Goal: Information Seeking & Learning: Learn about a topic

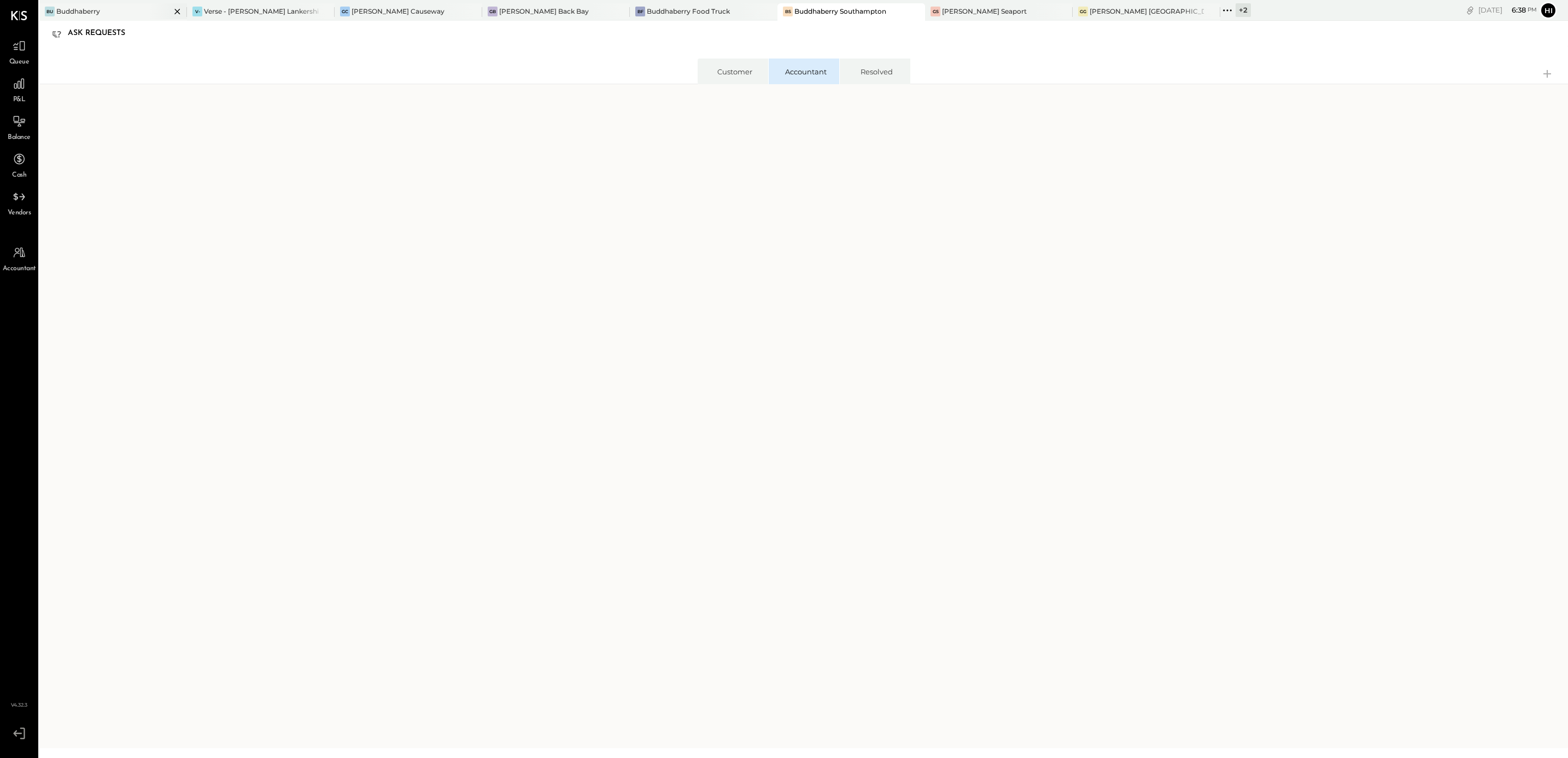
click at [81, 10] on div "Buddhaberry" at bounding box center [79, 11] width 44 height 9
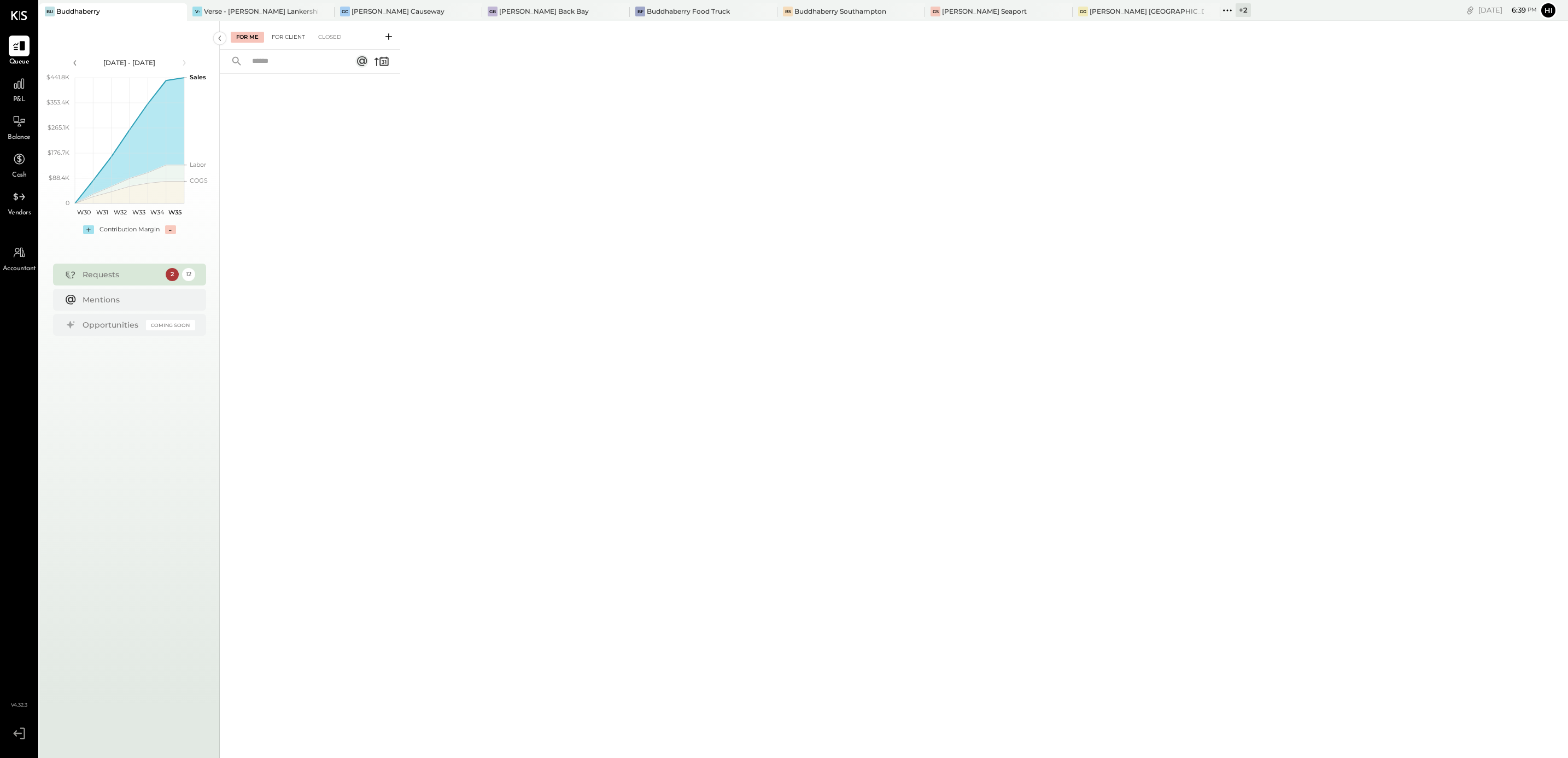
click at [297, 36] on div "For Client" at bounding box center [288, 37] width 44 height 11
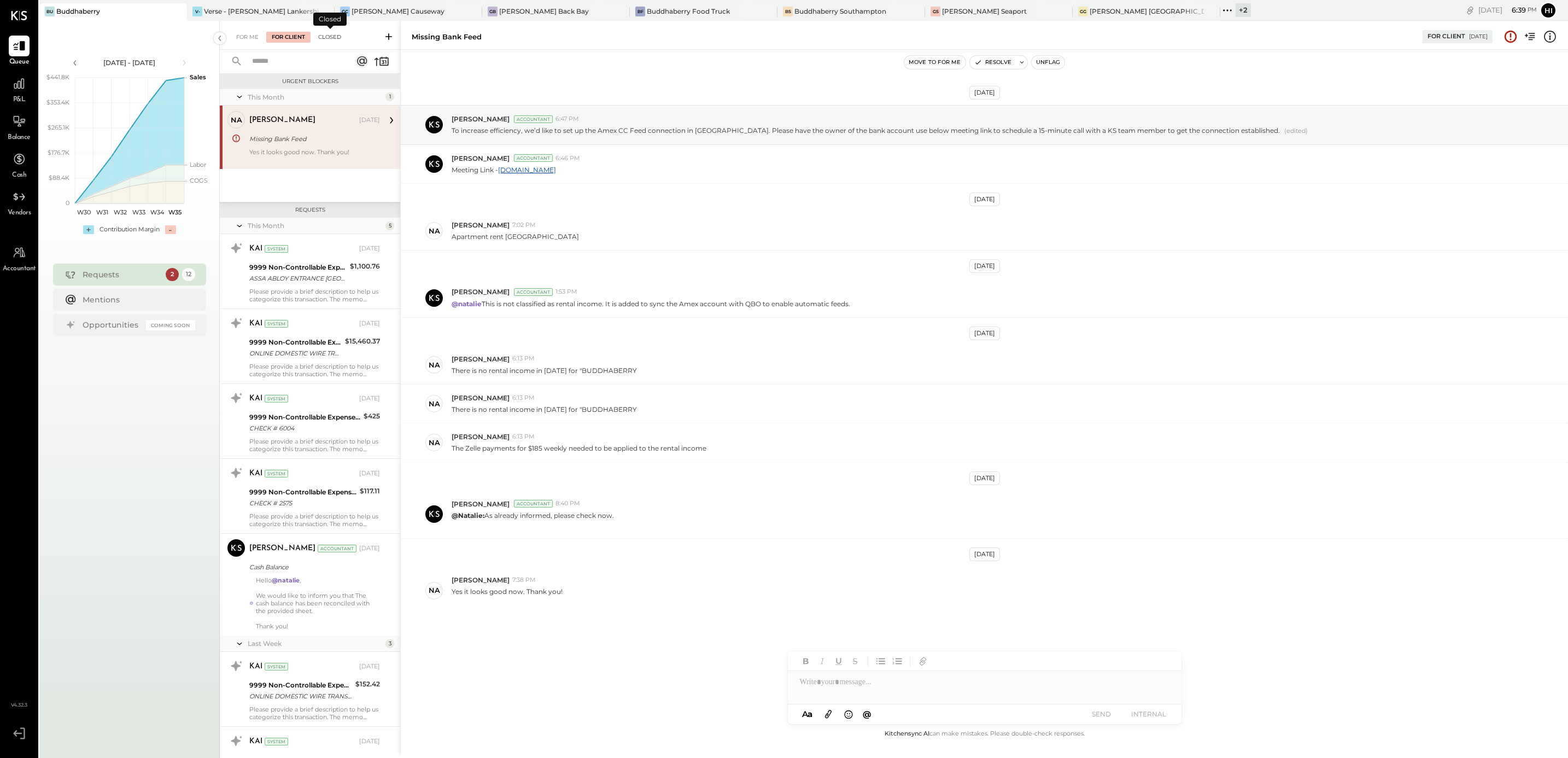
click at [338, 38] on div "Closed" at bounding box center [330, 37] width 34 height 11
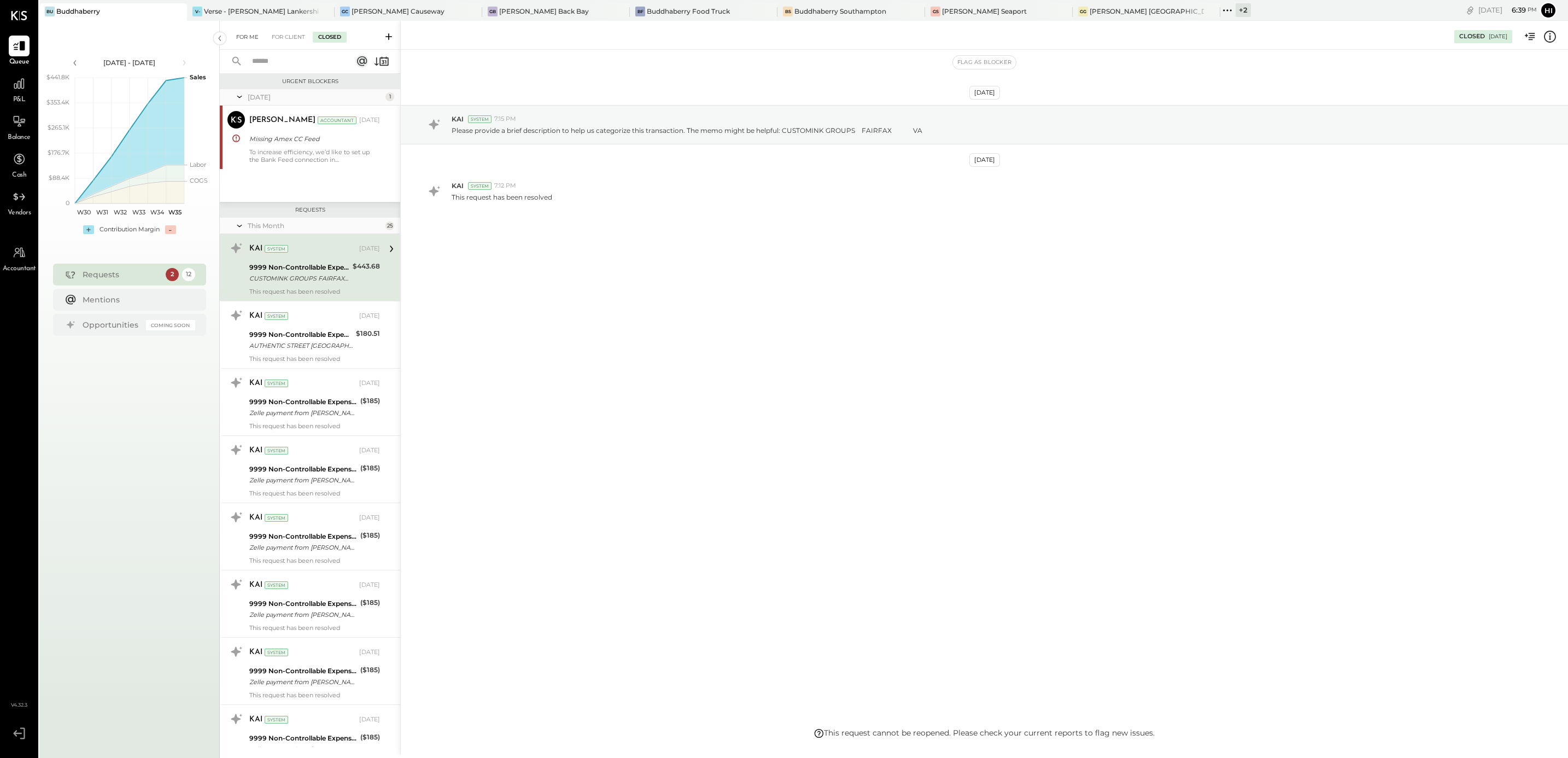
click at [248, 36] on div "For Me" at bounding box center [247, 37] width 33 height 11
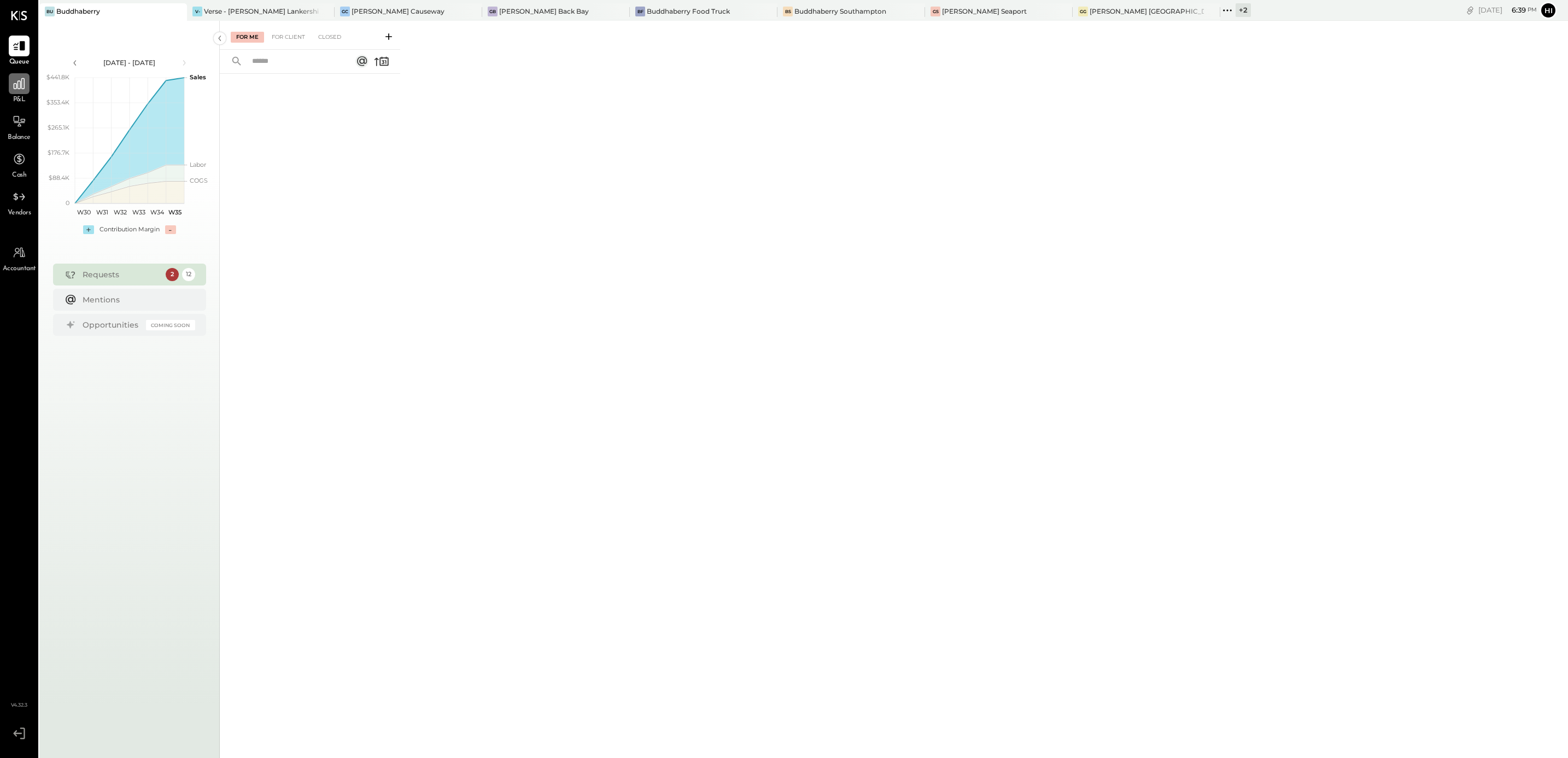
click at [20, 89] on icon at bounding box center [19, 83] width 14 height 14
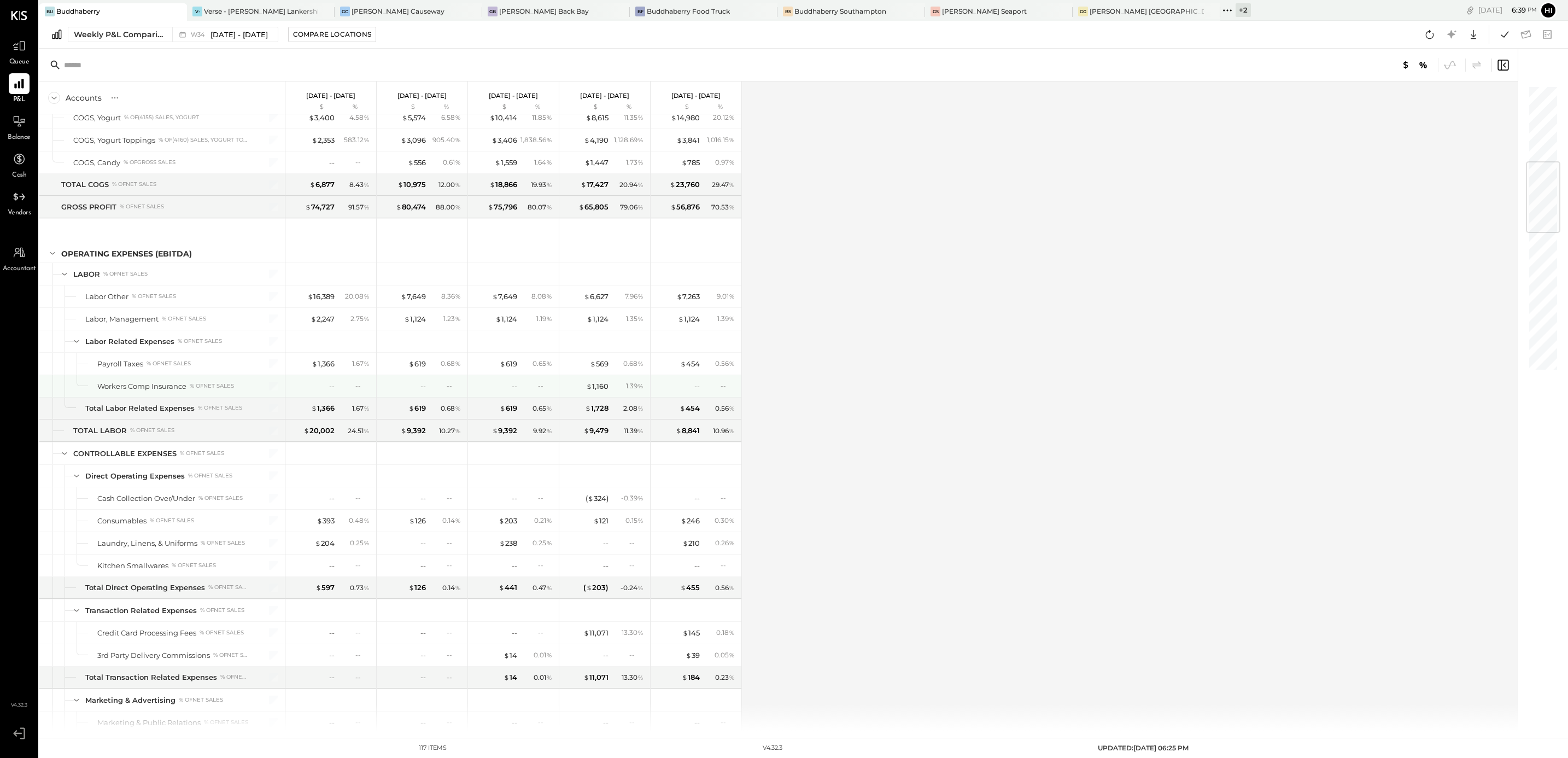
scroll to position [739, 0]
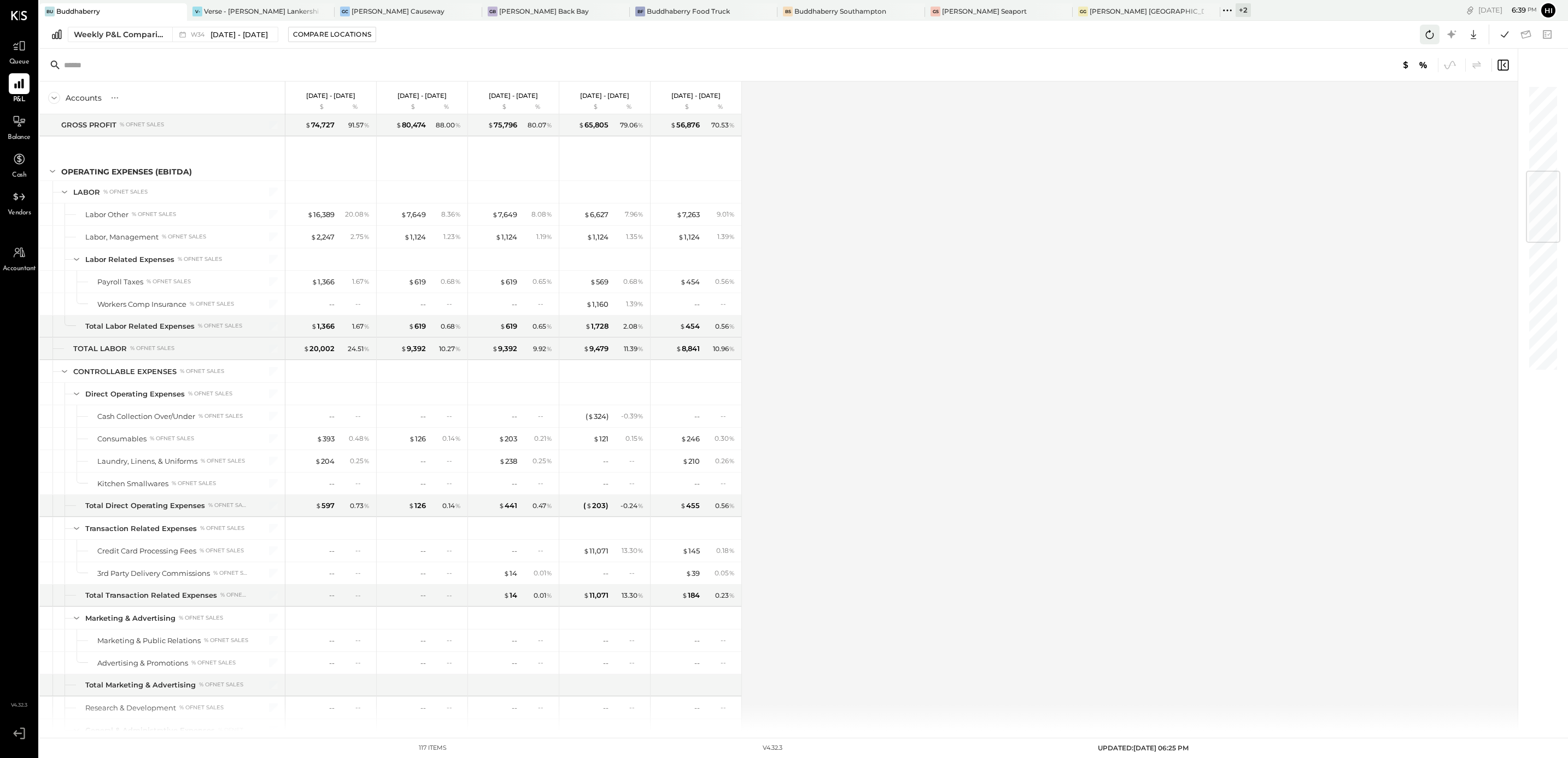
click at [1424, 33] on icon at bounding box center [1429, 34] width 14 height 14
click at [320, 220] on div "$ 16,389" at bounding box center [321, 214] width 27 height 10
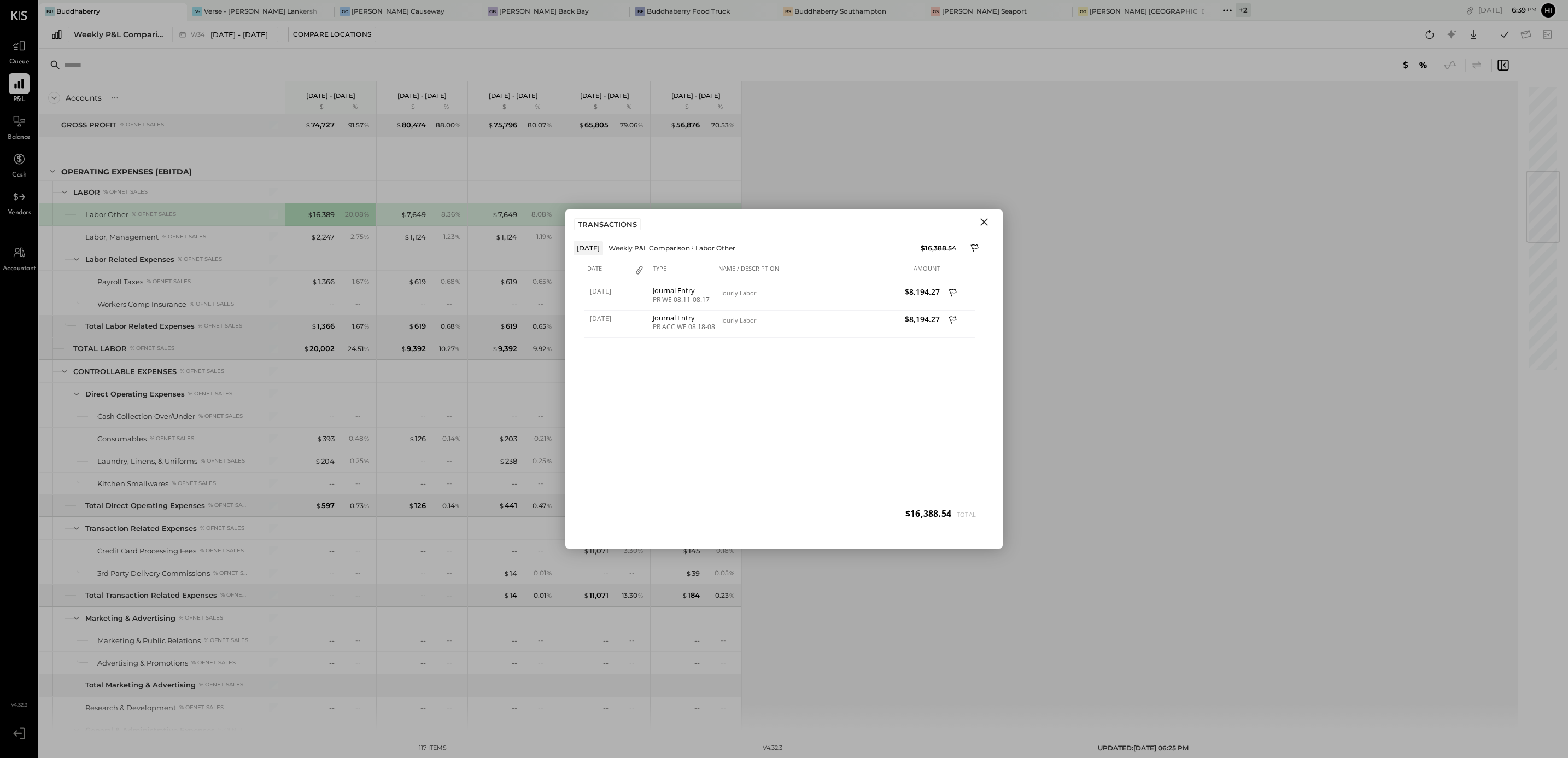
click at [986, 220] on icon "Close" at bounding box center [984, 222] width 13 height 13
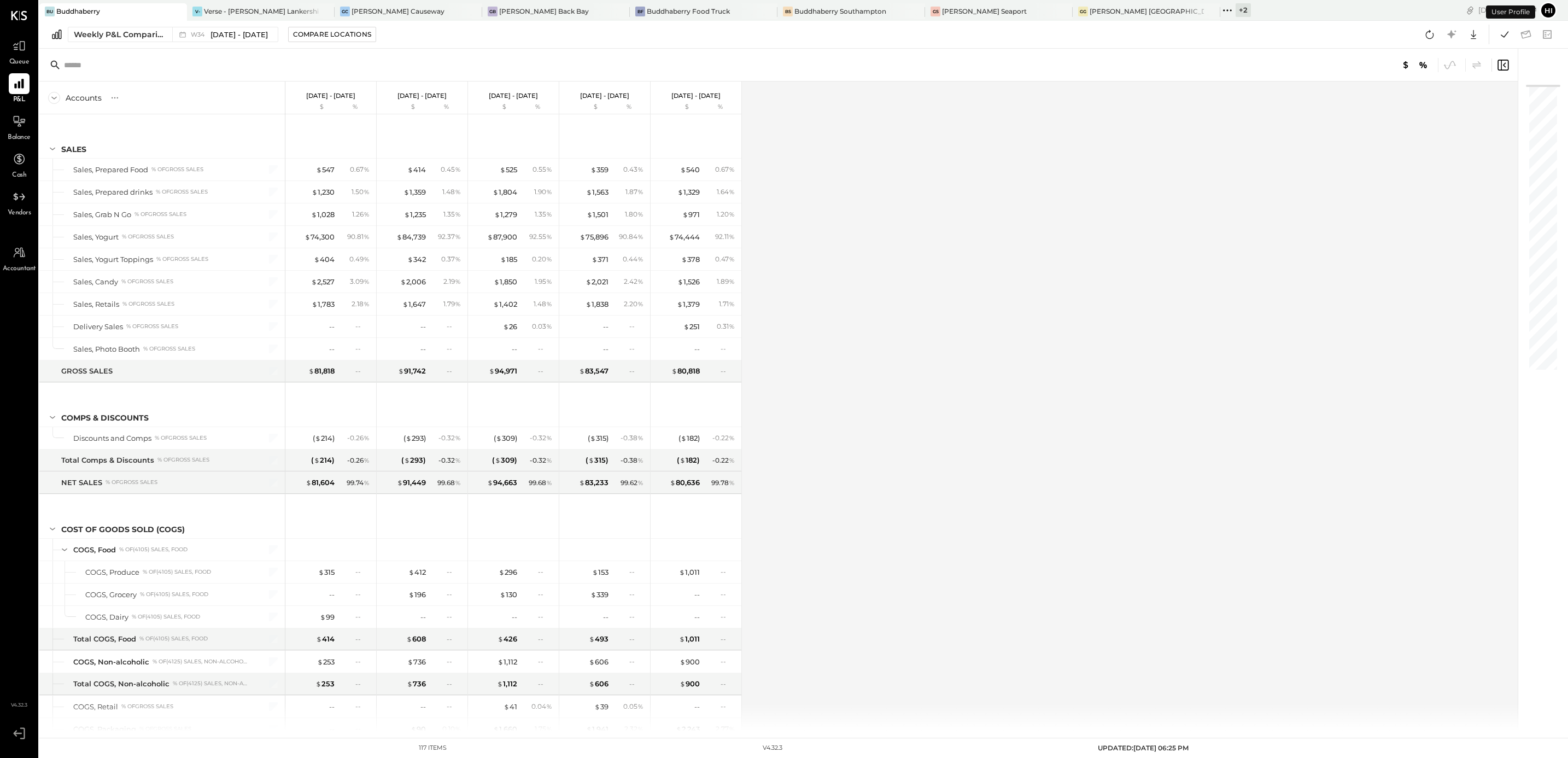
scroll to position [527, 0]
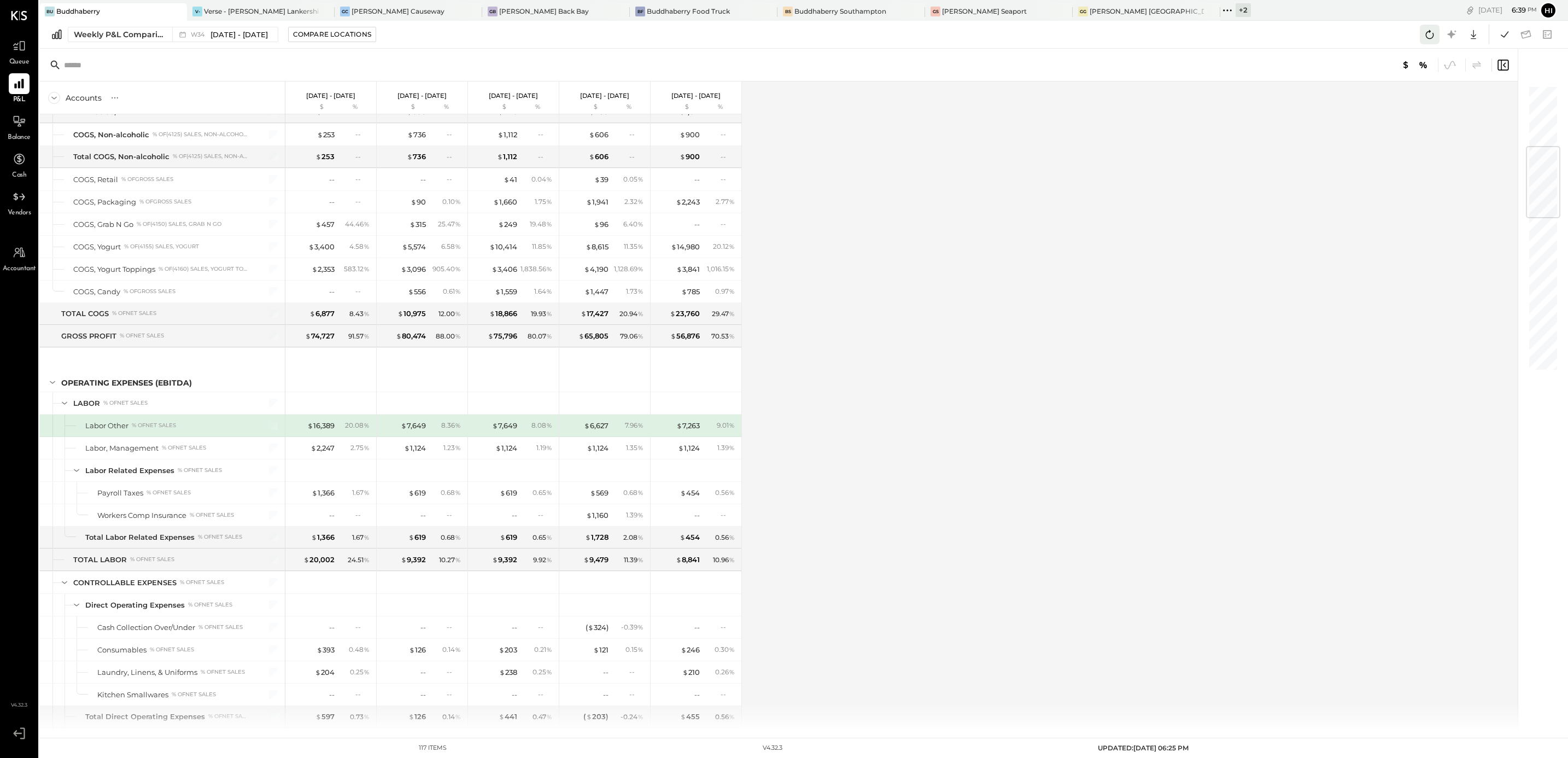
click at [1432, 35] on icon at bounding box center [1429, 34] width 8 height 9
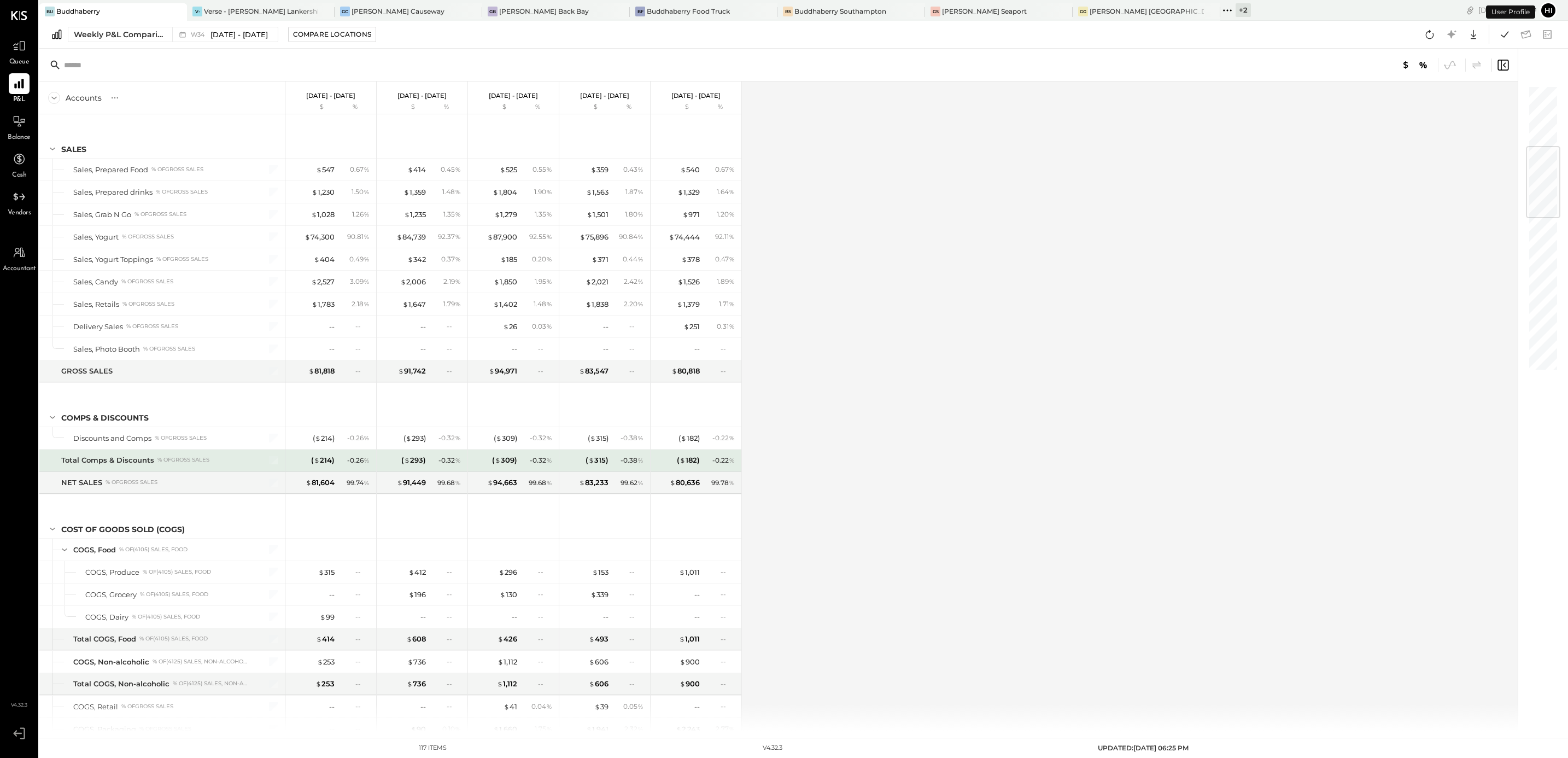
scroll to position [527, 0]
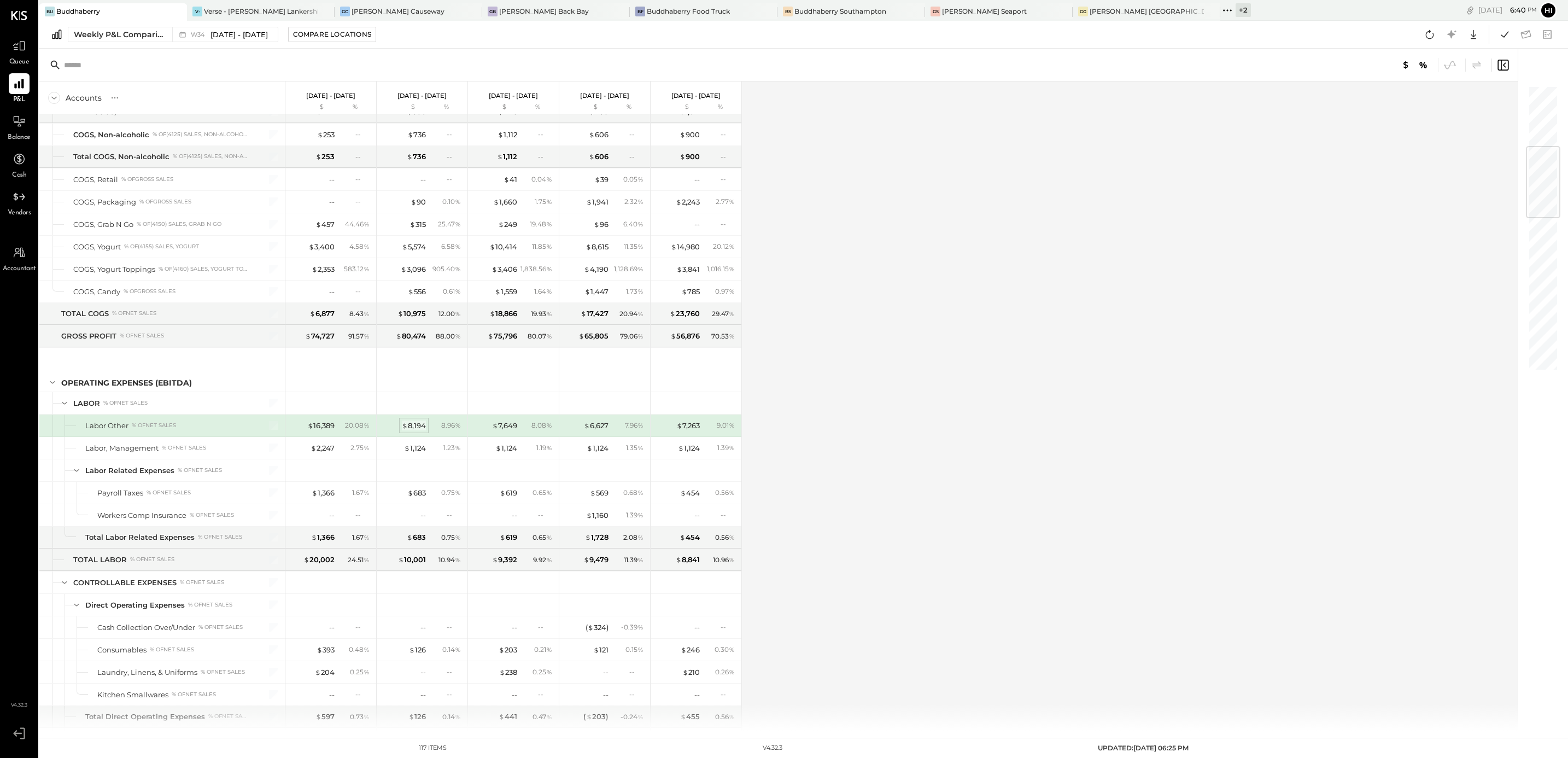
click at [422, 431] on div "$ 8,194" at bounding box center [414, 426] width 24 height 10
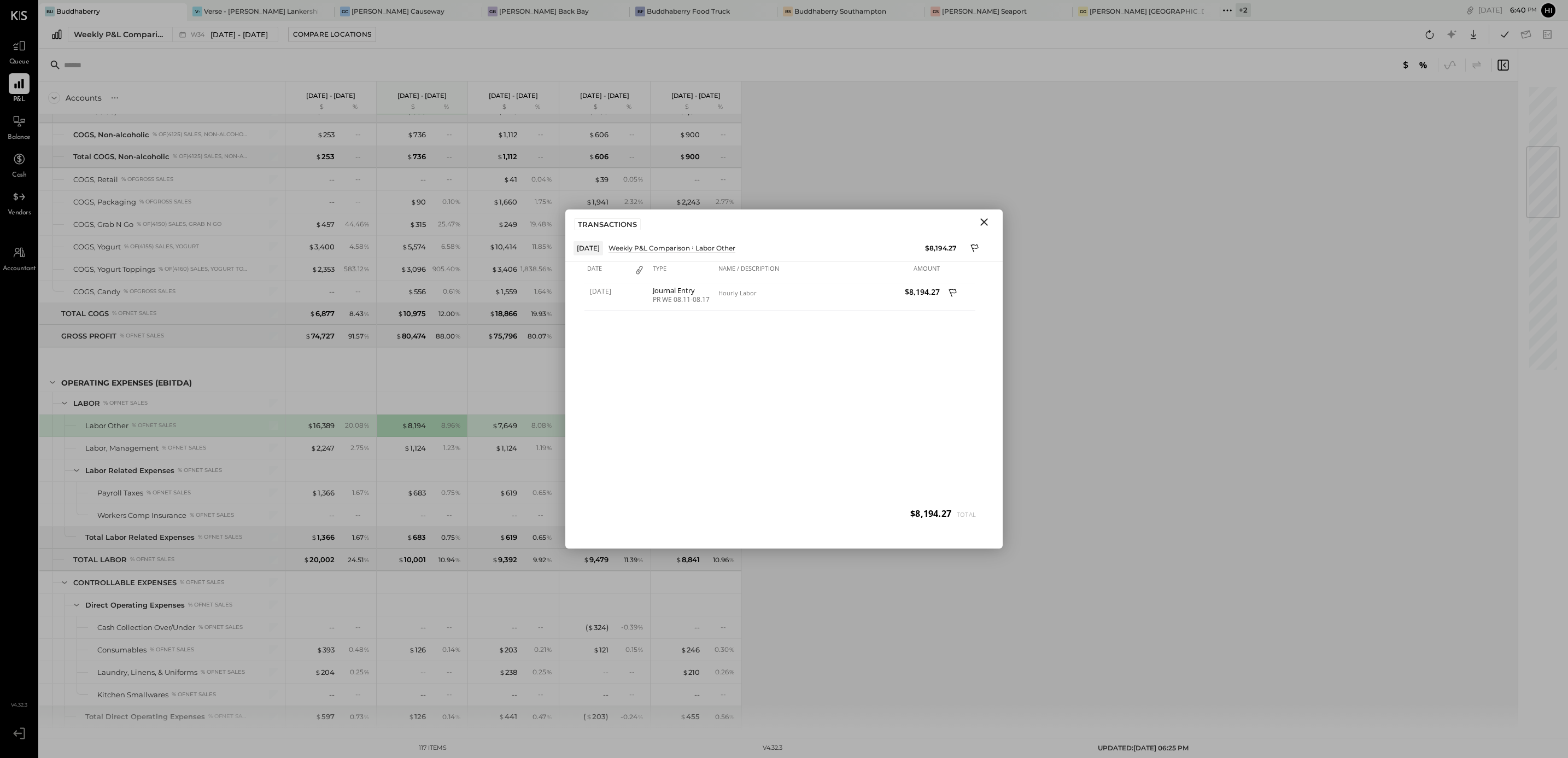
click at [980, 222] on icon "Close" at bounding box center [984, 222] width 13 height 13
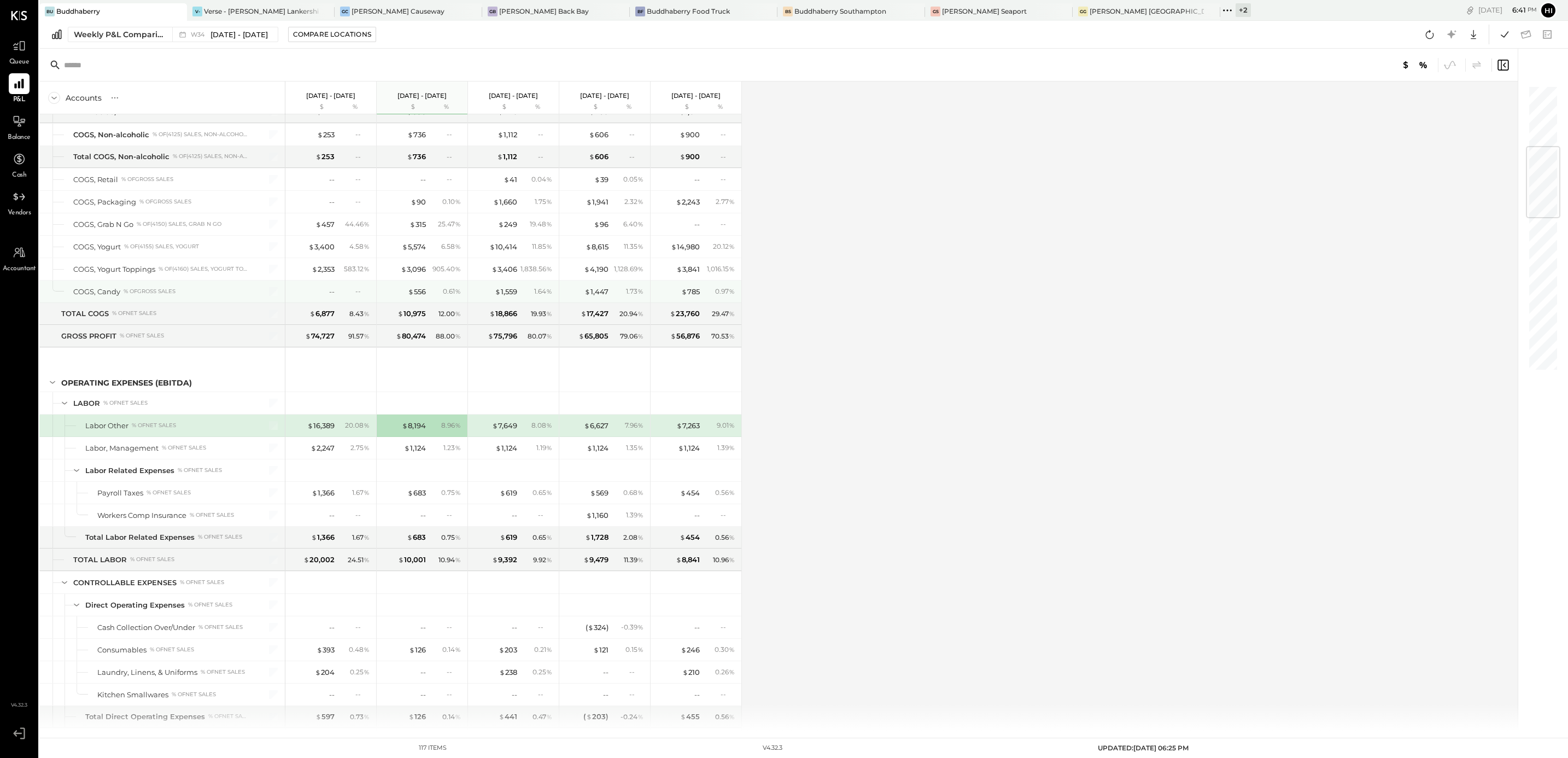
scroll to position [363, 0]
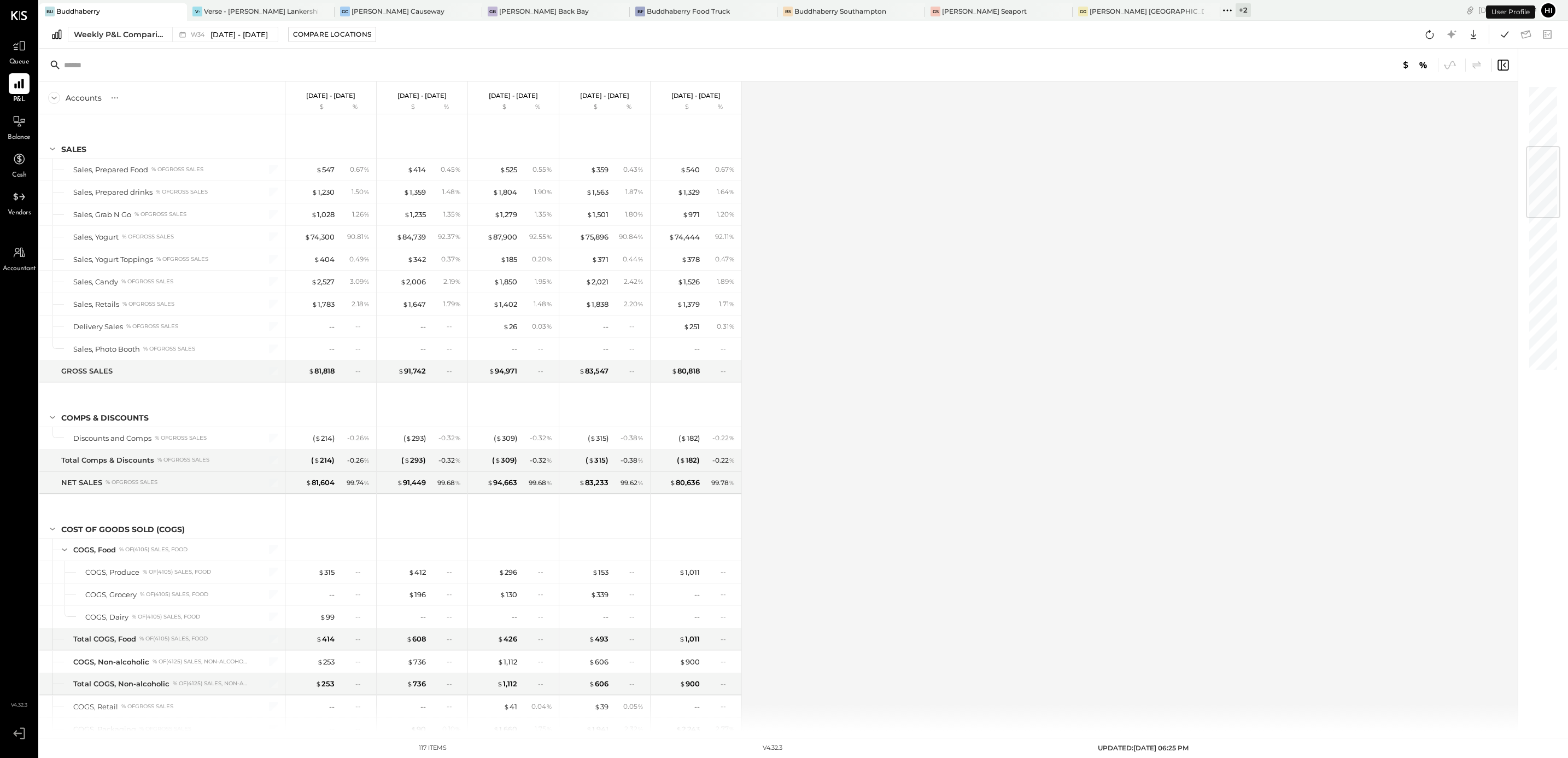
scroll to position [527, 0]
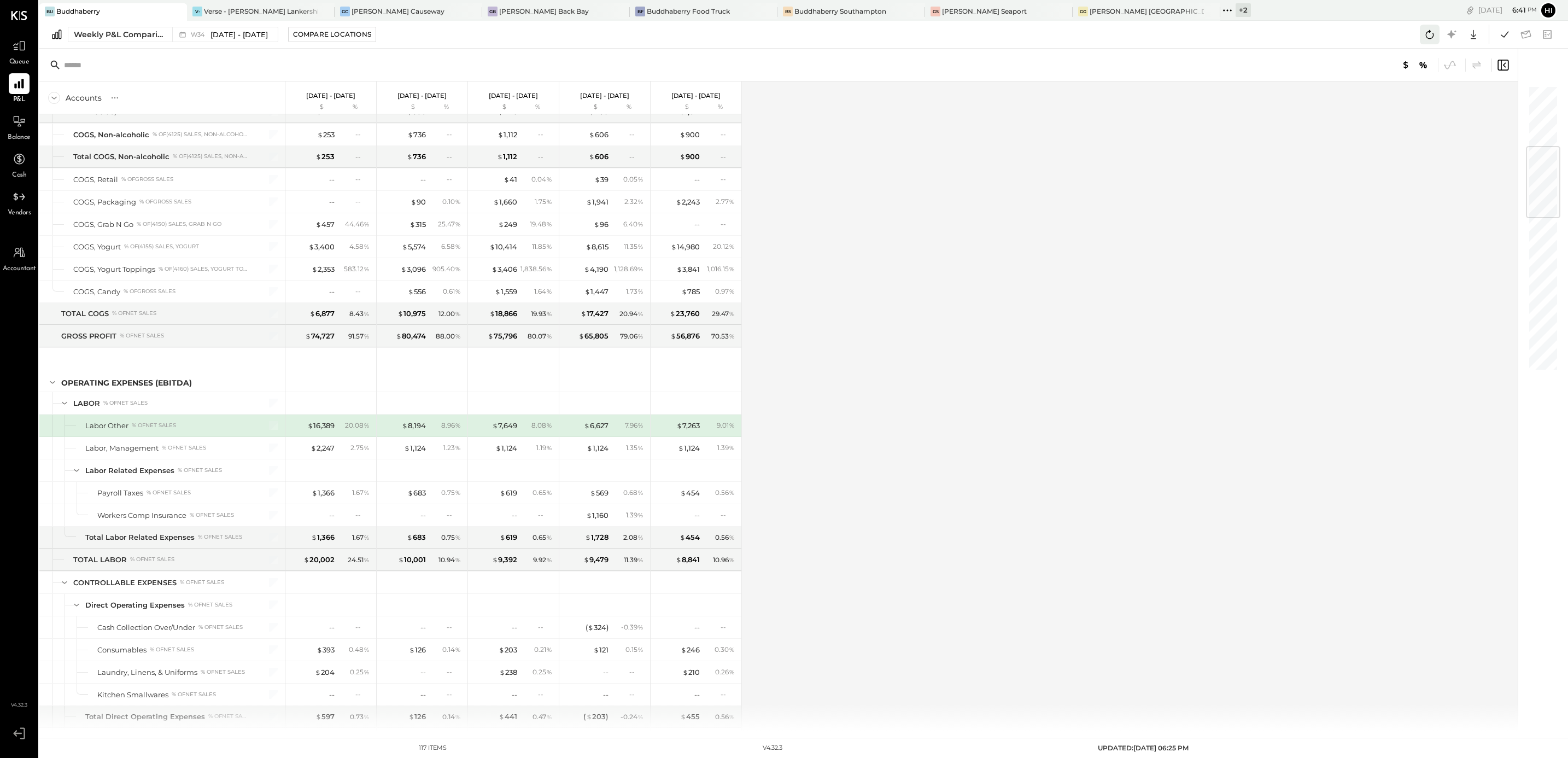
click at [1423, 32] on icon at bounding box center [1429, 34] width 14 height 14
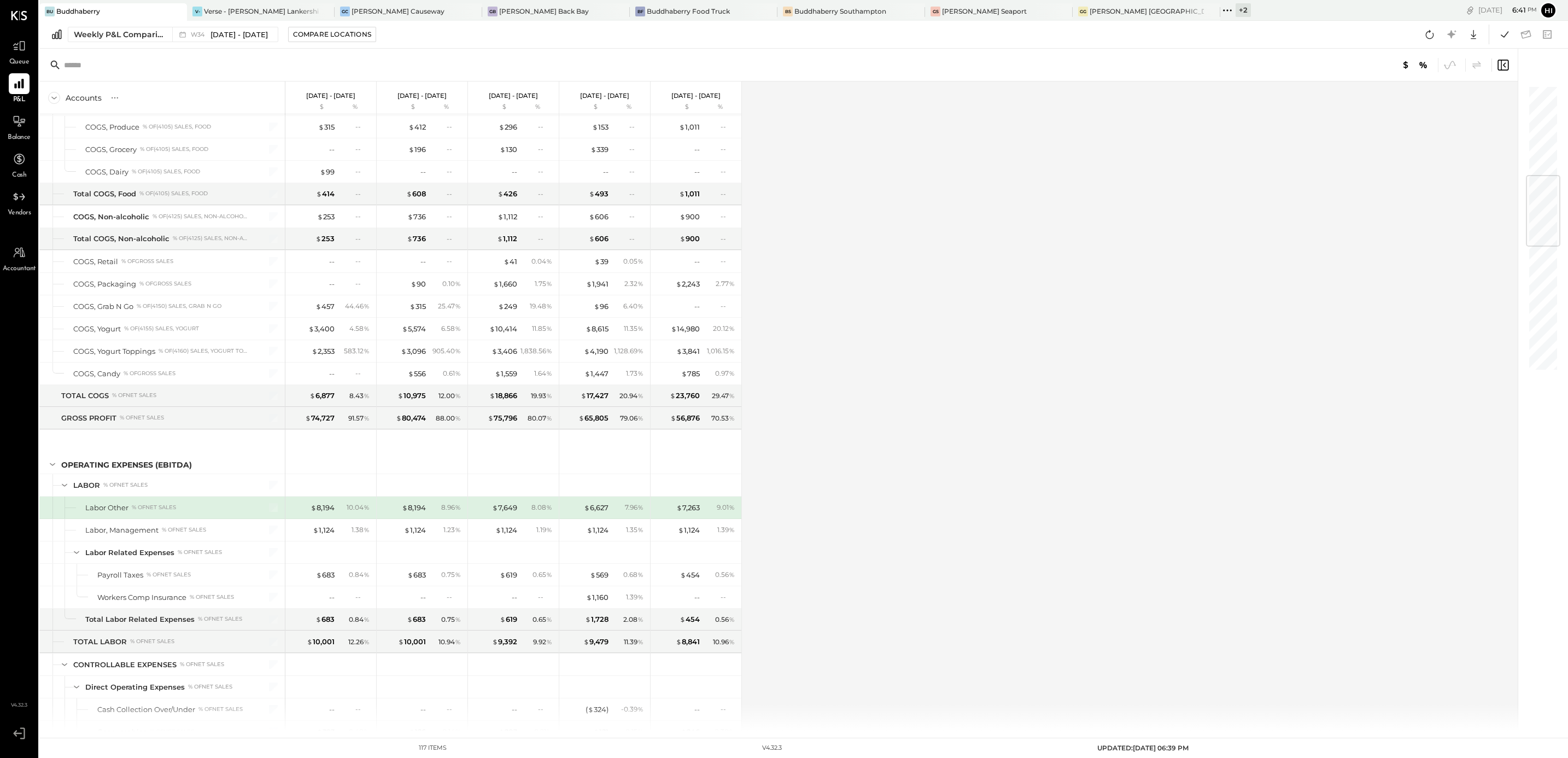
scroll to position [773, 0]
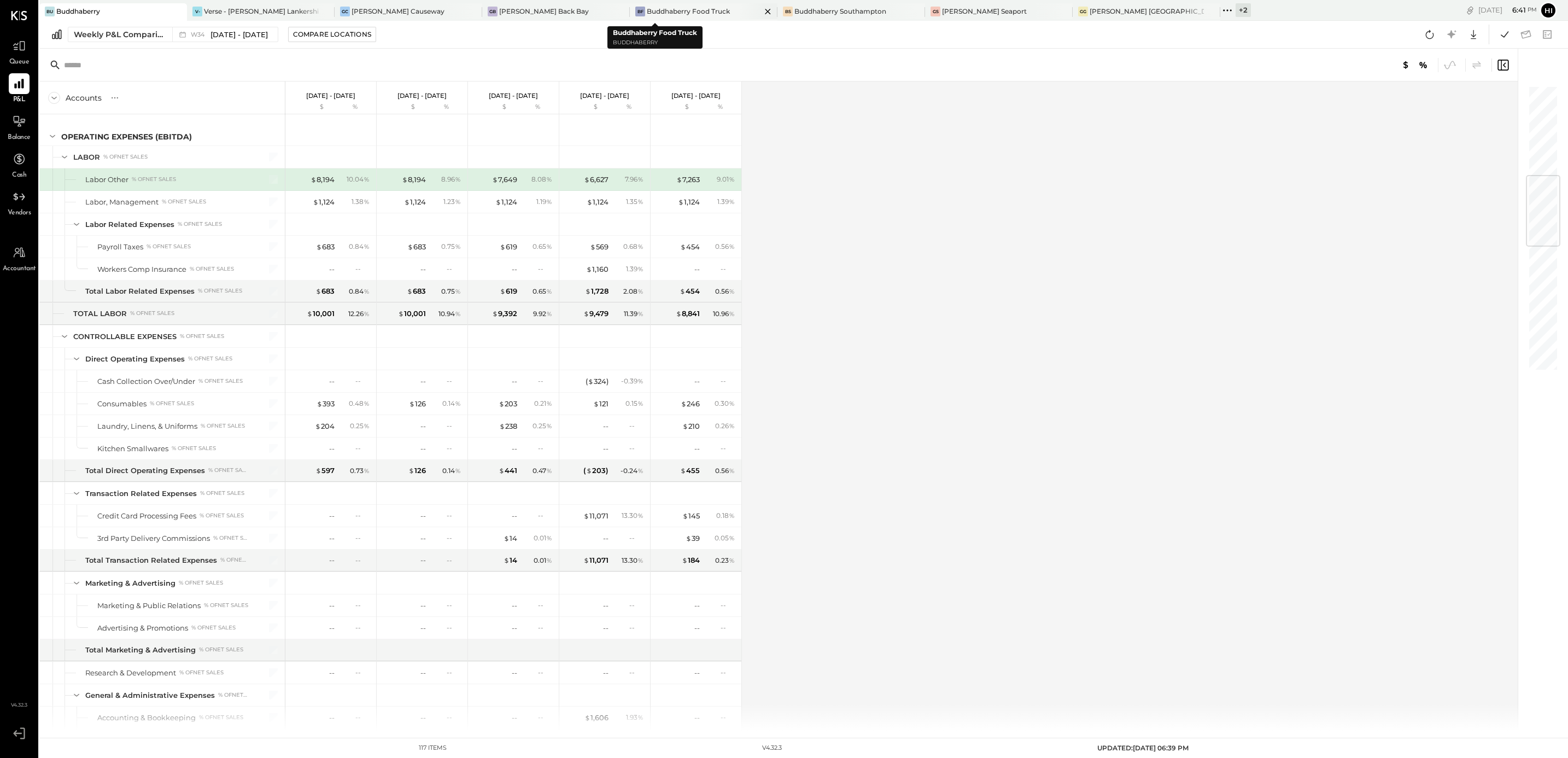
click at [676, 10] on div "Buddhaberry Food Truck" at bounding box center [688, 11] width 83 height 9
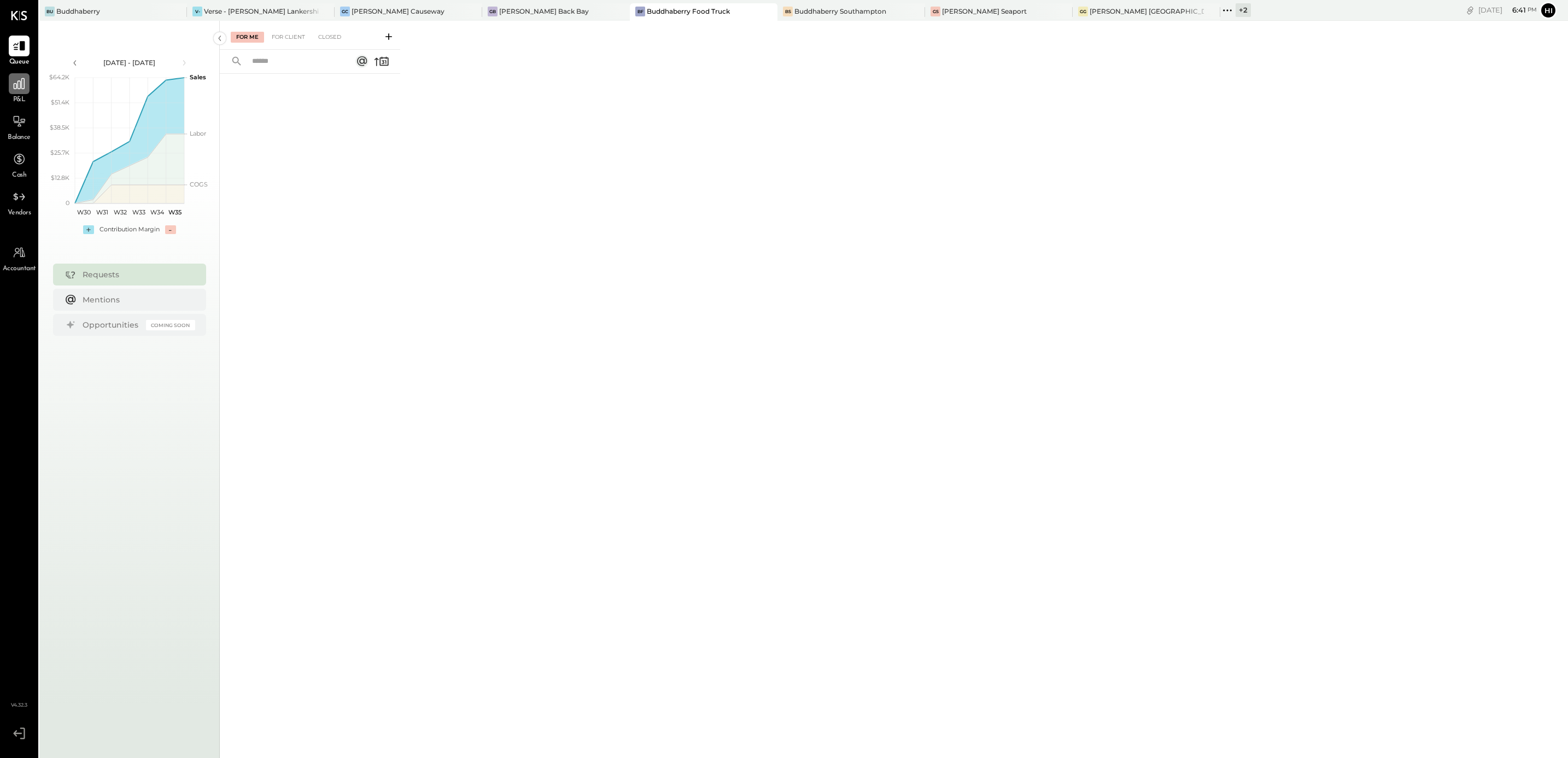
click at [15, 83] on icon at bounding box center [19, 83] width 11 height 11
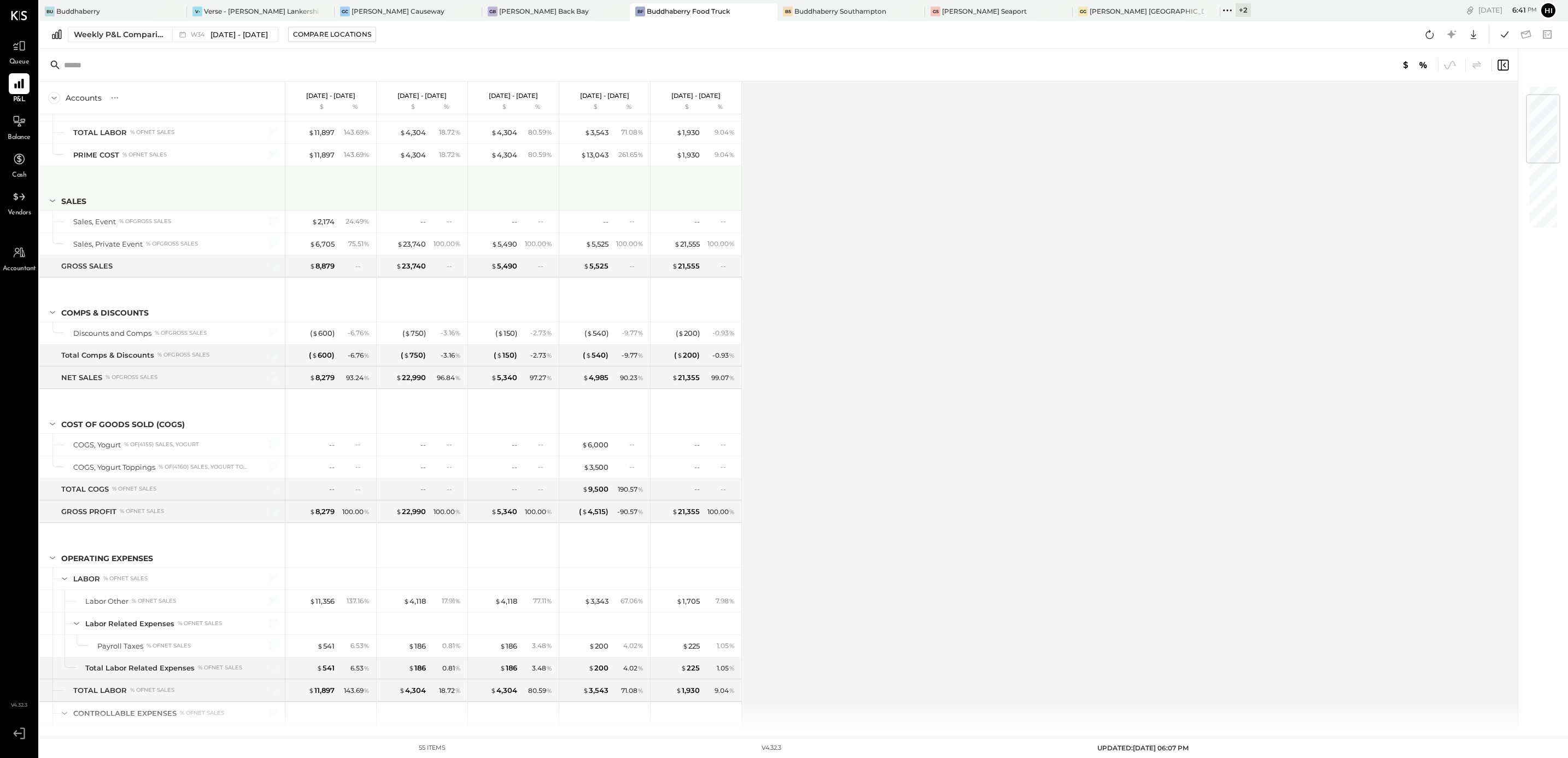
scroll to position [164, 0]
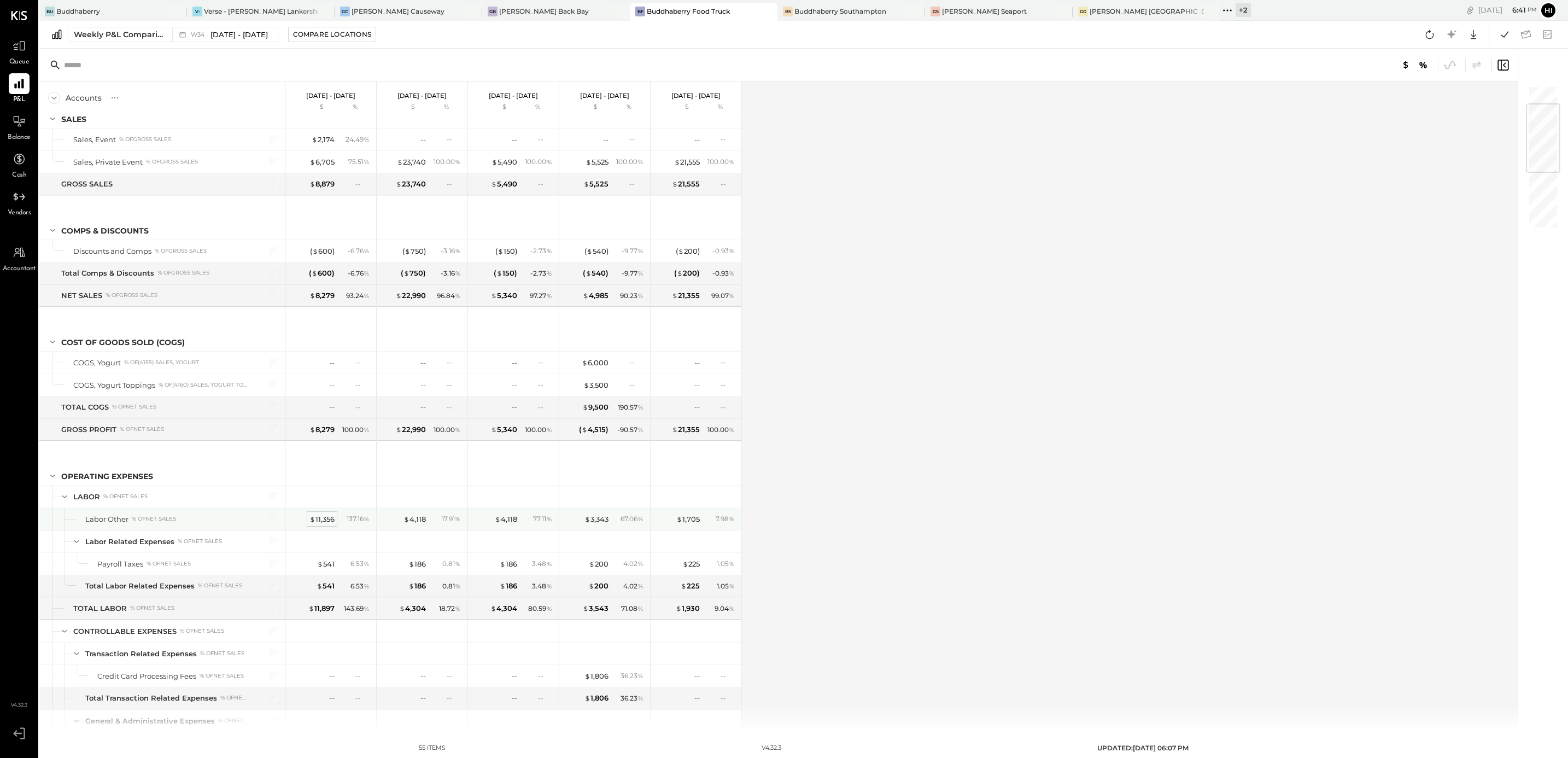
click at [317, 524] on div "$ 11,356" at bounding box center [321, 519] width 25 height 10
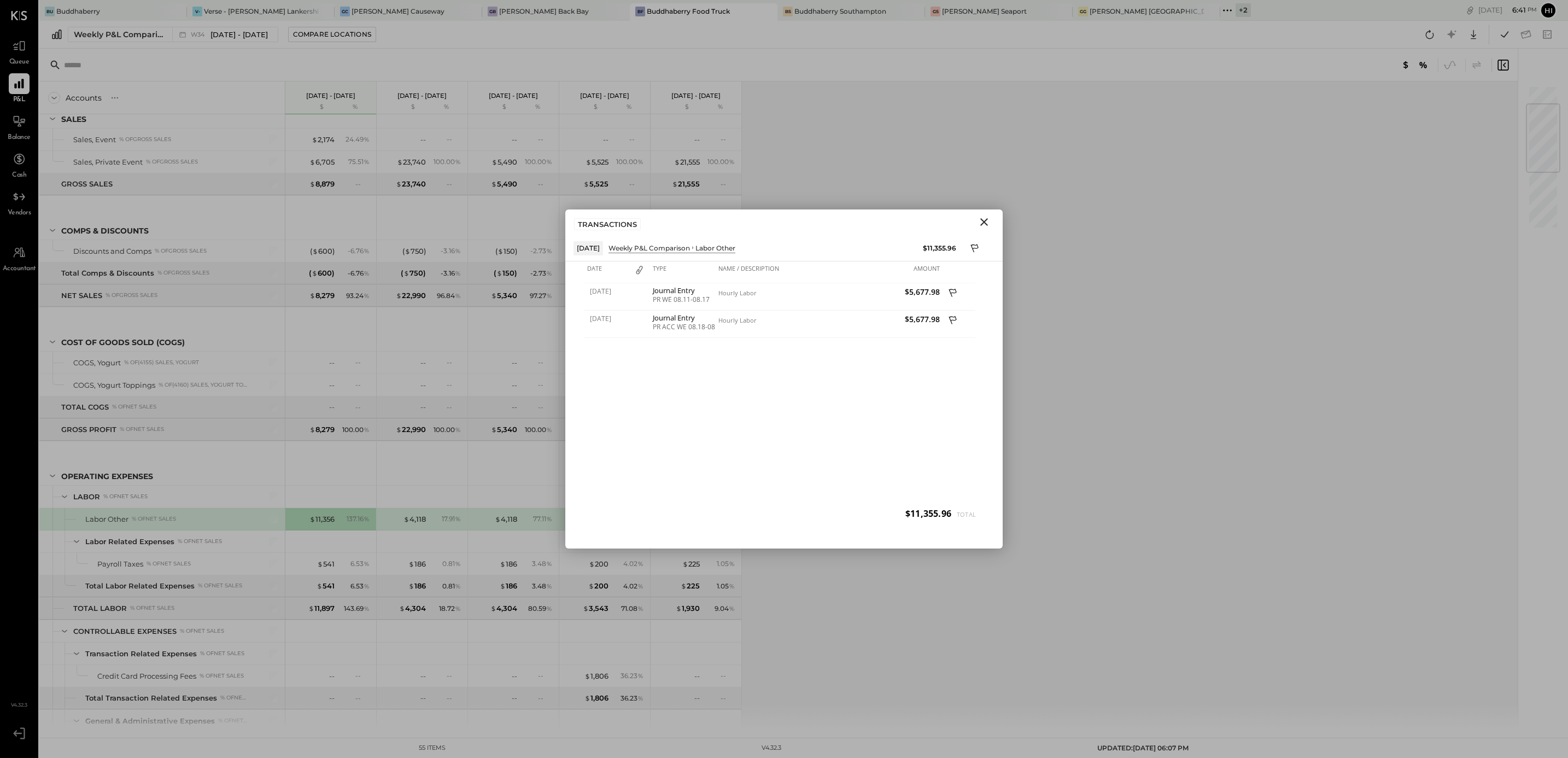
click at [985, 222] on icon "Close" at bounding box center [984, 222] width 8 height 8
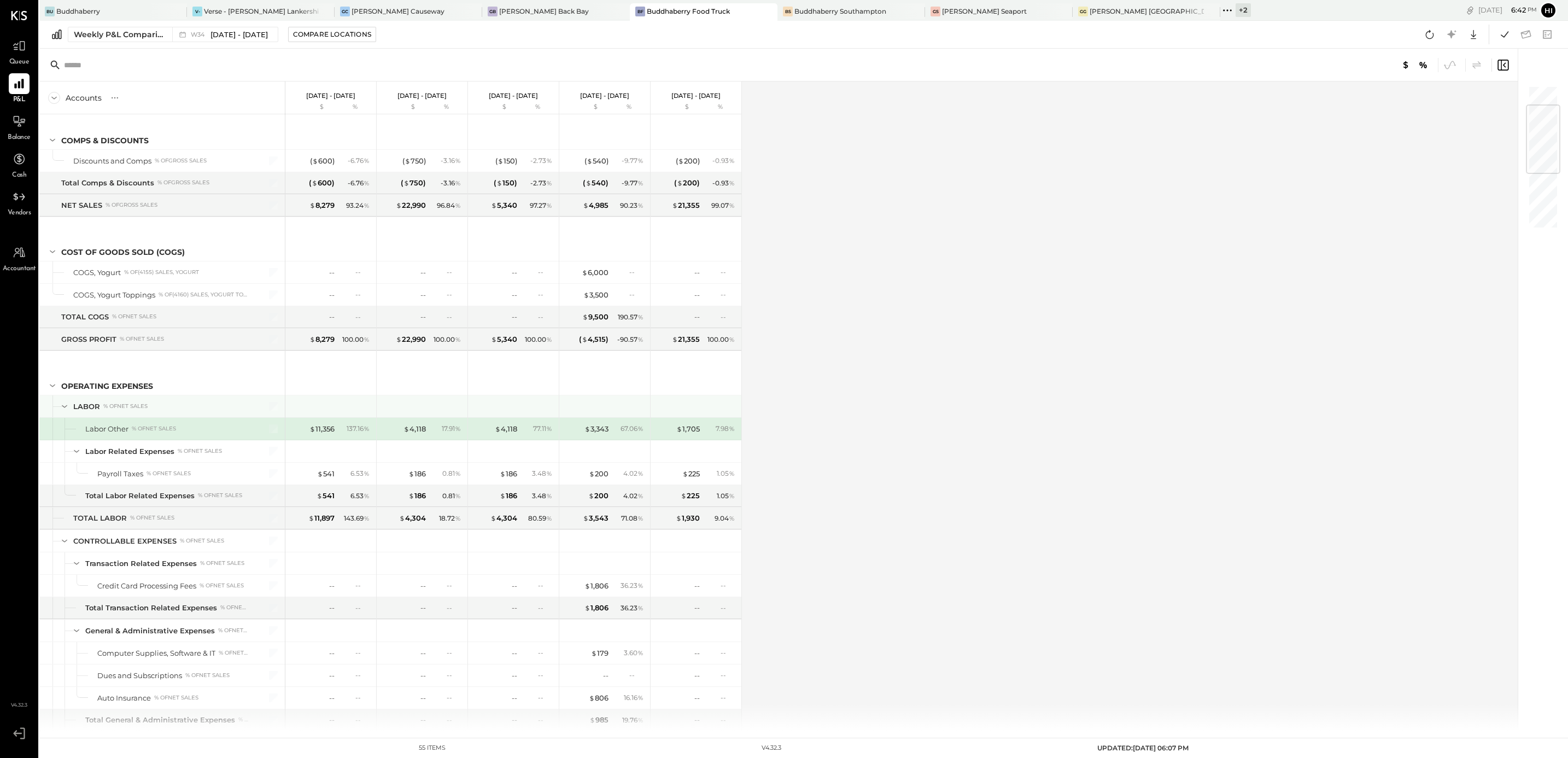
scroll to position [172, 0]
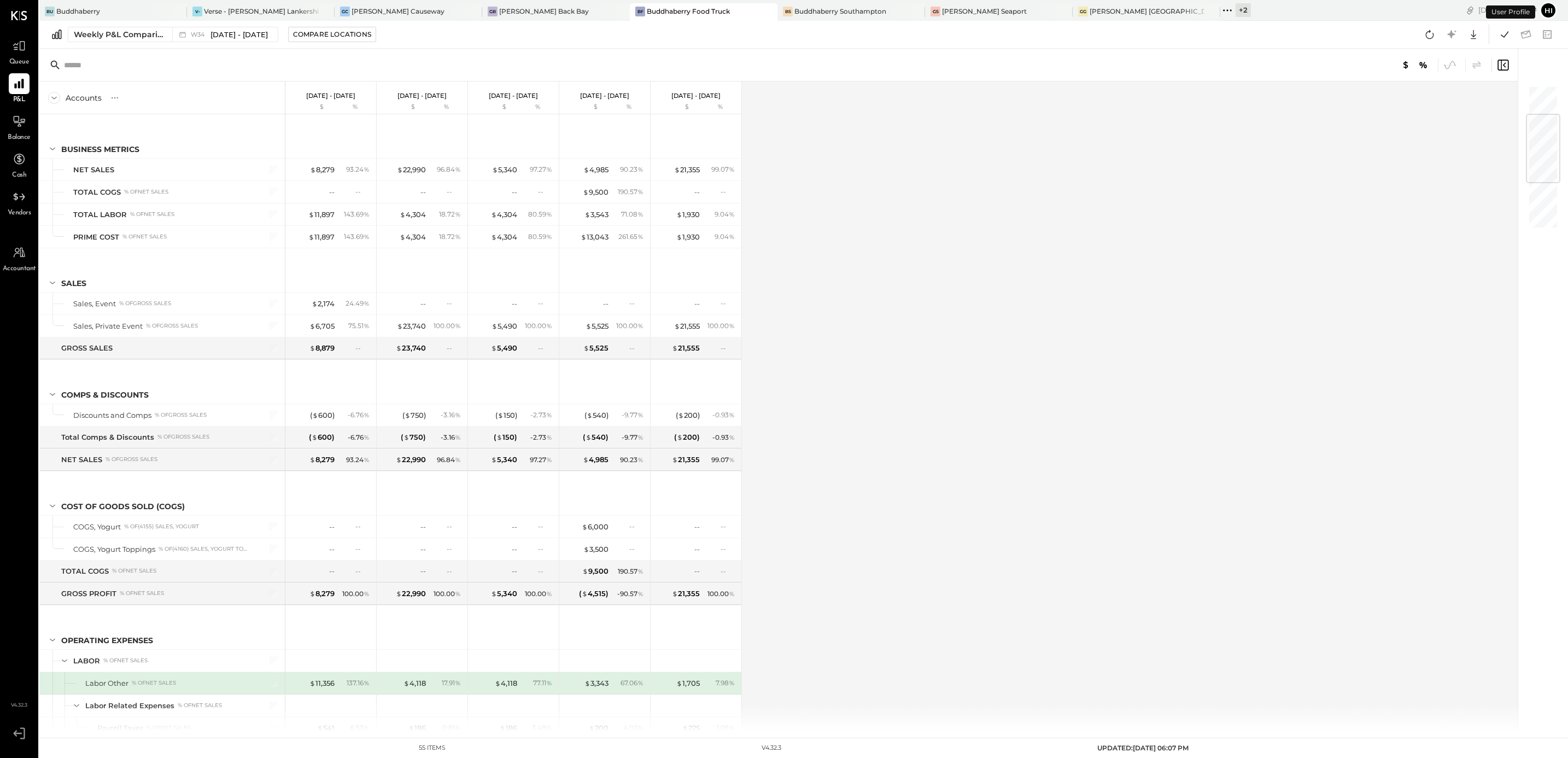
scroll to position [254, 0]
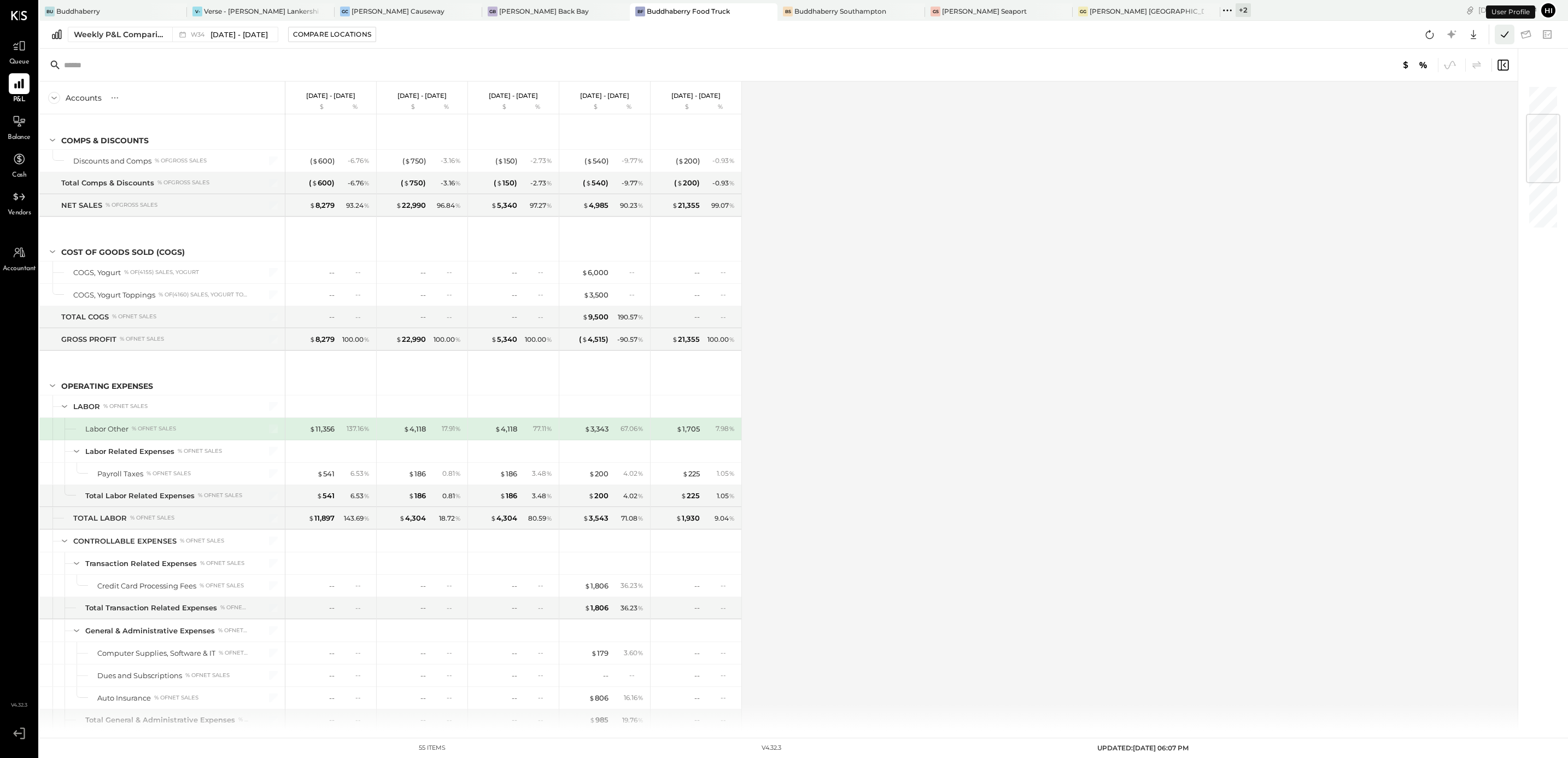
click at [1503, 35] on icon at bounding box center [1504, 34] width 14 height 14
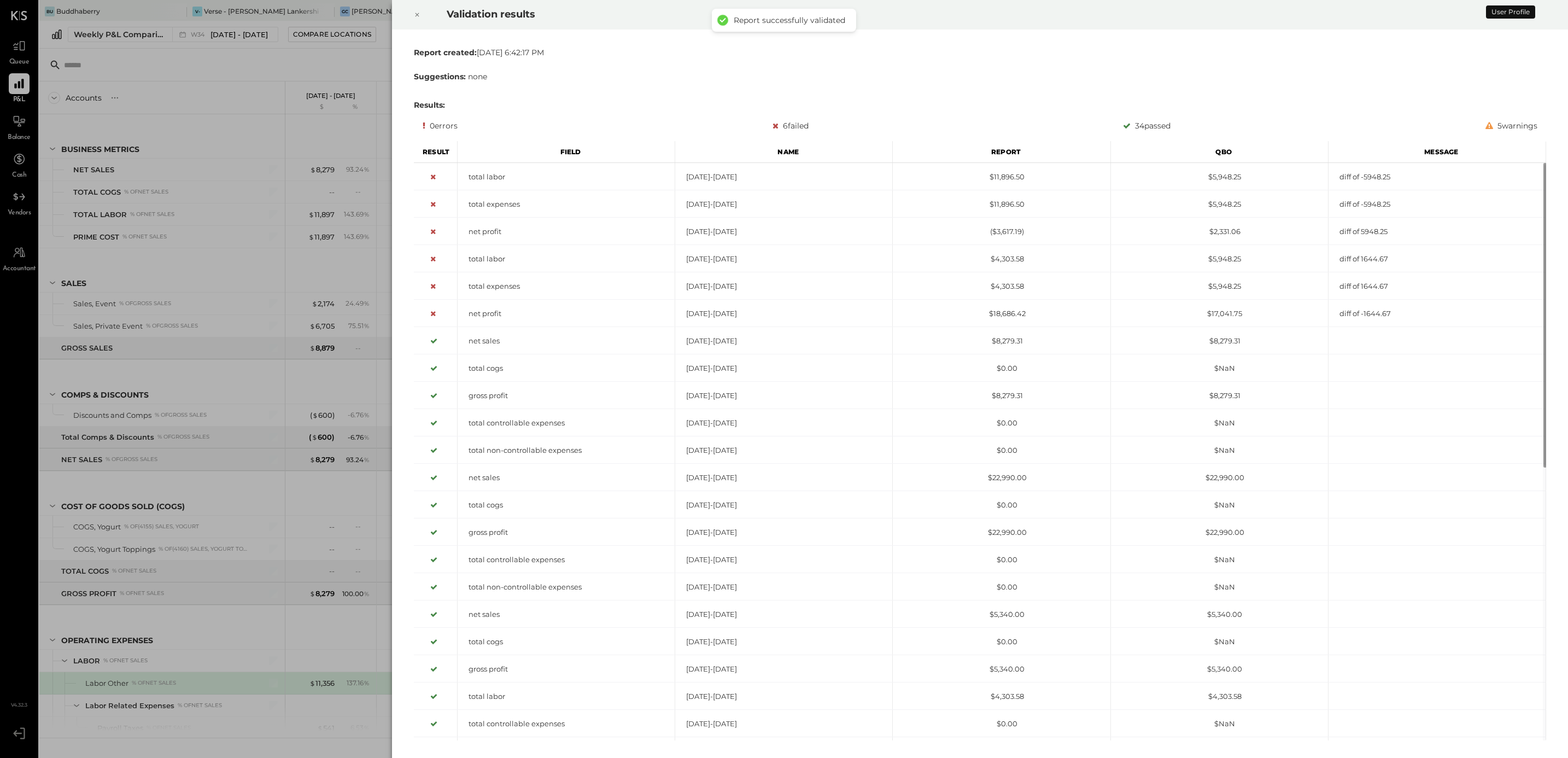
scroll to position [254, 0]
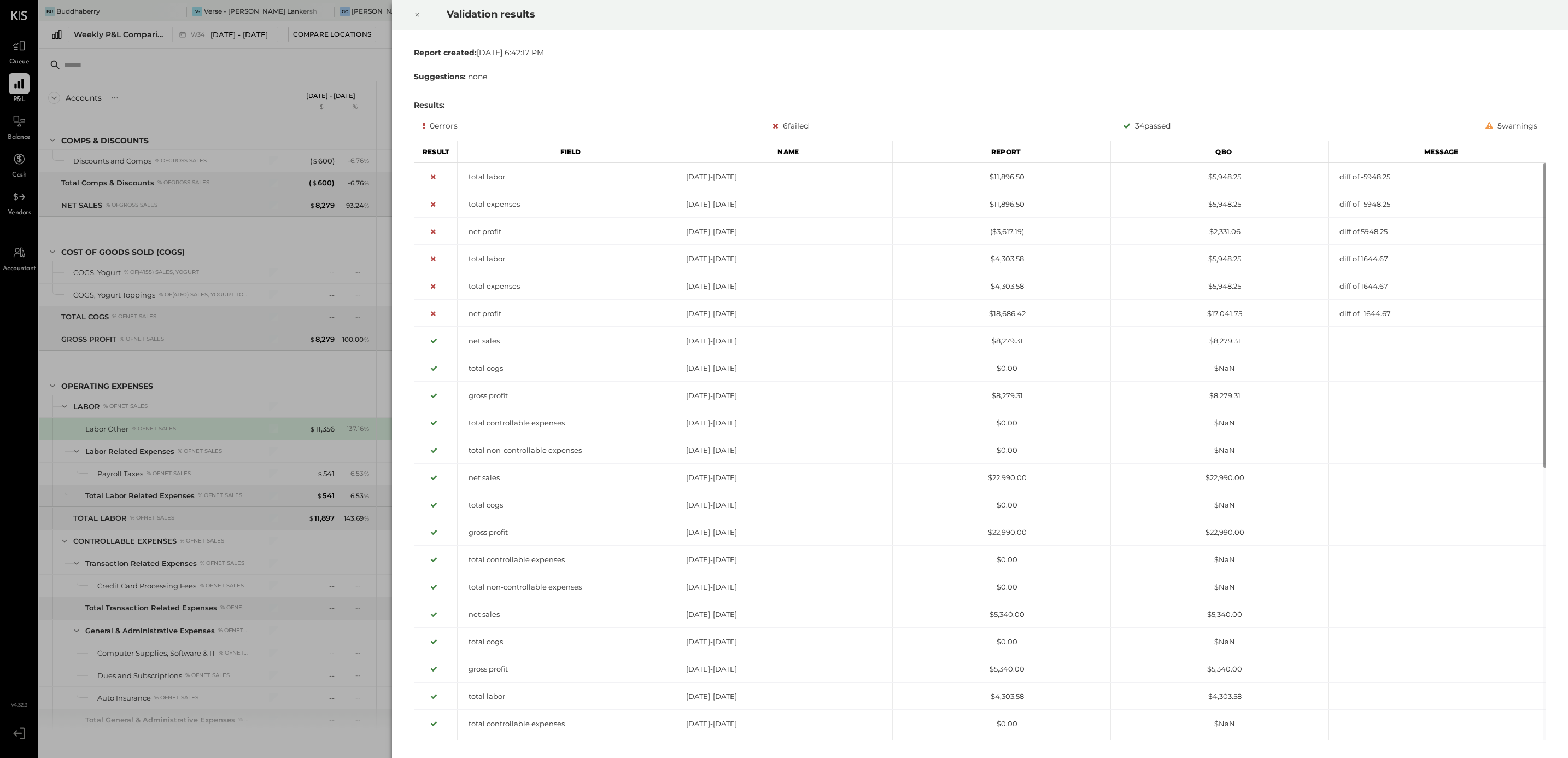
click at [416, 13] on icon at bounding box center [417, 15] width 7 height 13
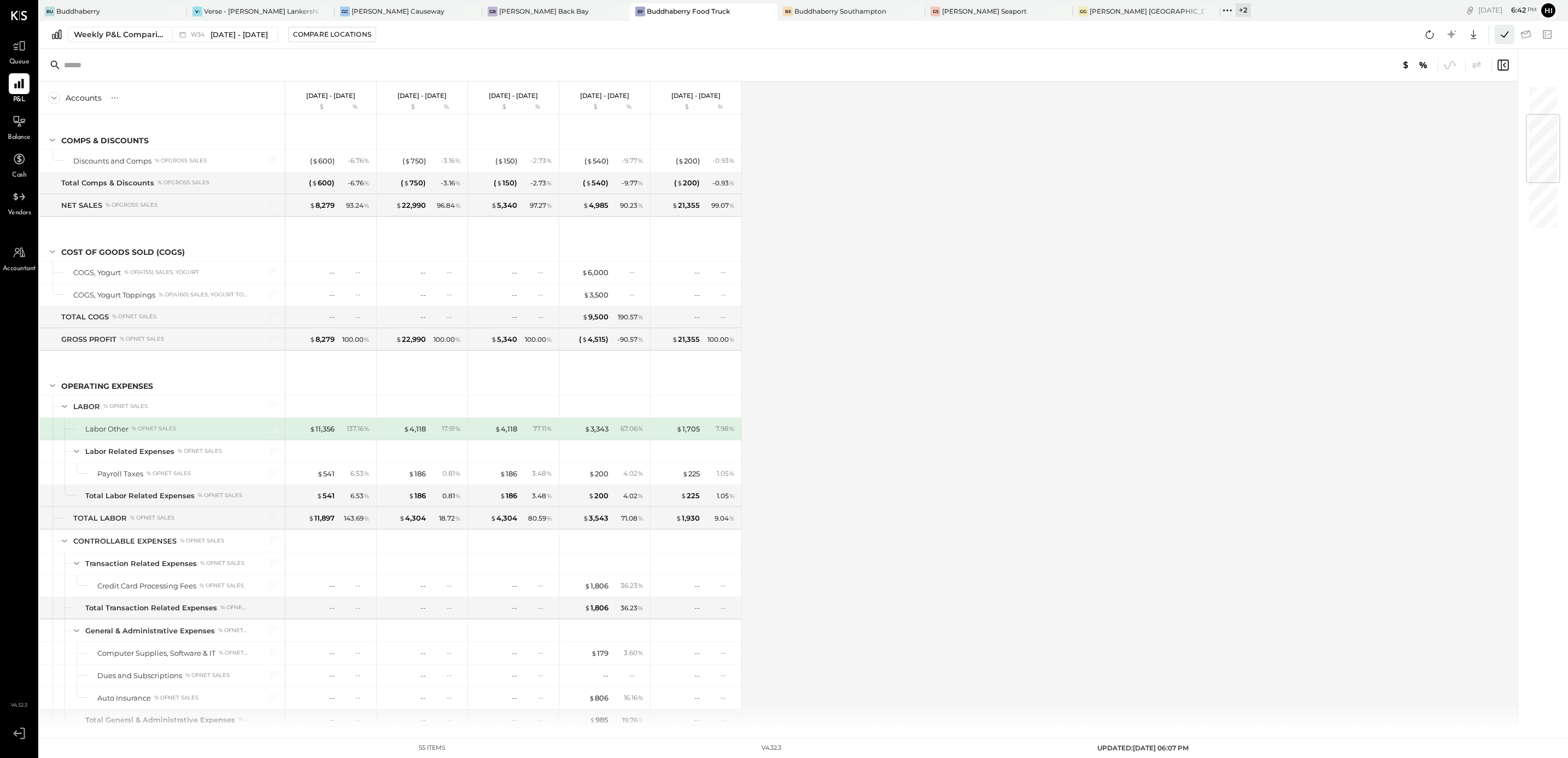
click at [1504, 38] on icon at bounding box center [1504, 34] width 14 height 14
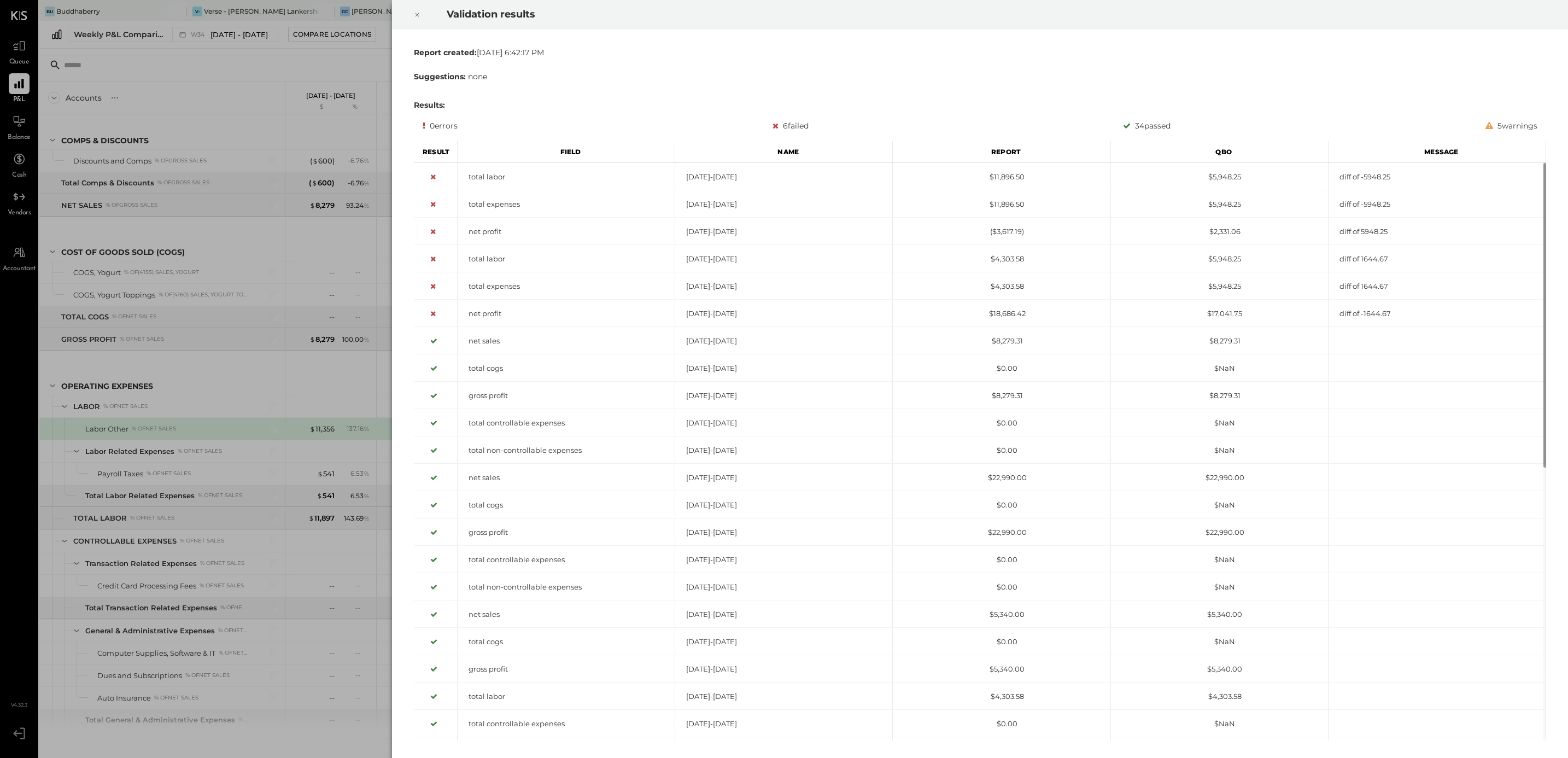
click at [416, 13] on icon at bounding box center [417, 15] width 7 height 13
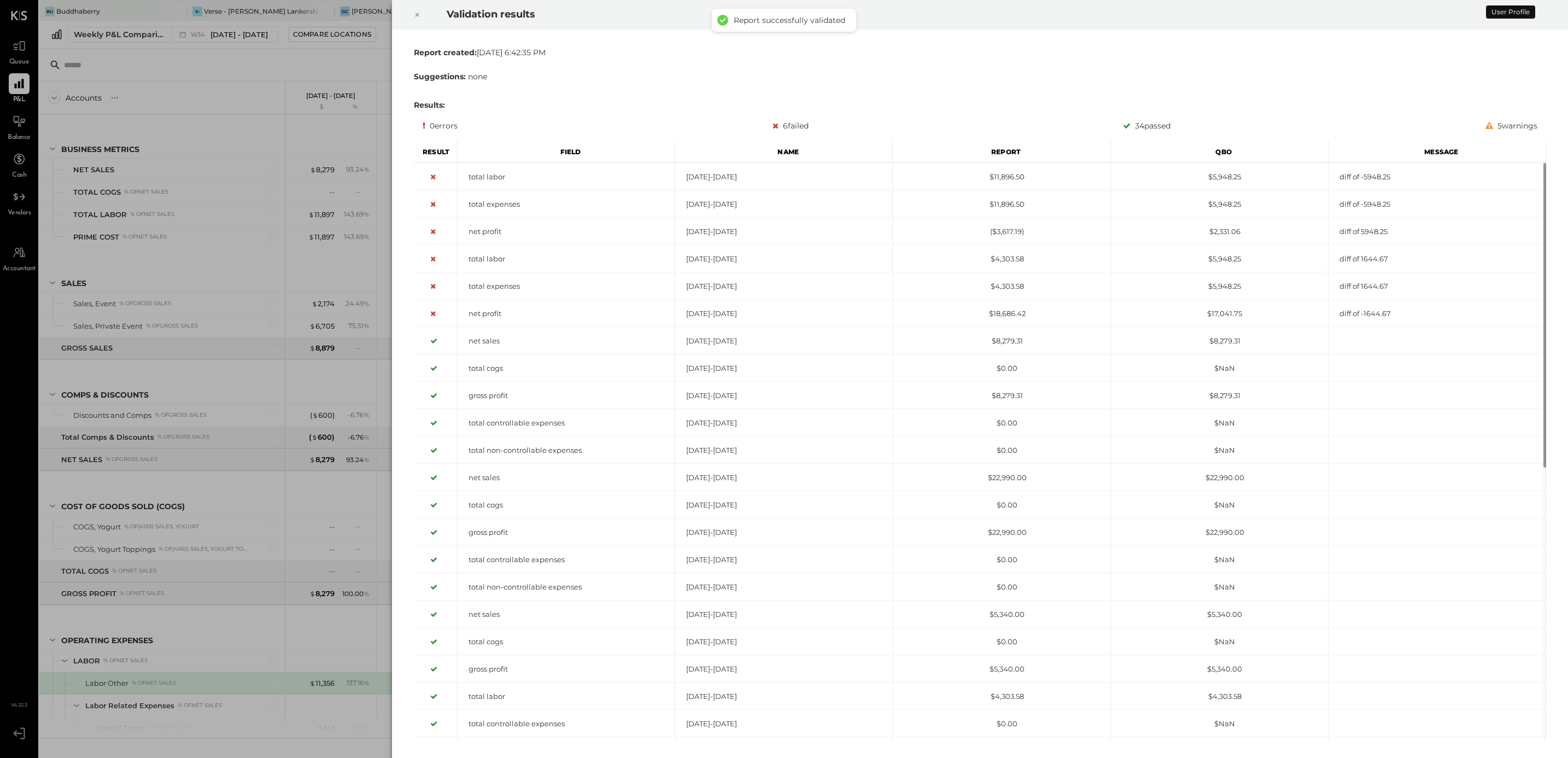
scroll to position [254, 0]
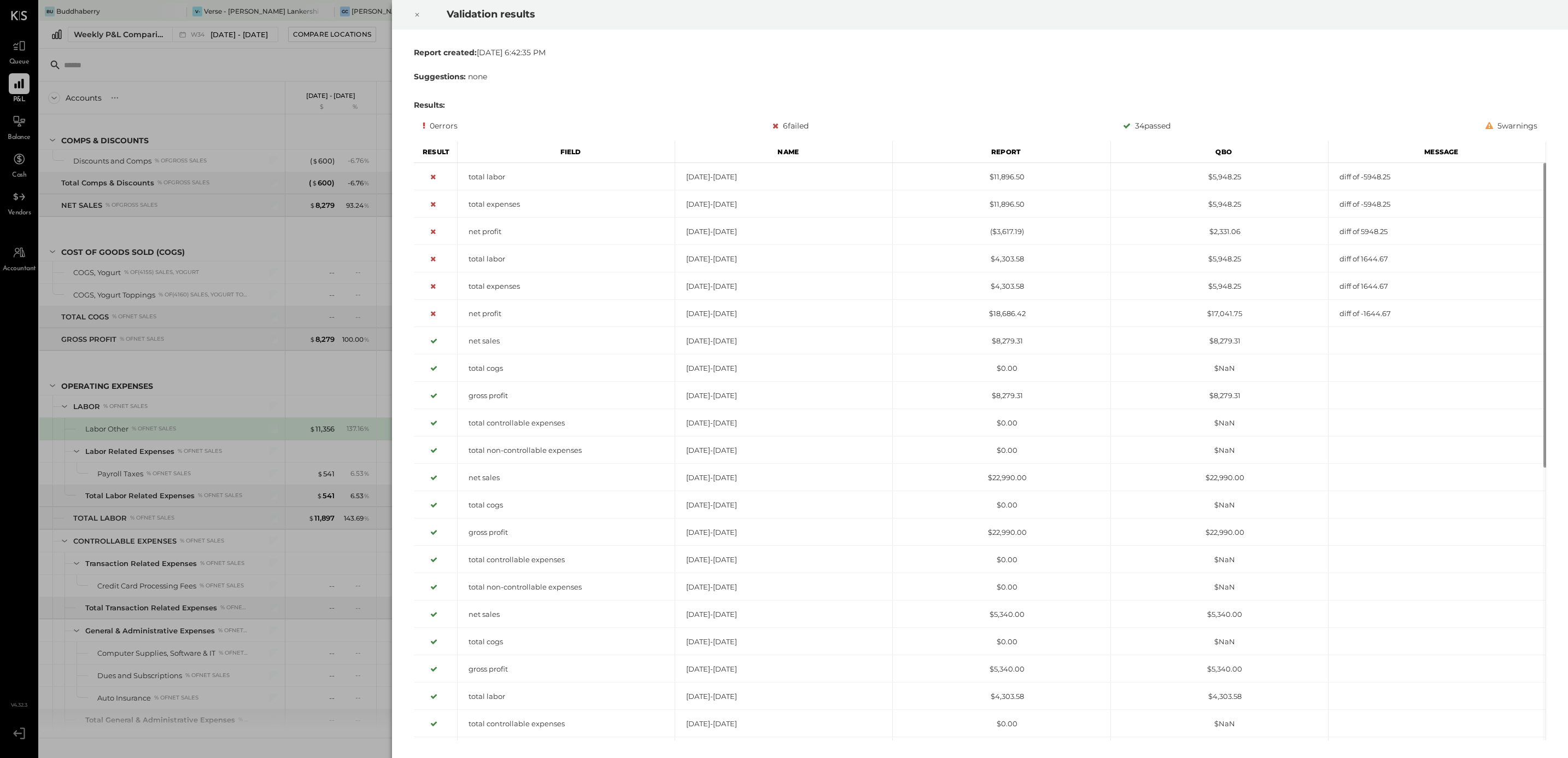
click at [416, 12] on icon at bounding box center [417, 15] width 7 height 13
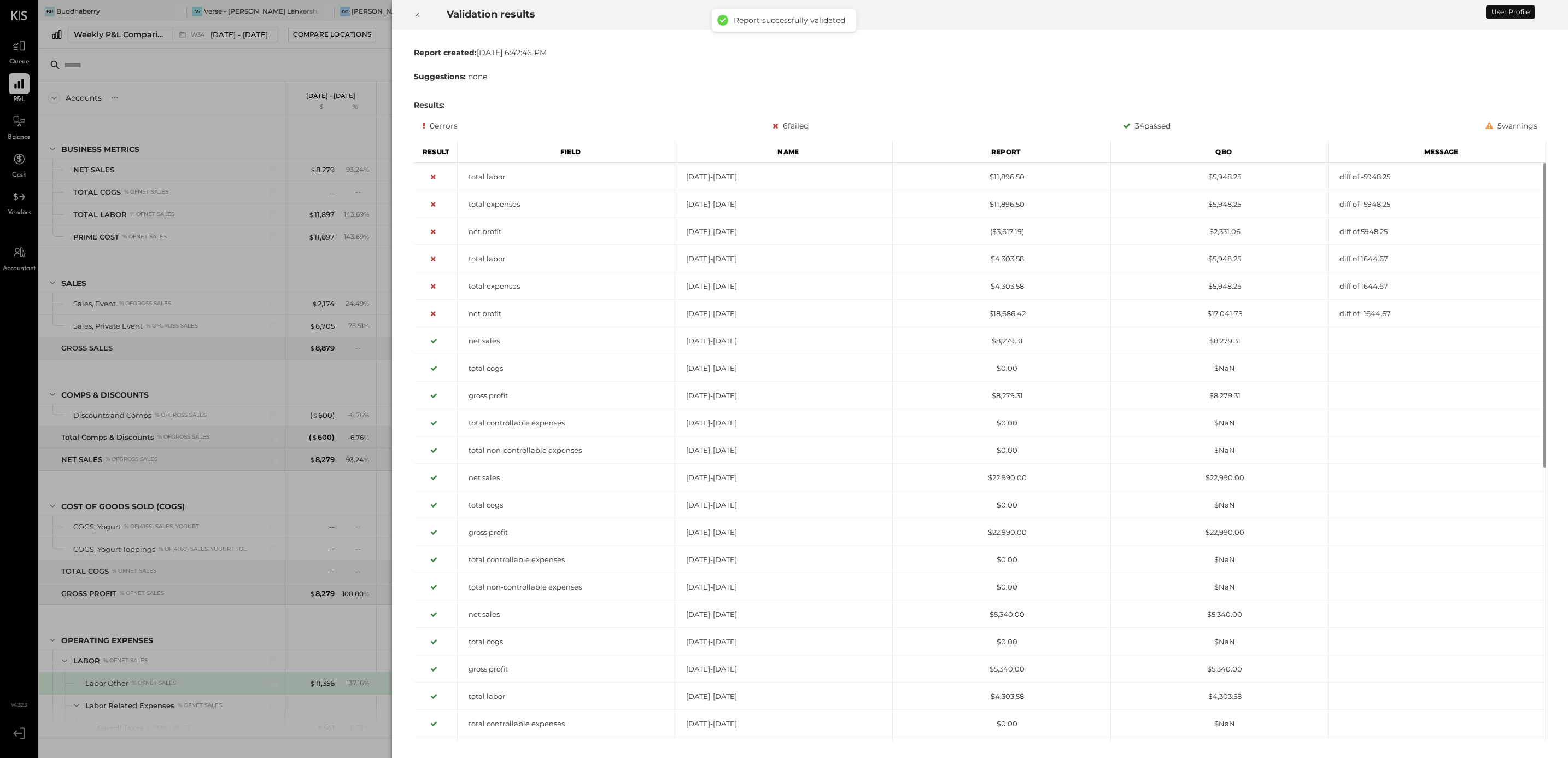
scroll to position [254, 0]
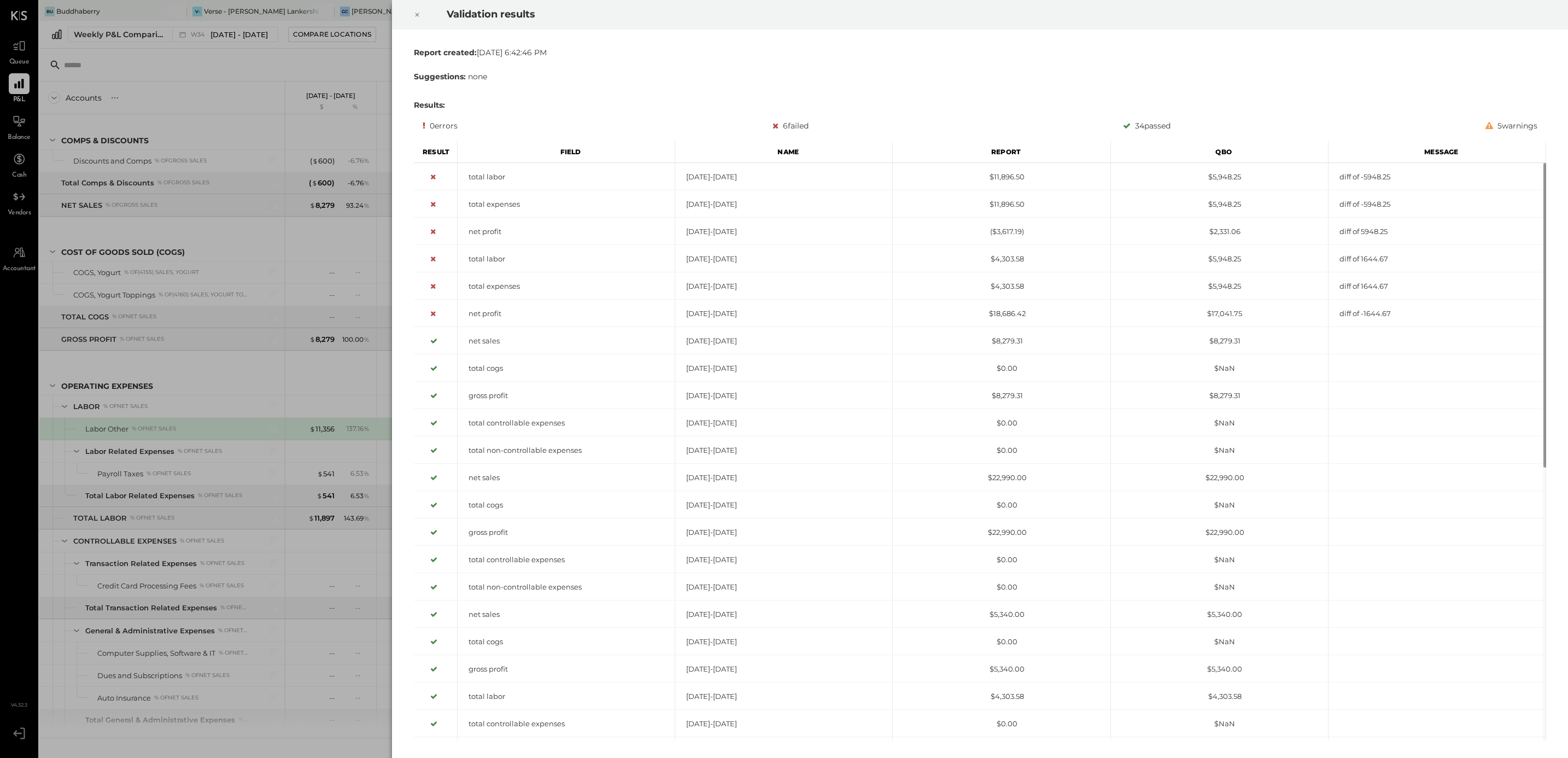
click at [415, 13] on icon at bounding box center [417, 15] width 7 height 13
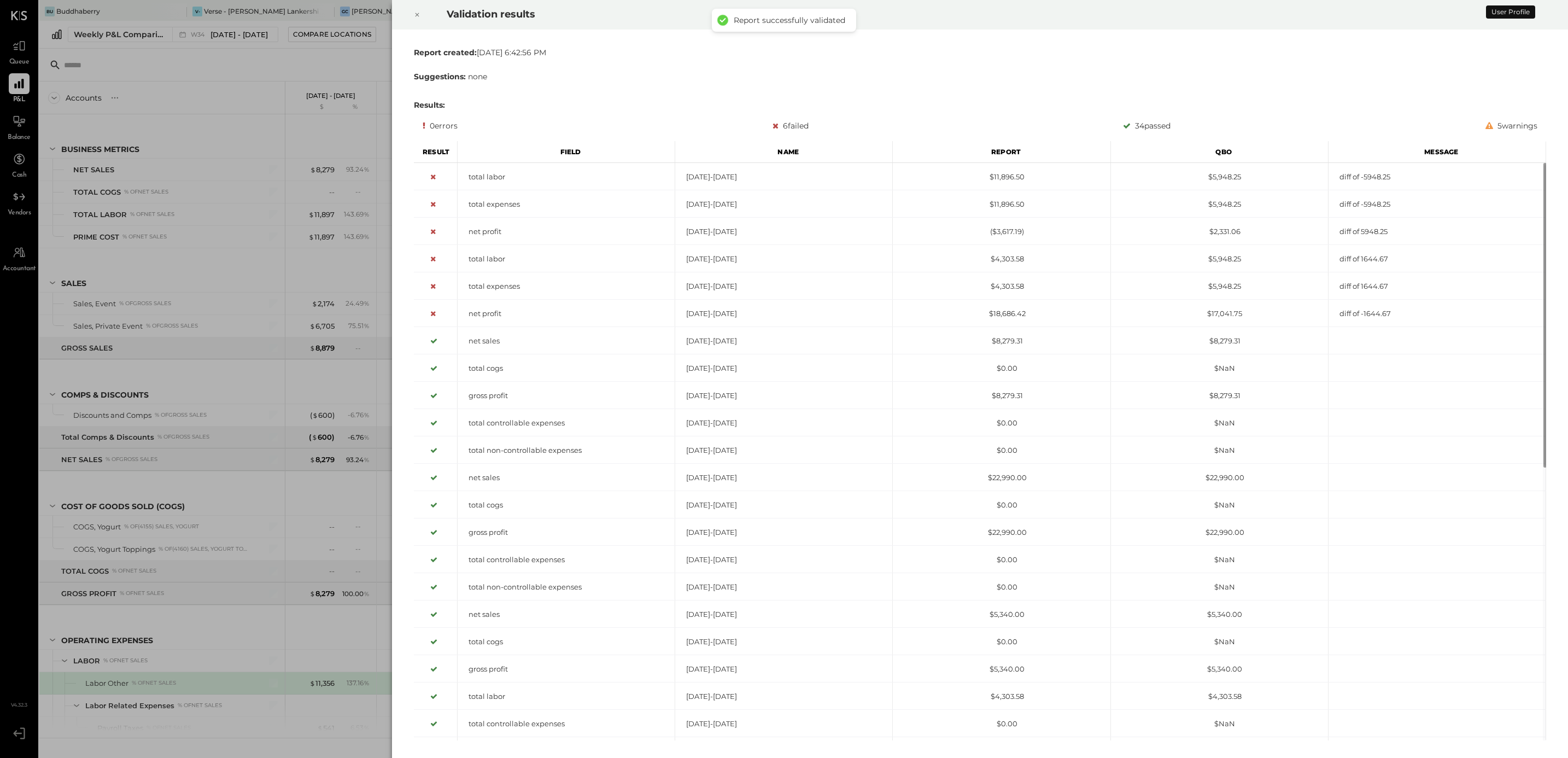
scroll to position [254, 0]
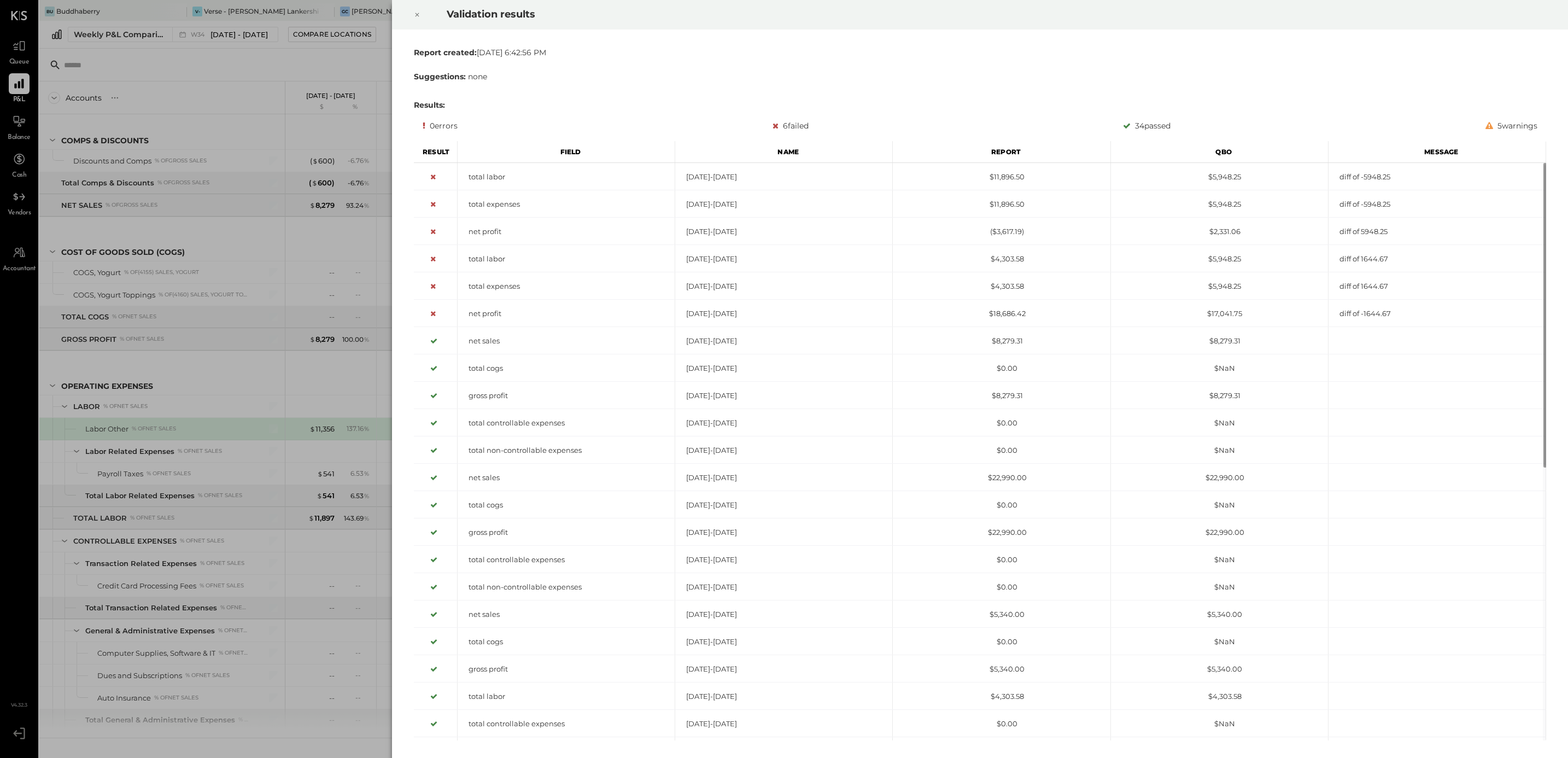
click at [411, 12] on div at bounding box center [418, 15] width 24 height 30
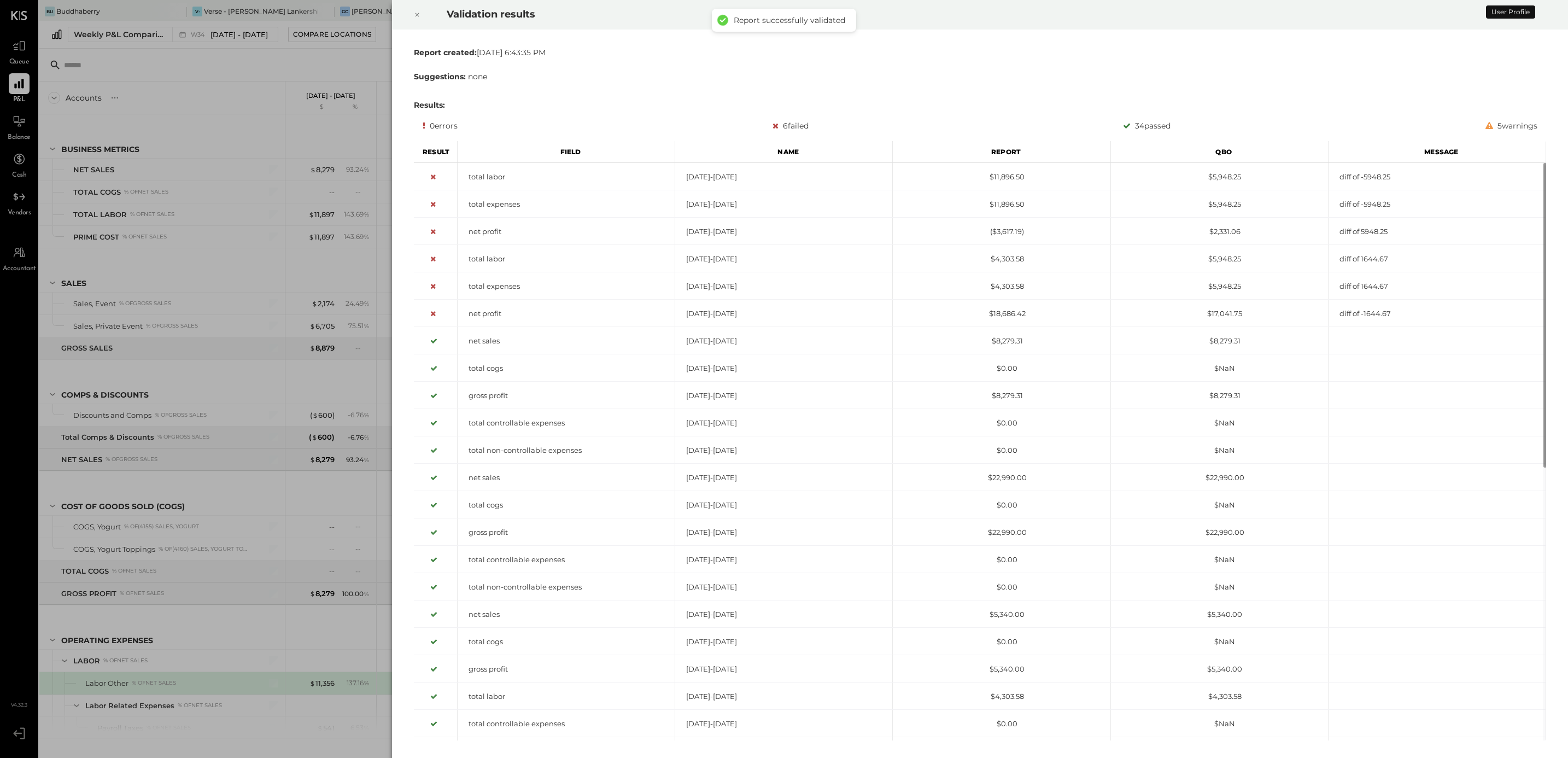
scroll to position [254, 0]
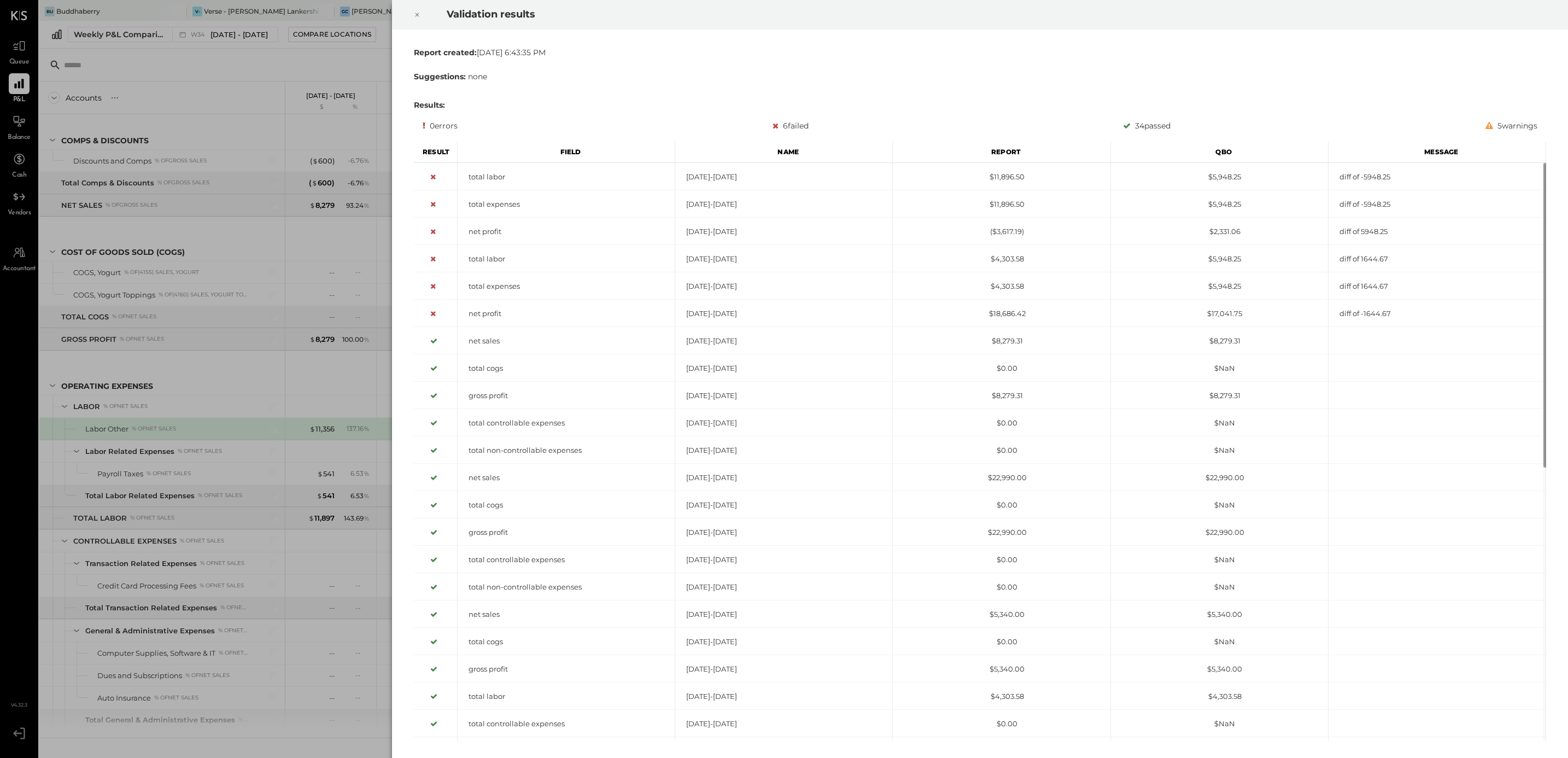
click at [425, 13] on div at bounding box center [418, 15] width 24 height 30
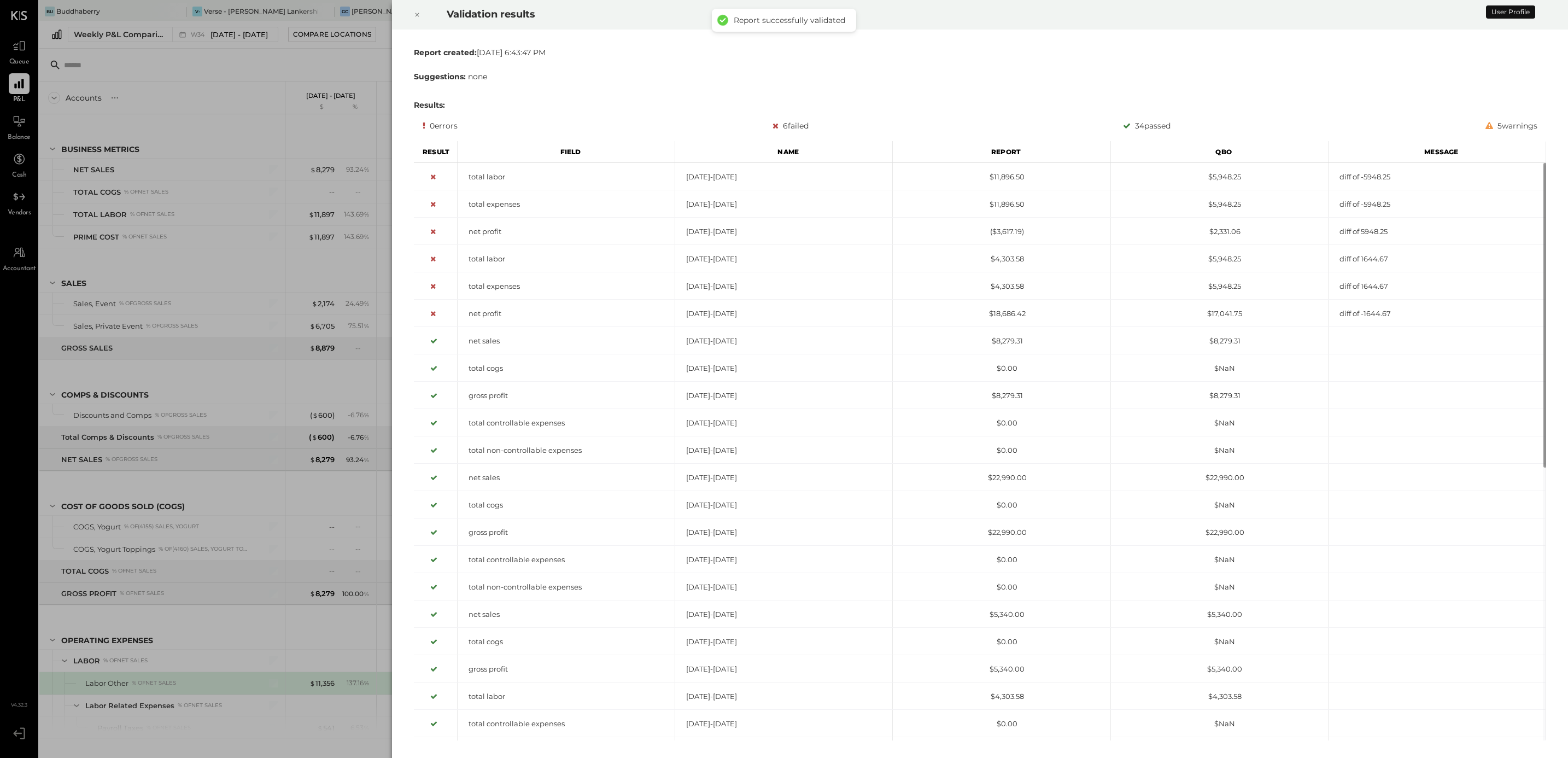
scroll to position [254, 0]
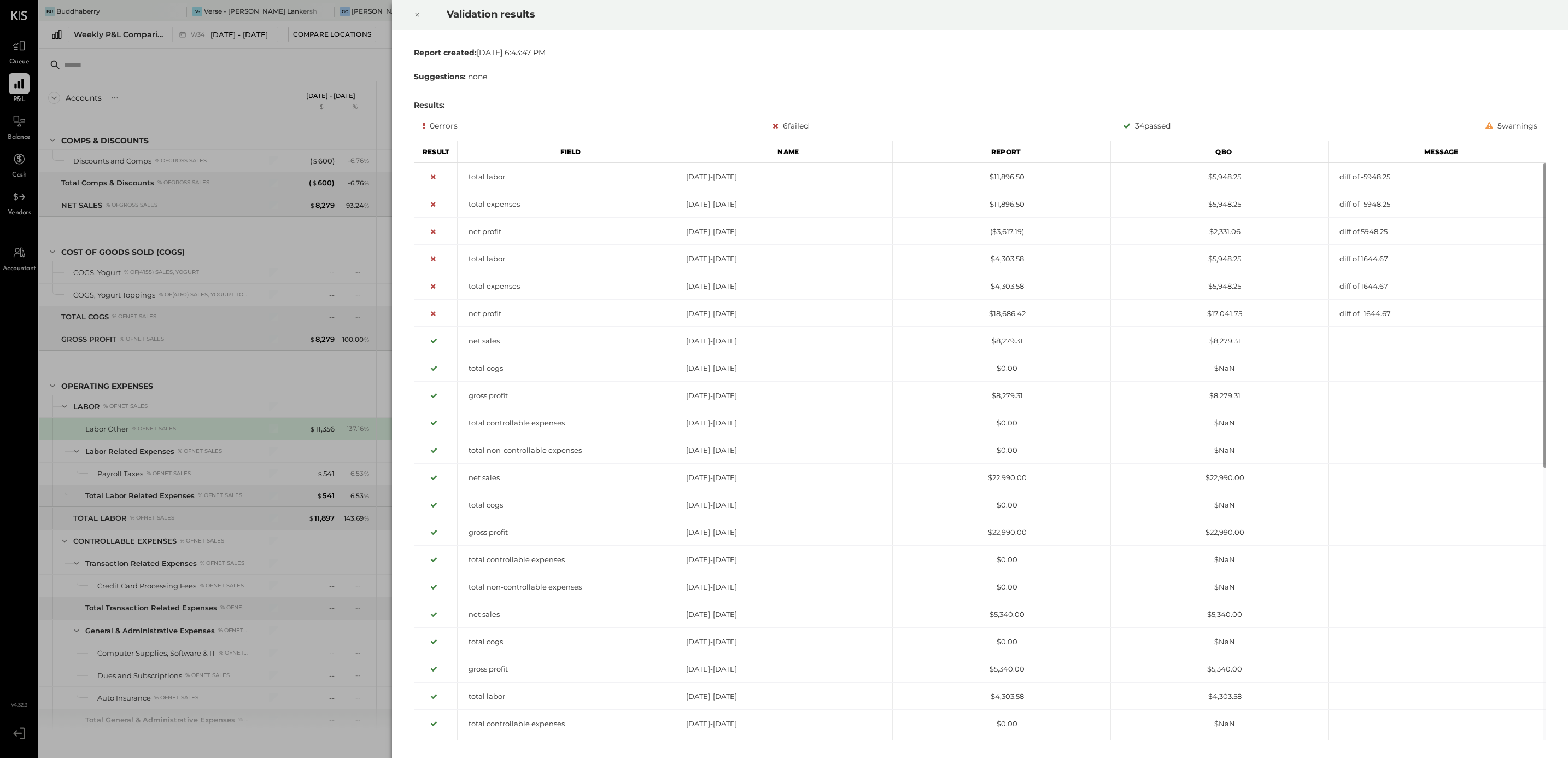
click at [411, 12] on div at bounding box center [418, 15] width 24 height 30
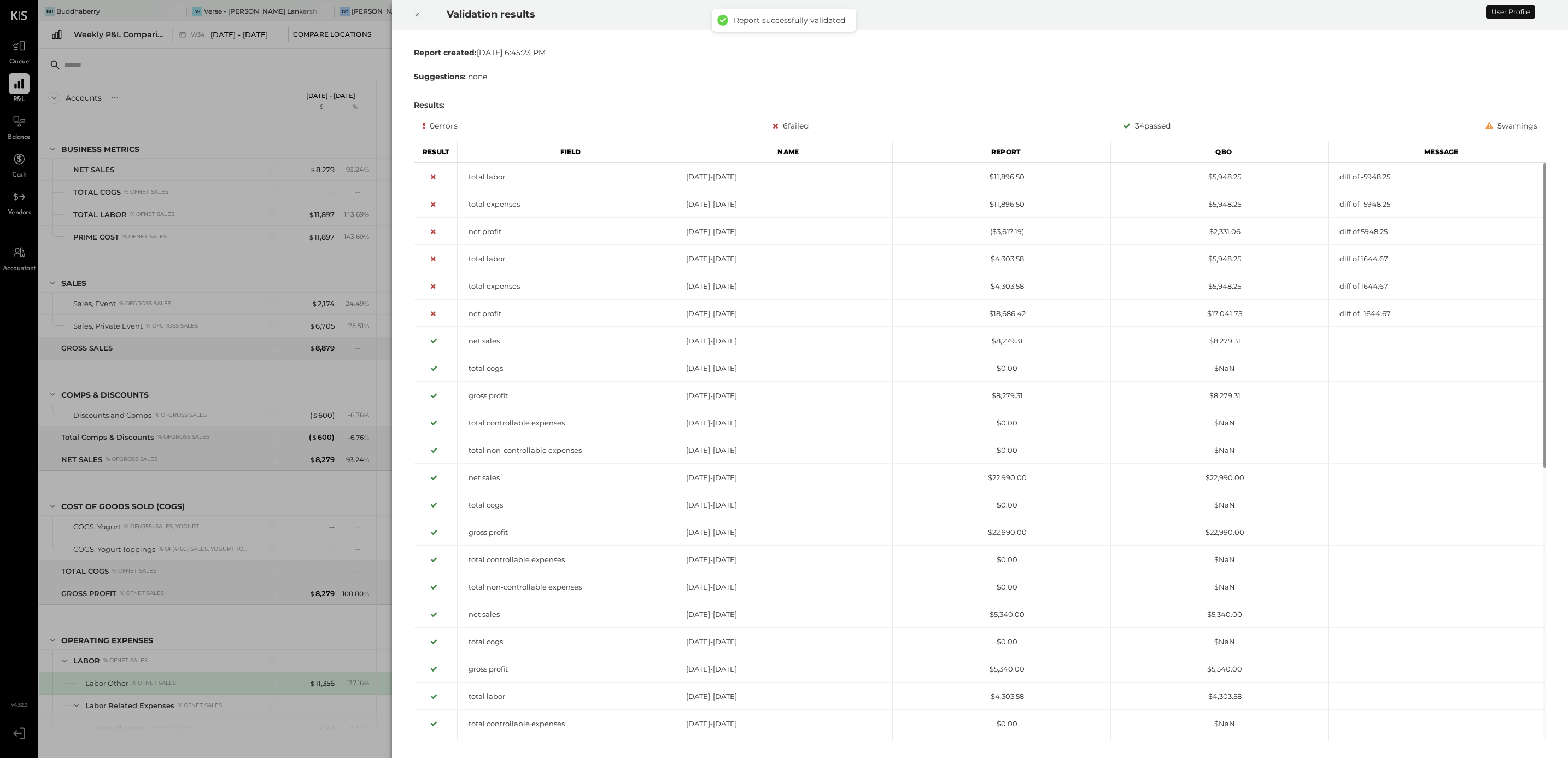
scroll to position [254, 0]
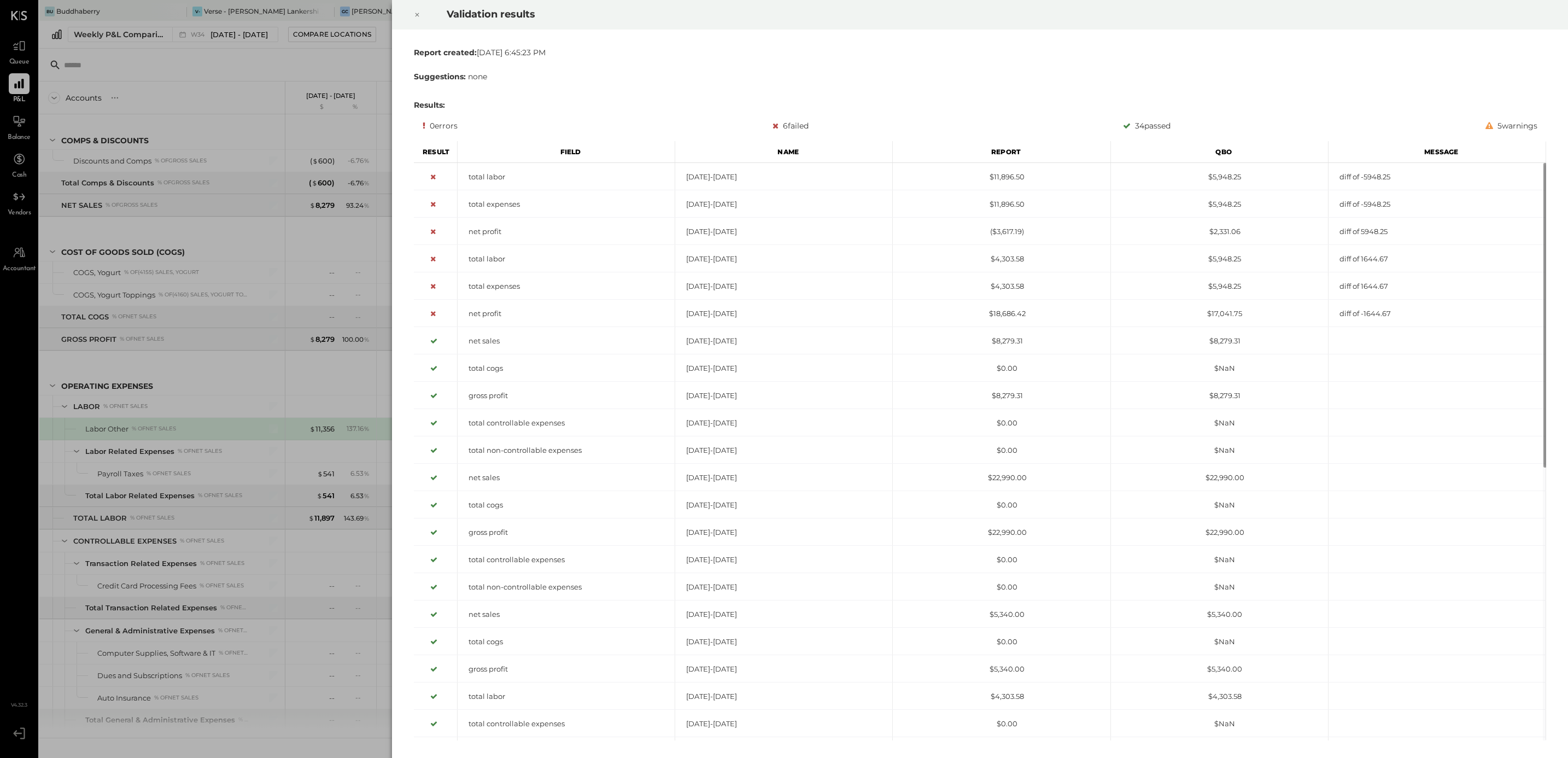
click at [414, 16] on icon at bounding box center [417, 15] width 7 height 13
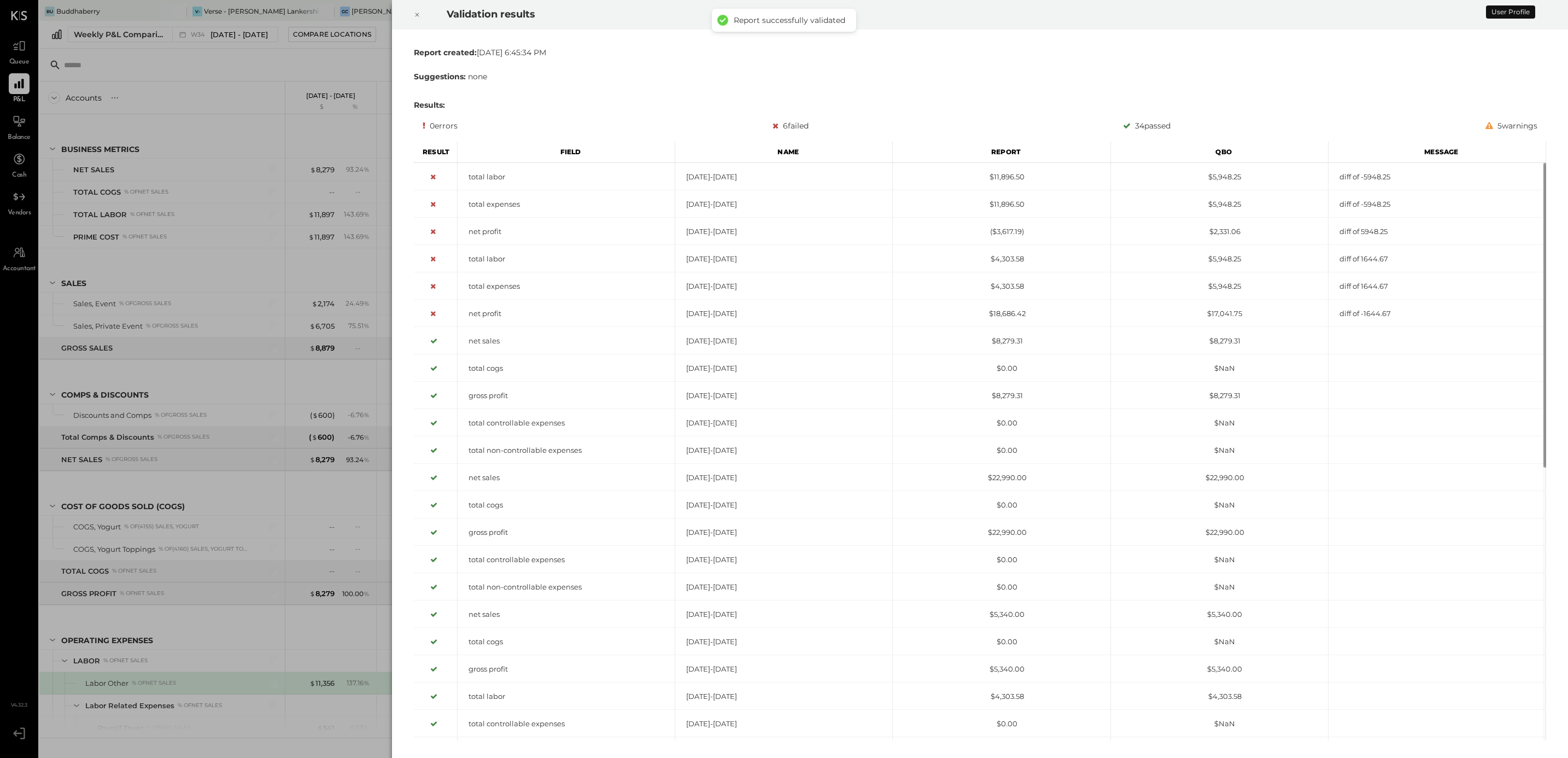
scroll to position [254, 0]
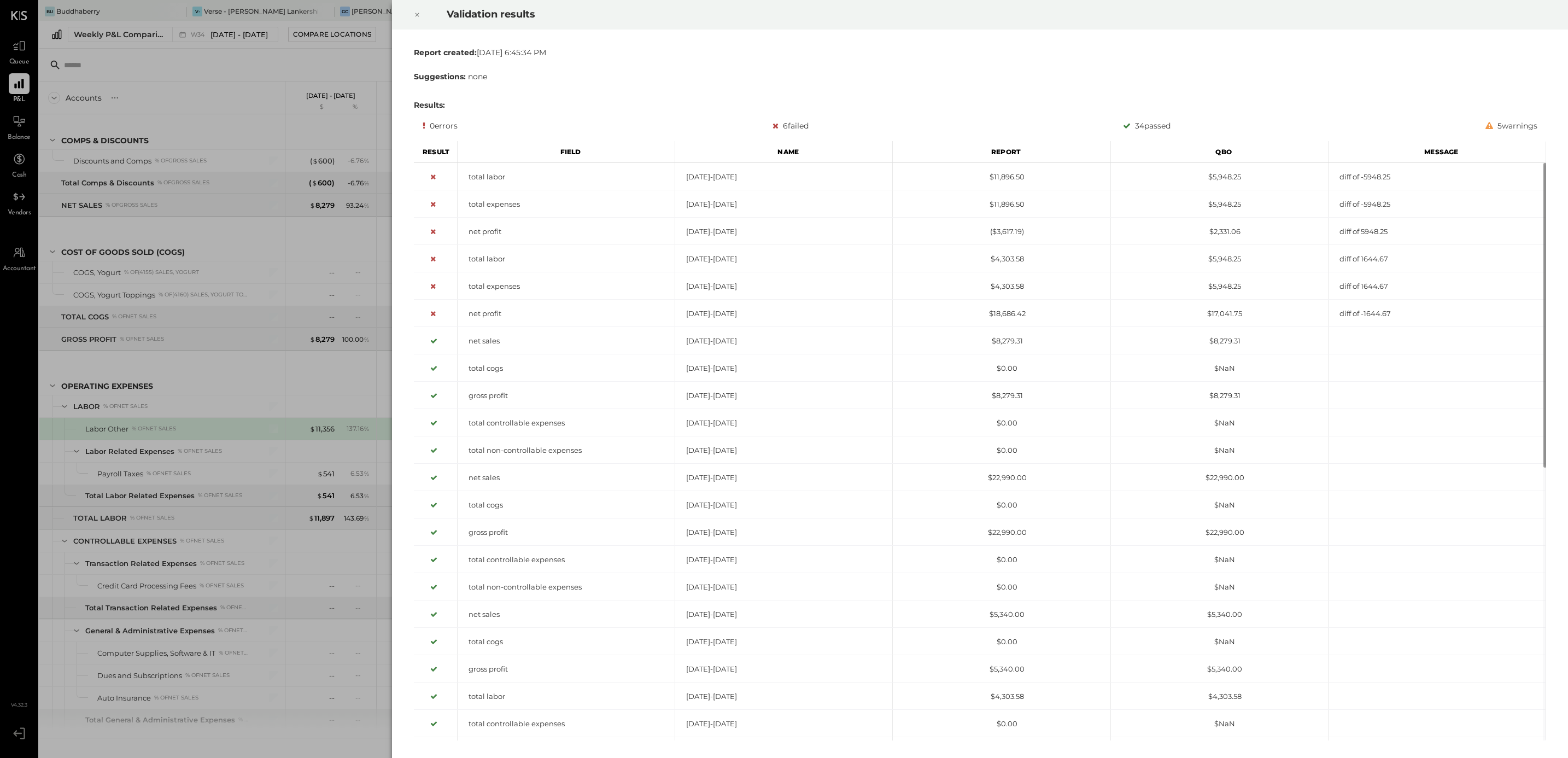
click at [422, 13] on div at bounding box center [418, 15] width 24 height 30
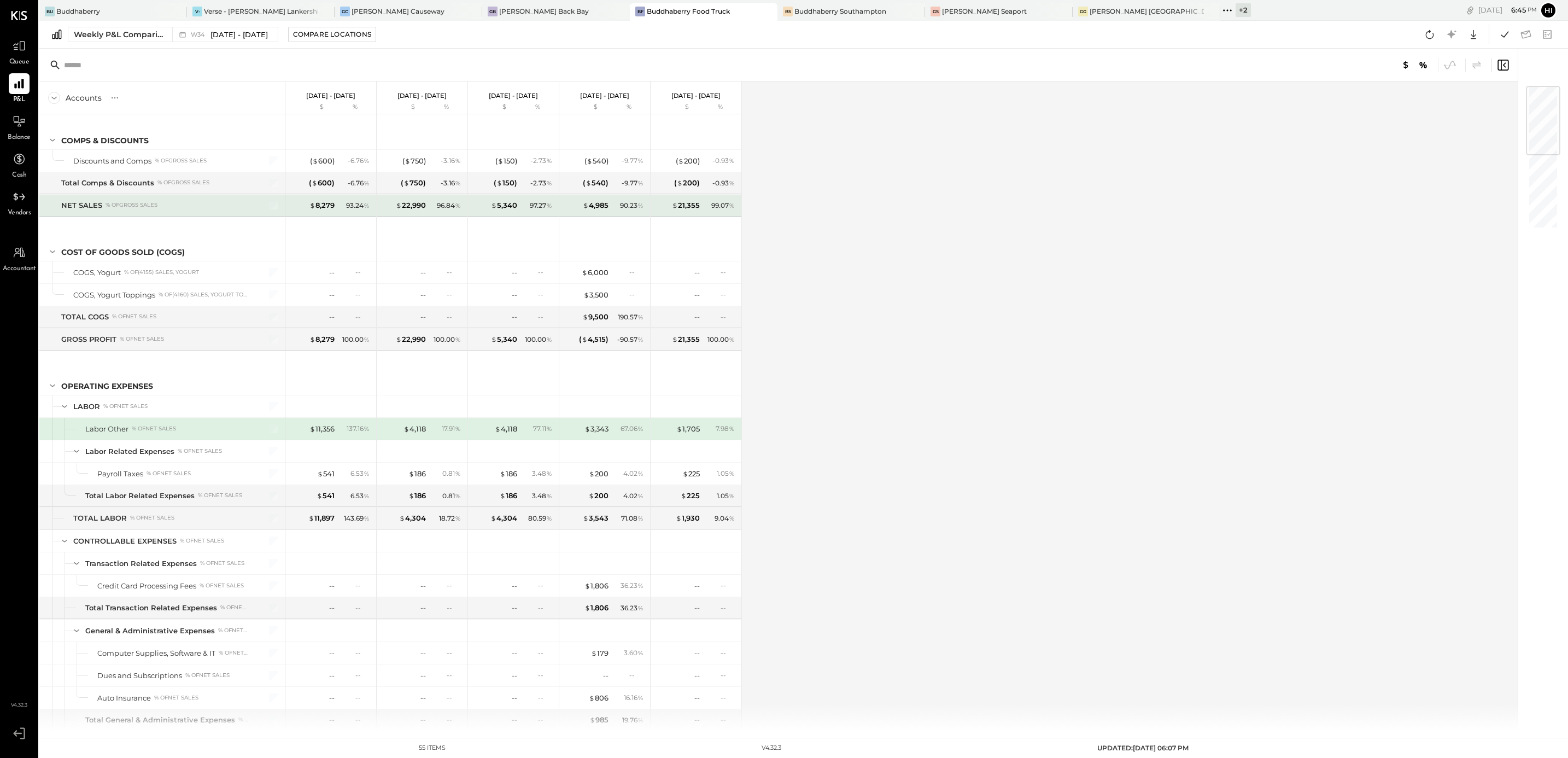
scroll to position [0, 0]
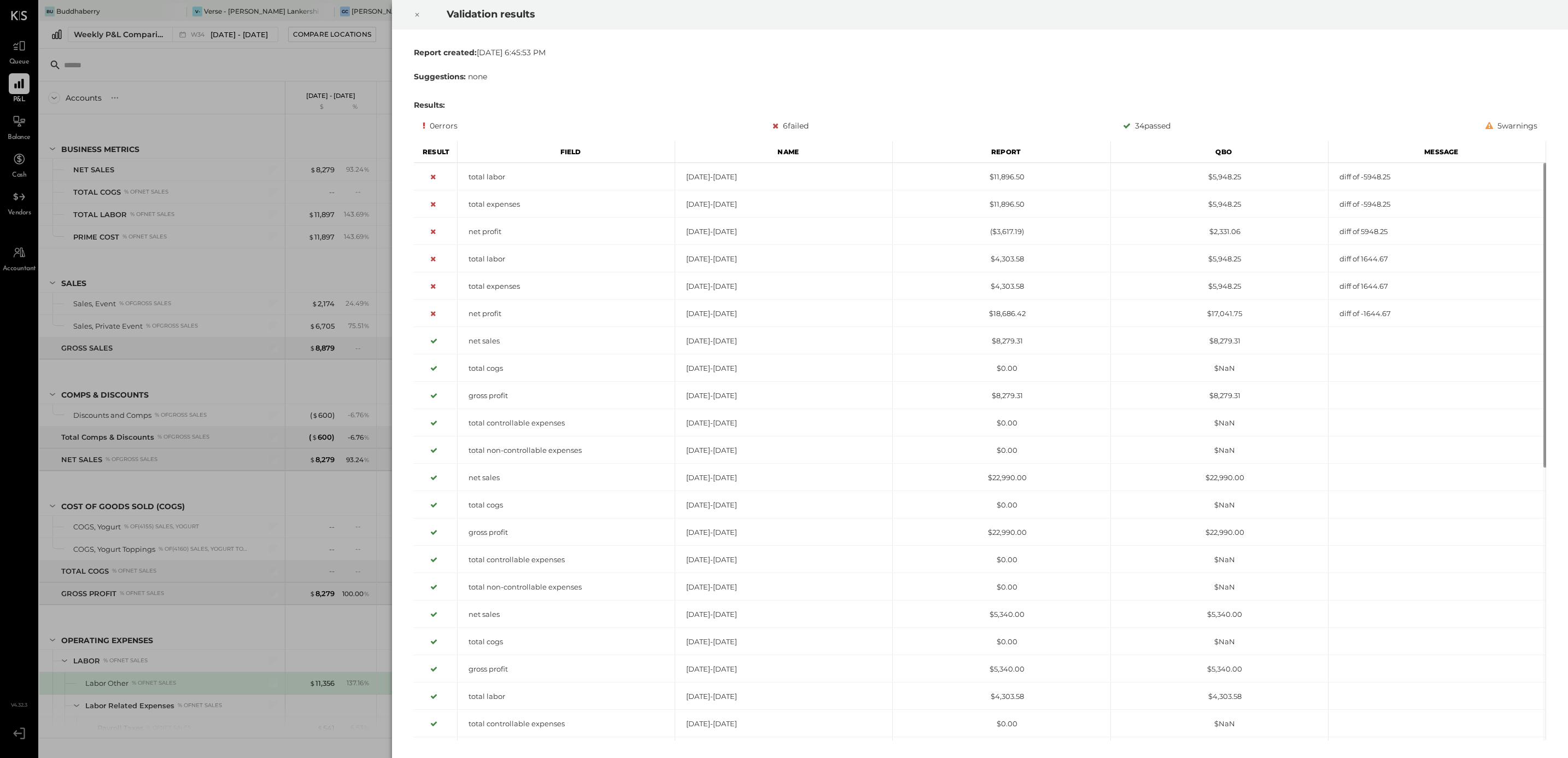
click at [419, 13] on icon at bounding box center [417, 15] width 7 height 13
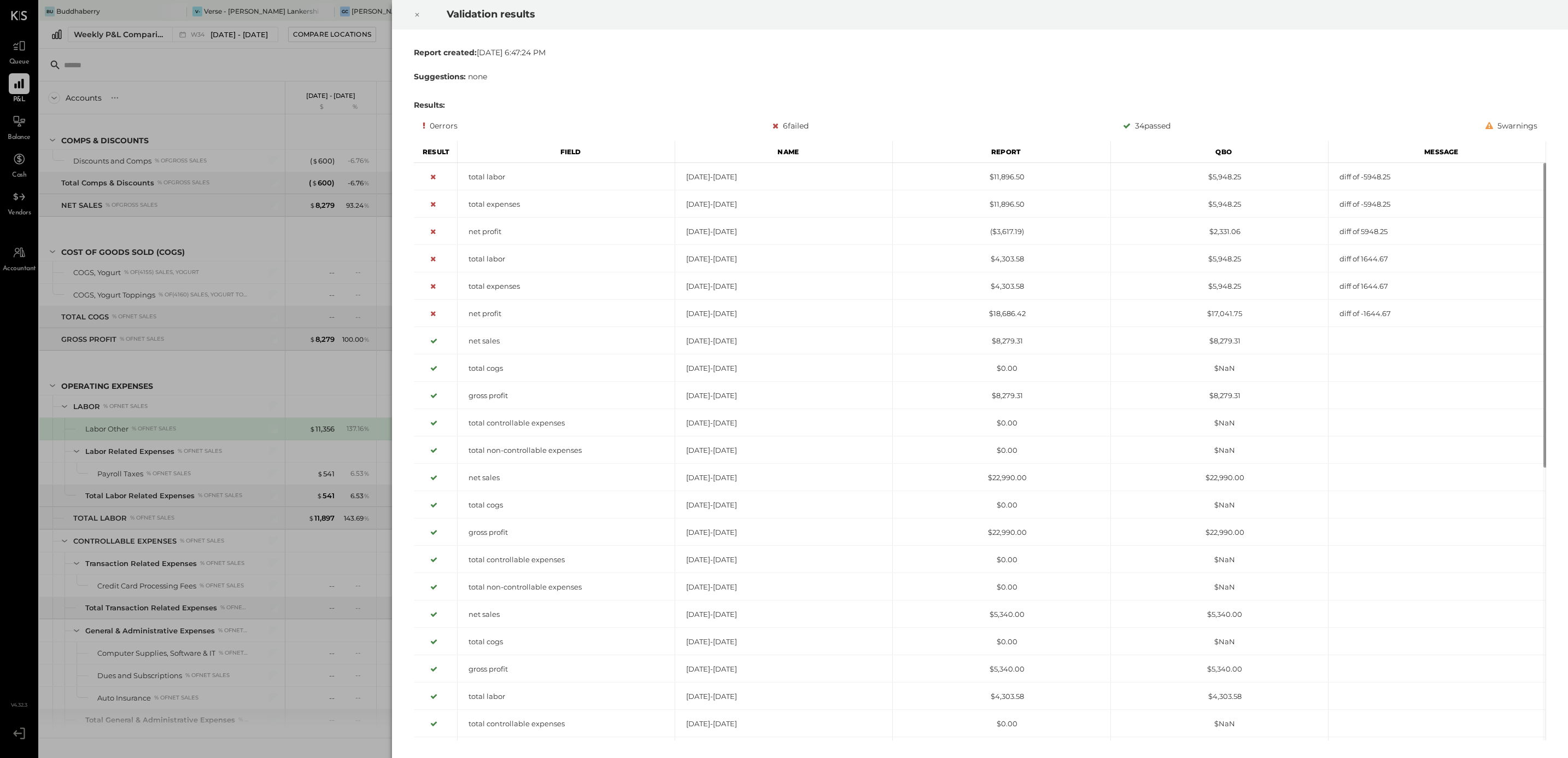
click at [423, 13] on div at bounding box center [418, 15] width 24 height 30
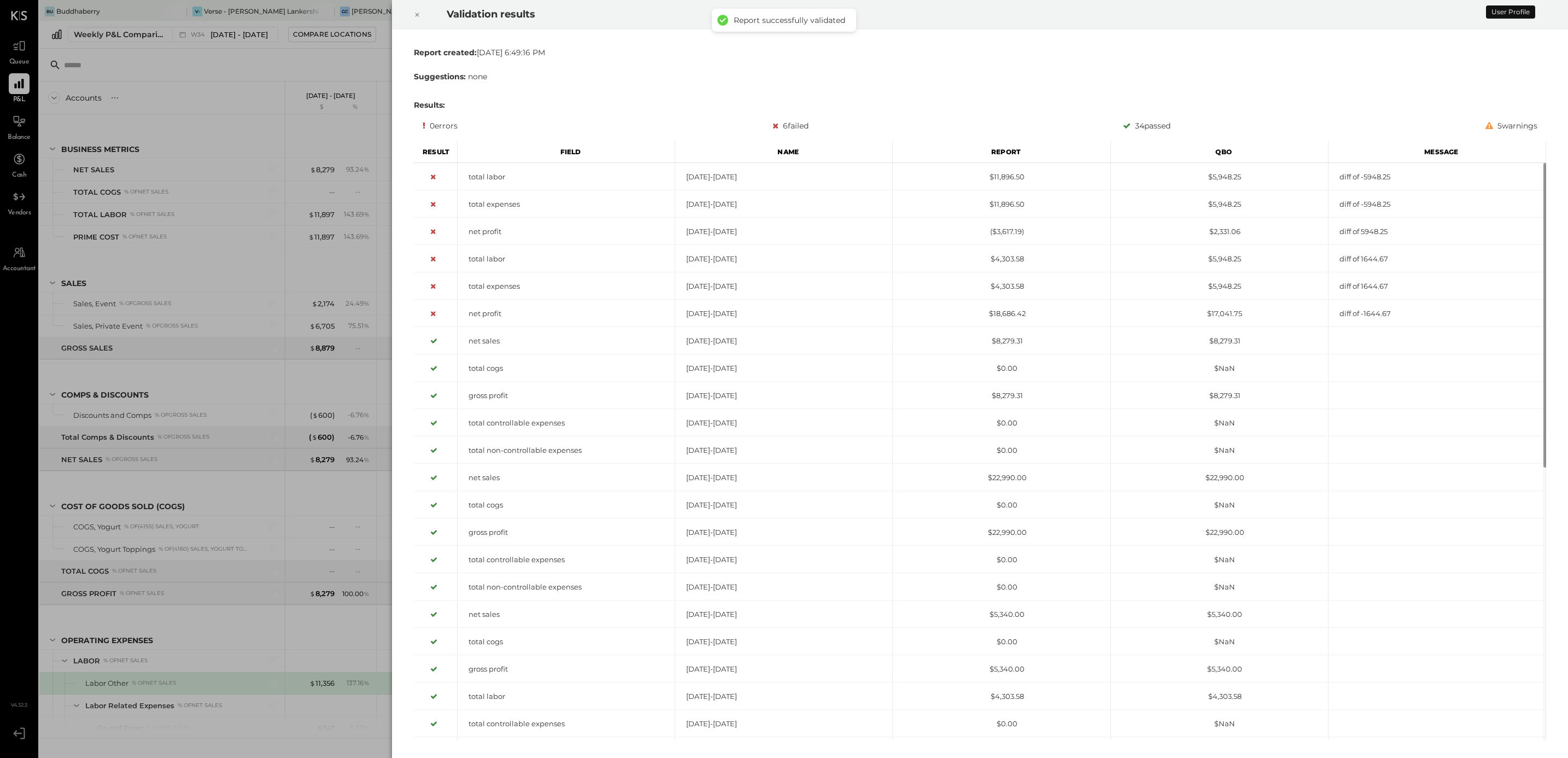
scroll to position [254, 0]
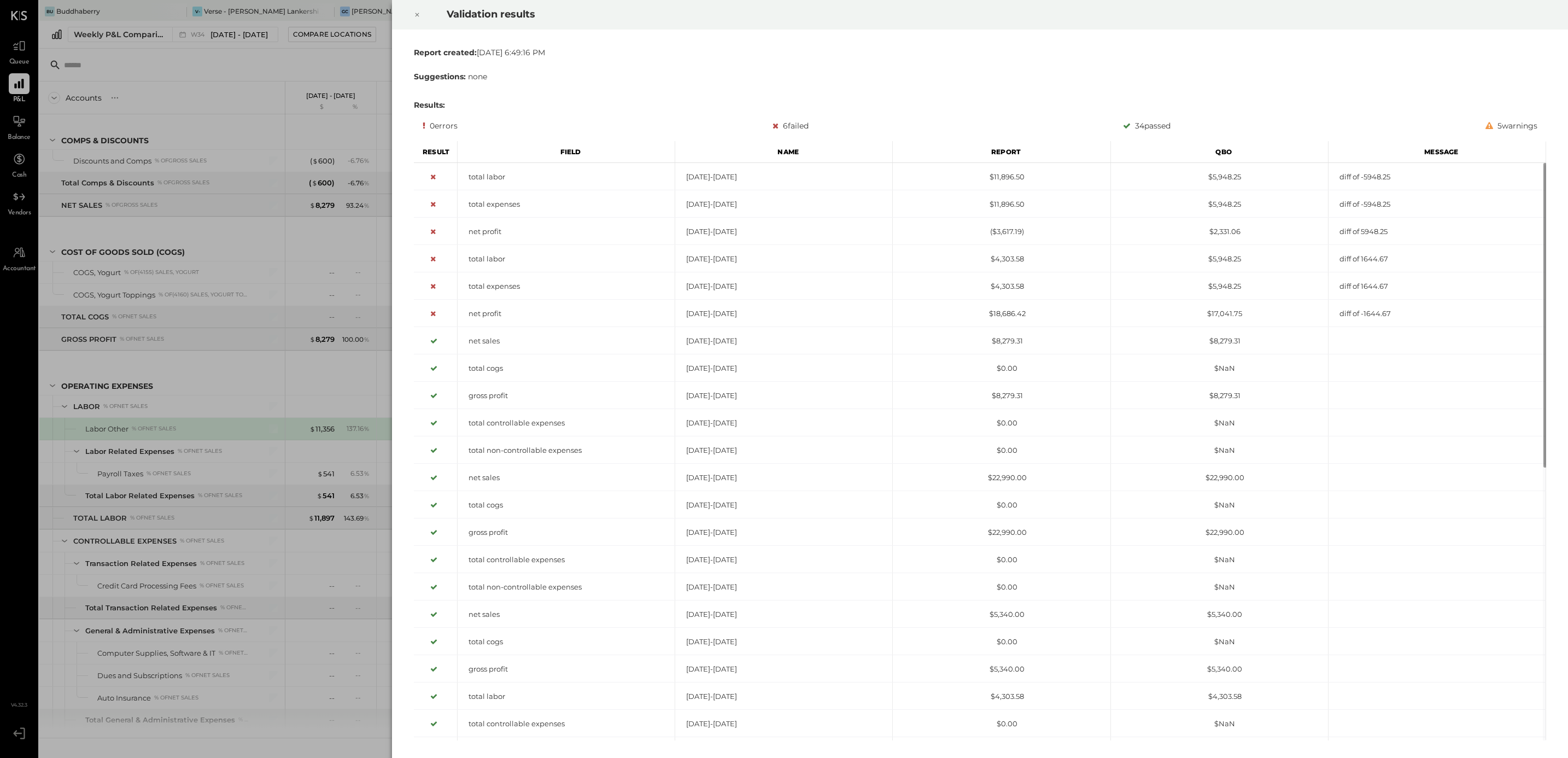
click at [420, 16] on icon at bounding box center [417, 15] width 7 height 13
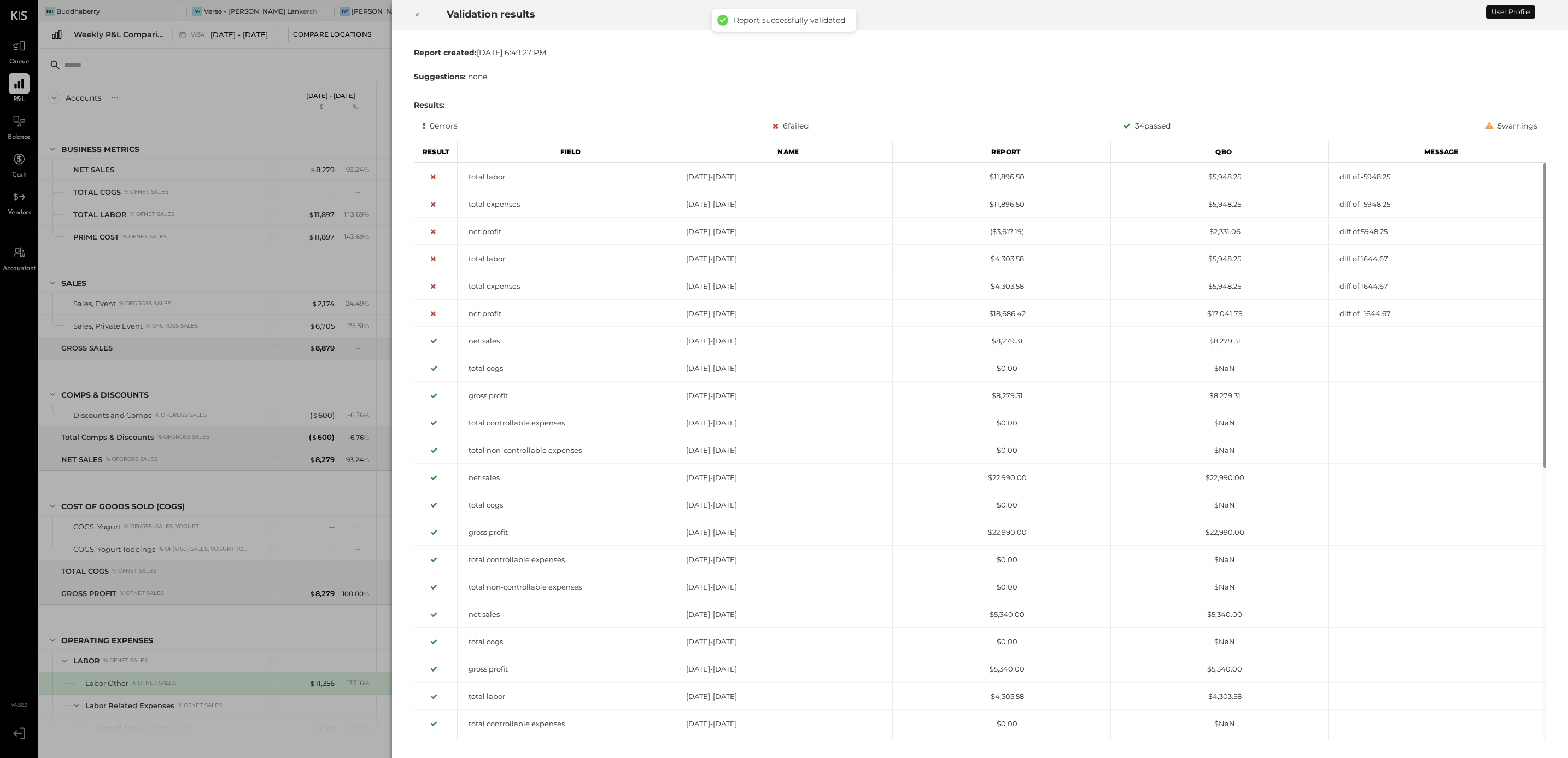
scroll to position [254, 0]
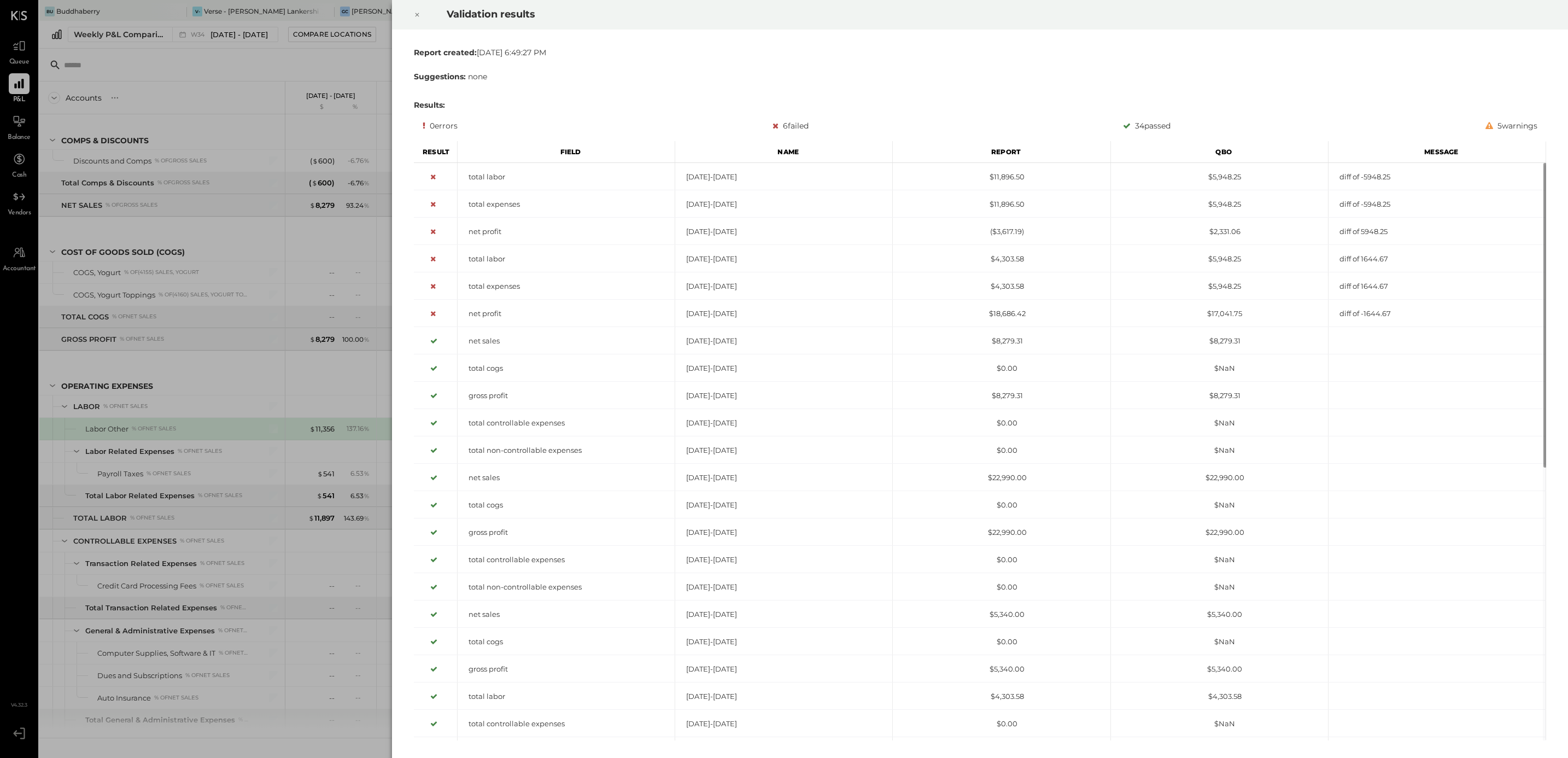
click at [411, 10] on div at bounding box center [418, 15] width 24 height 30
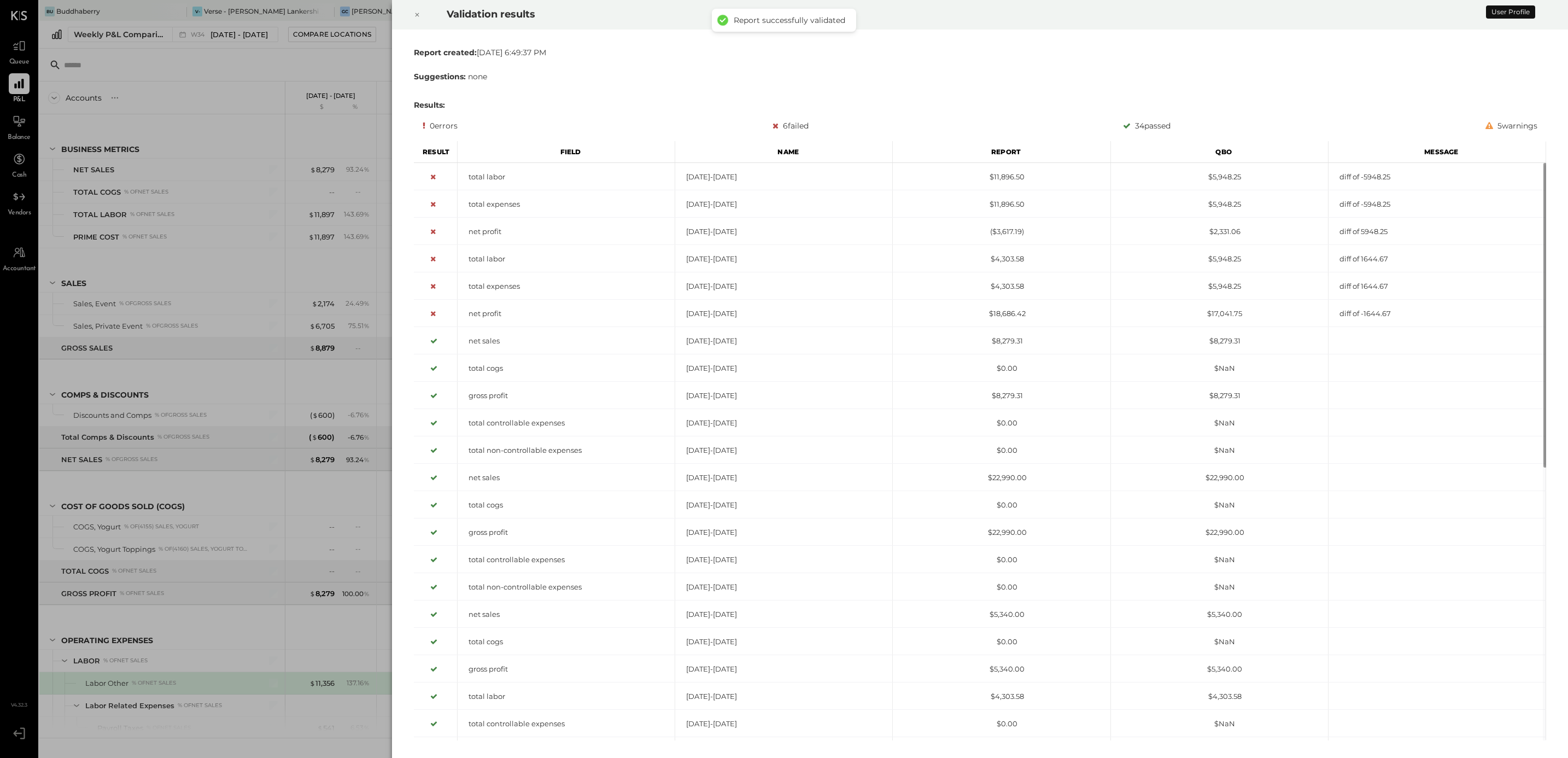
scroll to position [254, 0]
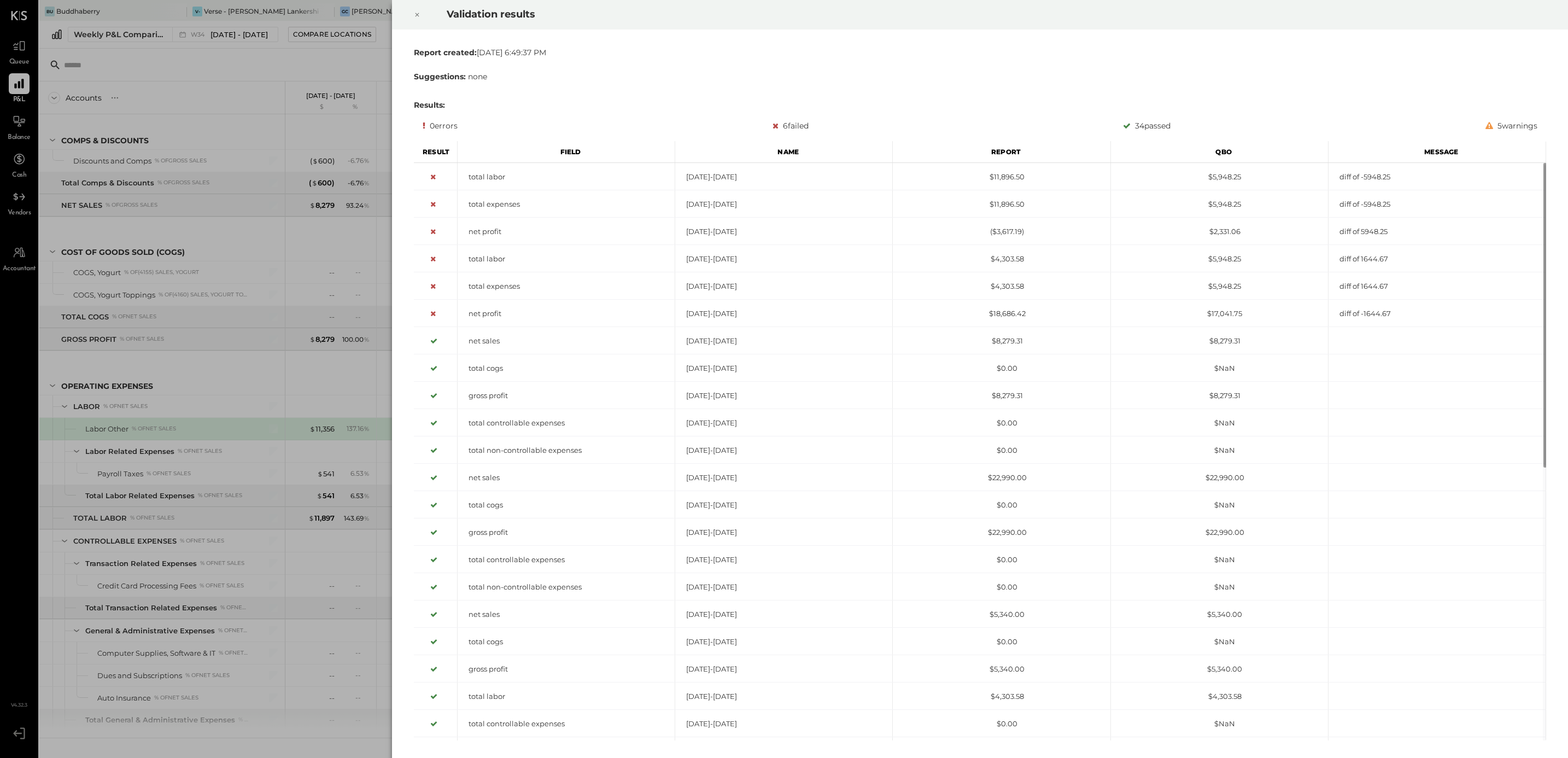
click at [414, 15] on icon at bounding box center [417, 15] width 7 height 13
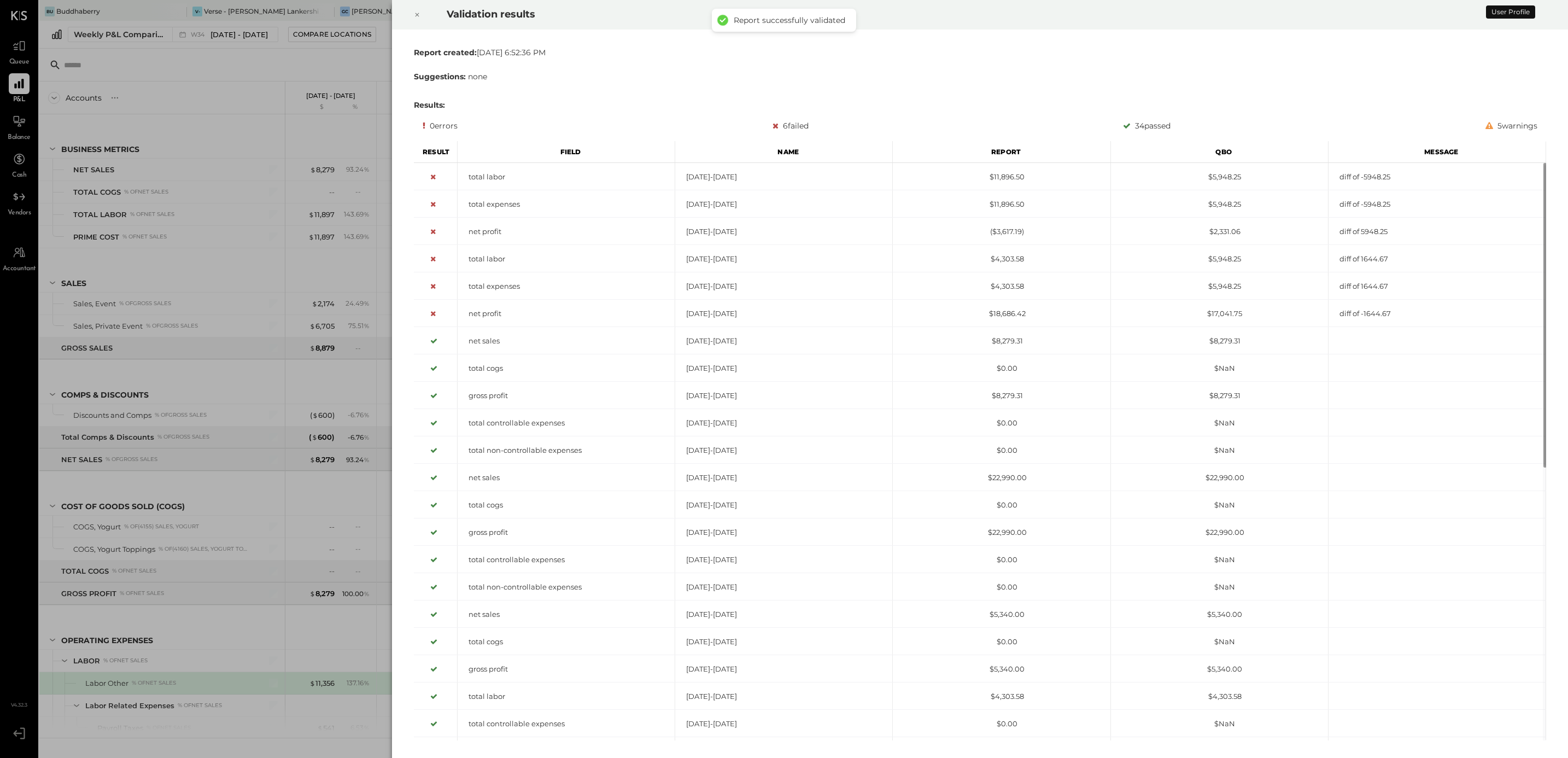
scroll to position [254, 0]
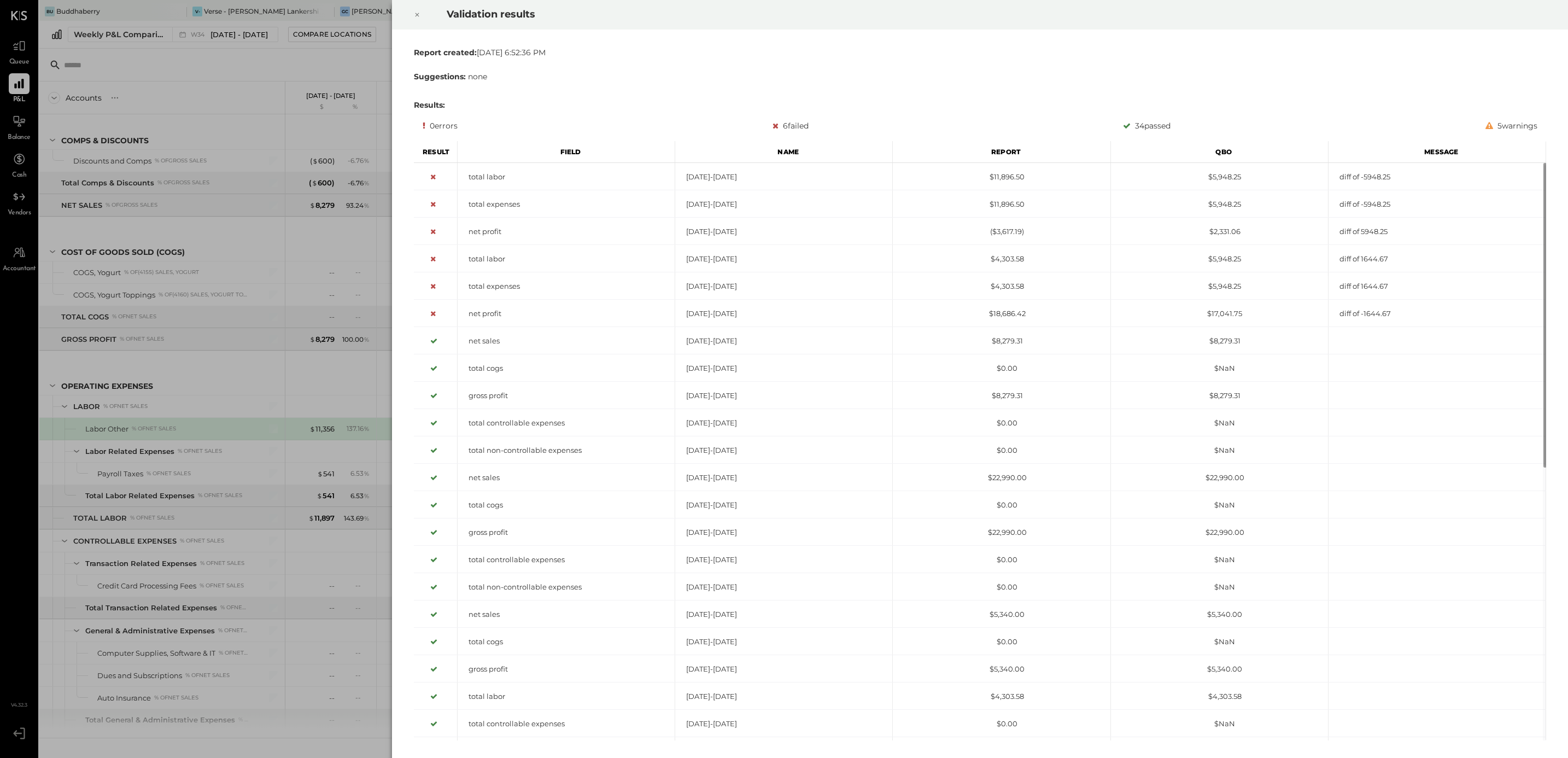
click at [418, 12] on icon at bounding box center [417, 15] width 7 height 13
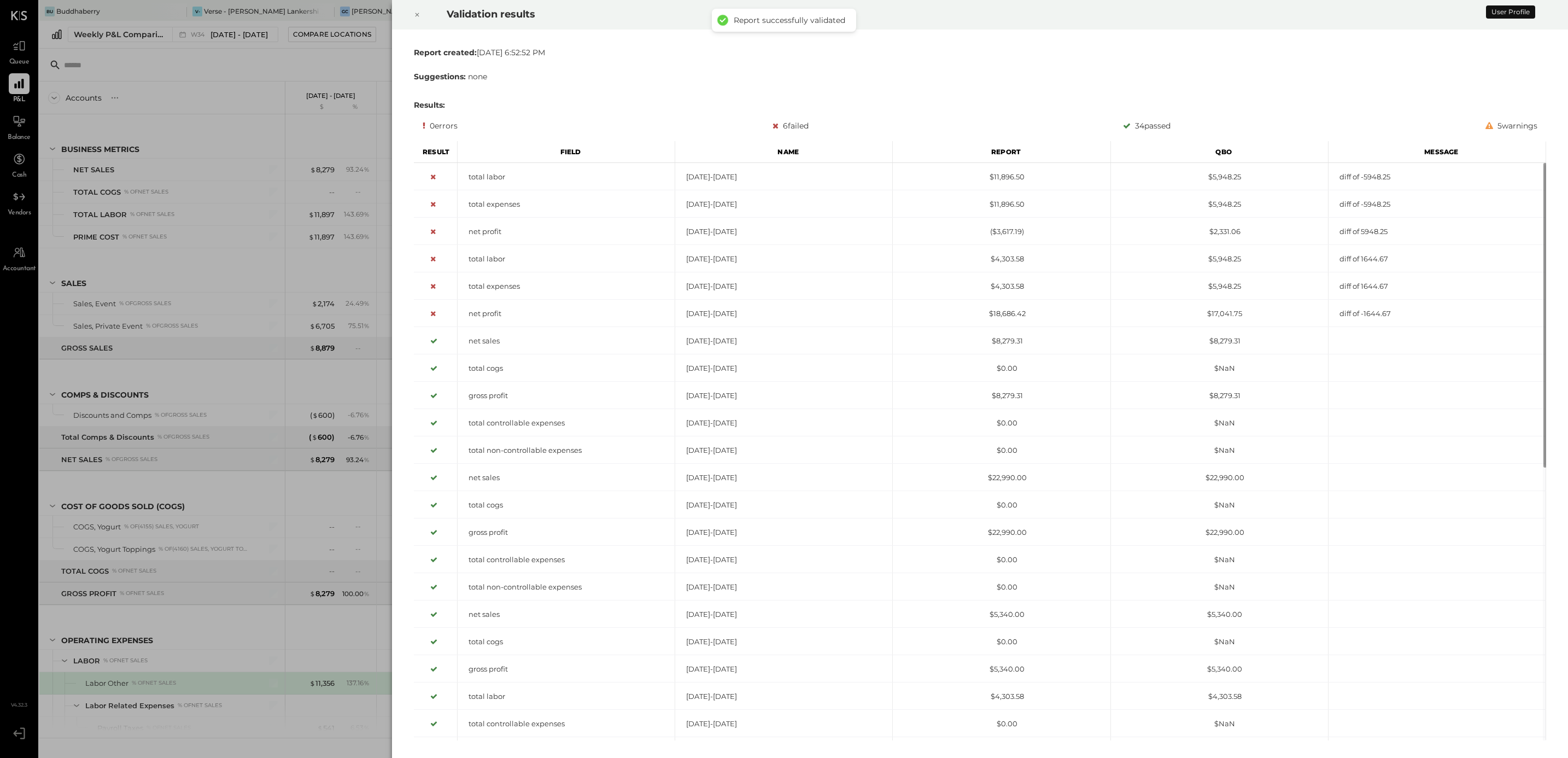
scroll to position [254, 0]
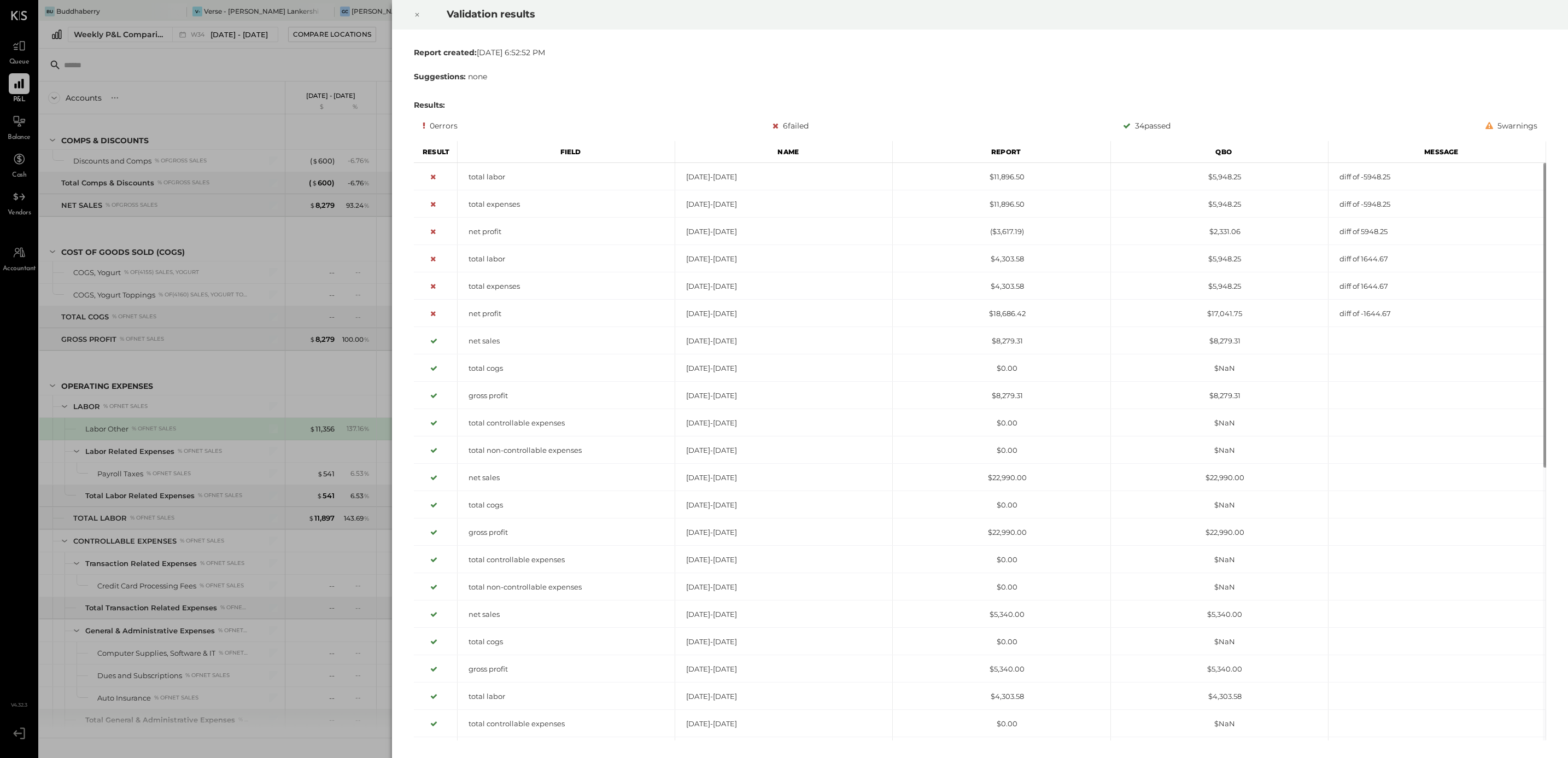
click at [416, 13] on icon at bounding box center [418, 15] width 4 height 4
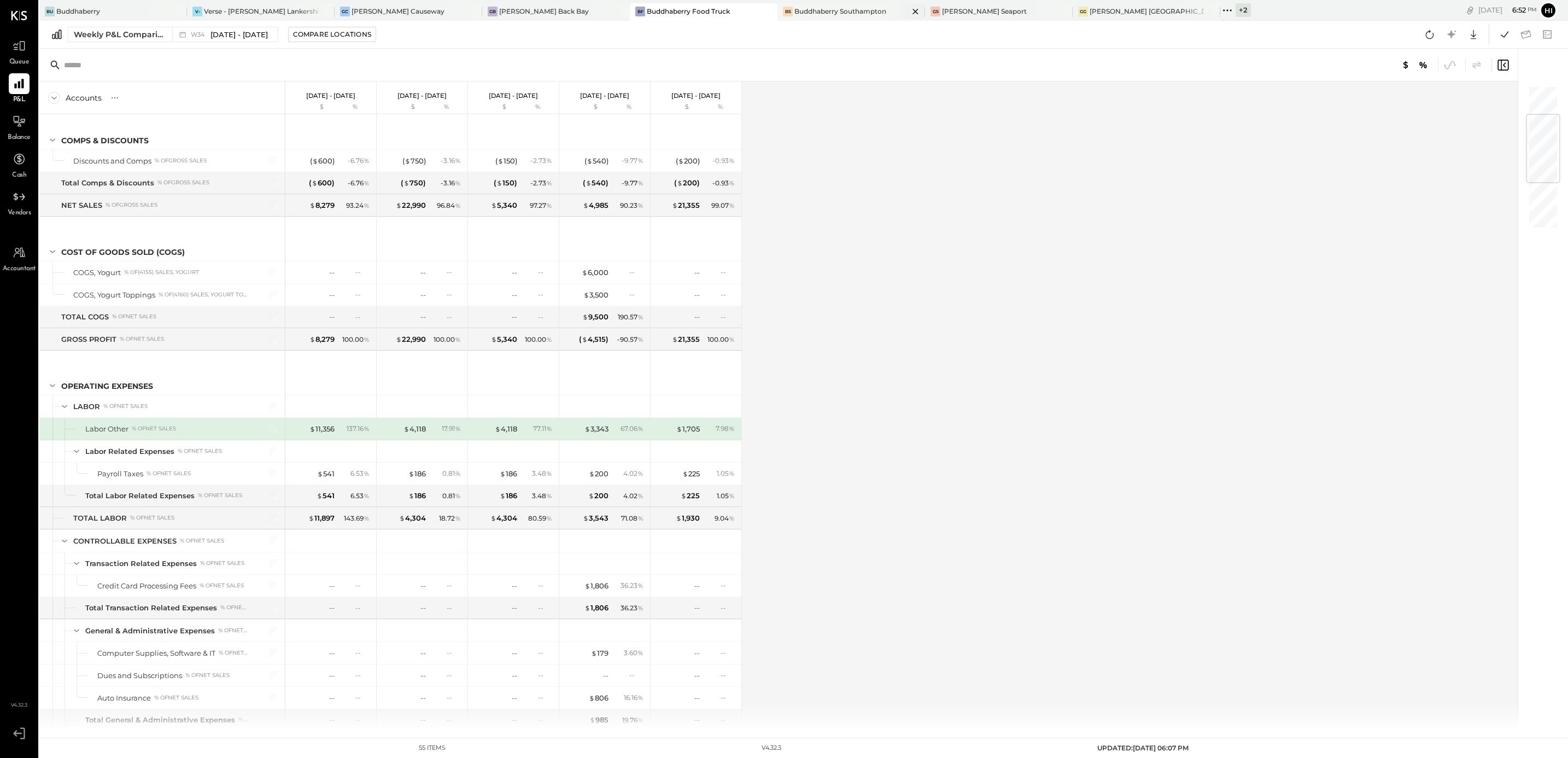
click at [794, 7] on div "Buddhaberry Southampton" at bounding box center [840, 11] width 92 height 9
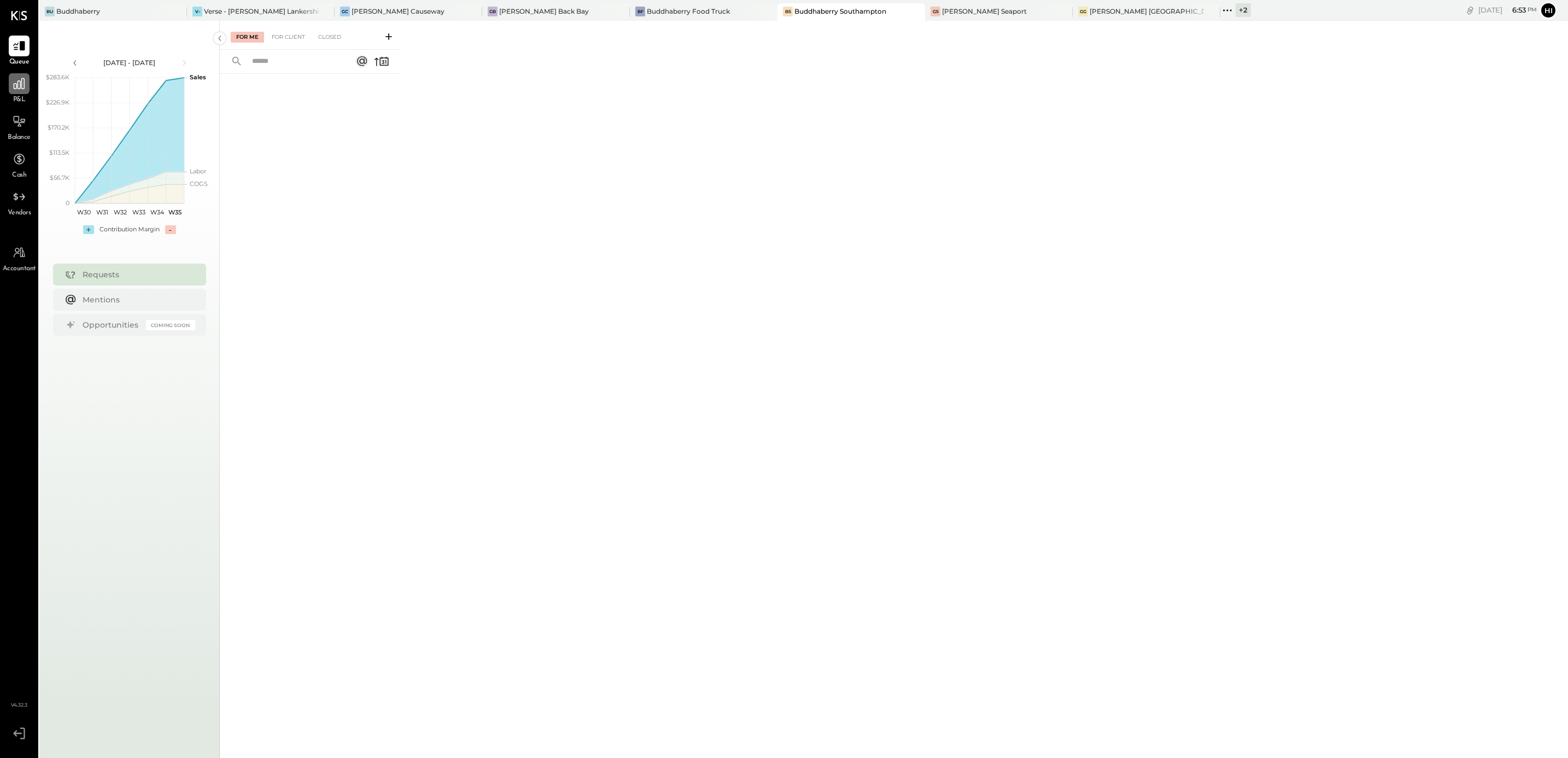
click at [15, 89] on icon at bounding box center [19, 83] width 11 height 11
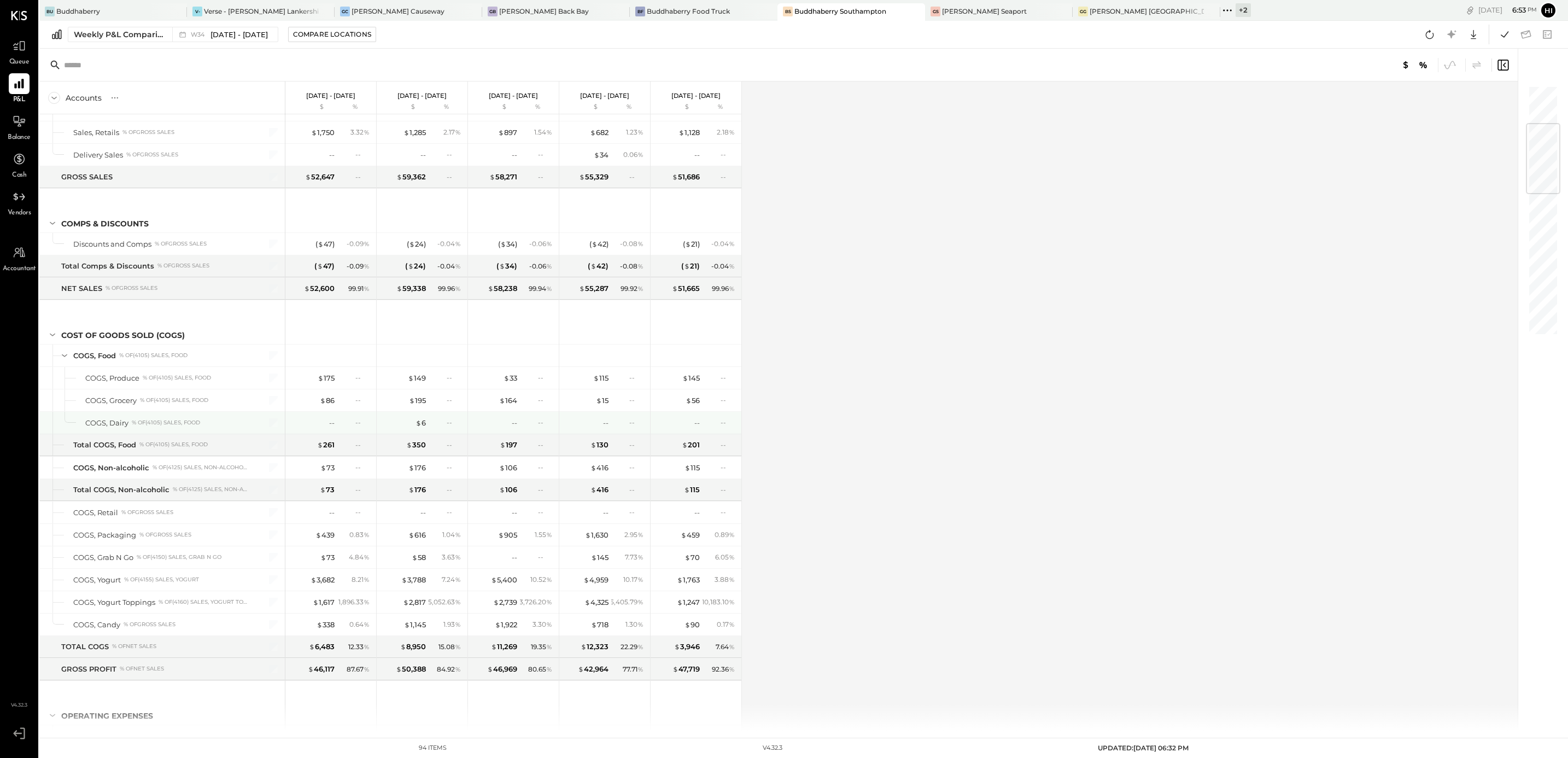
scroll to position [492, 0]
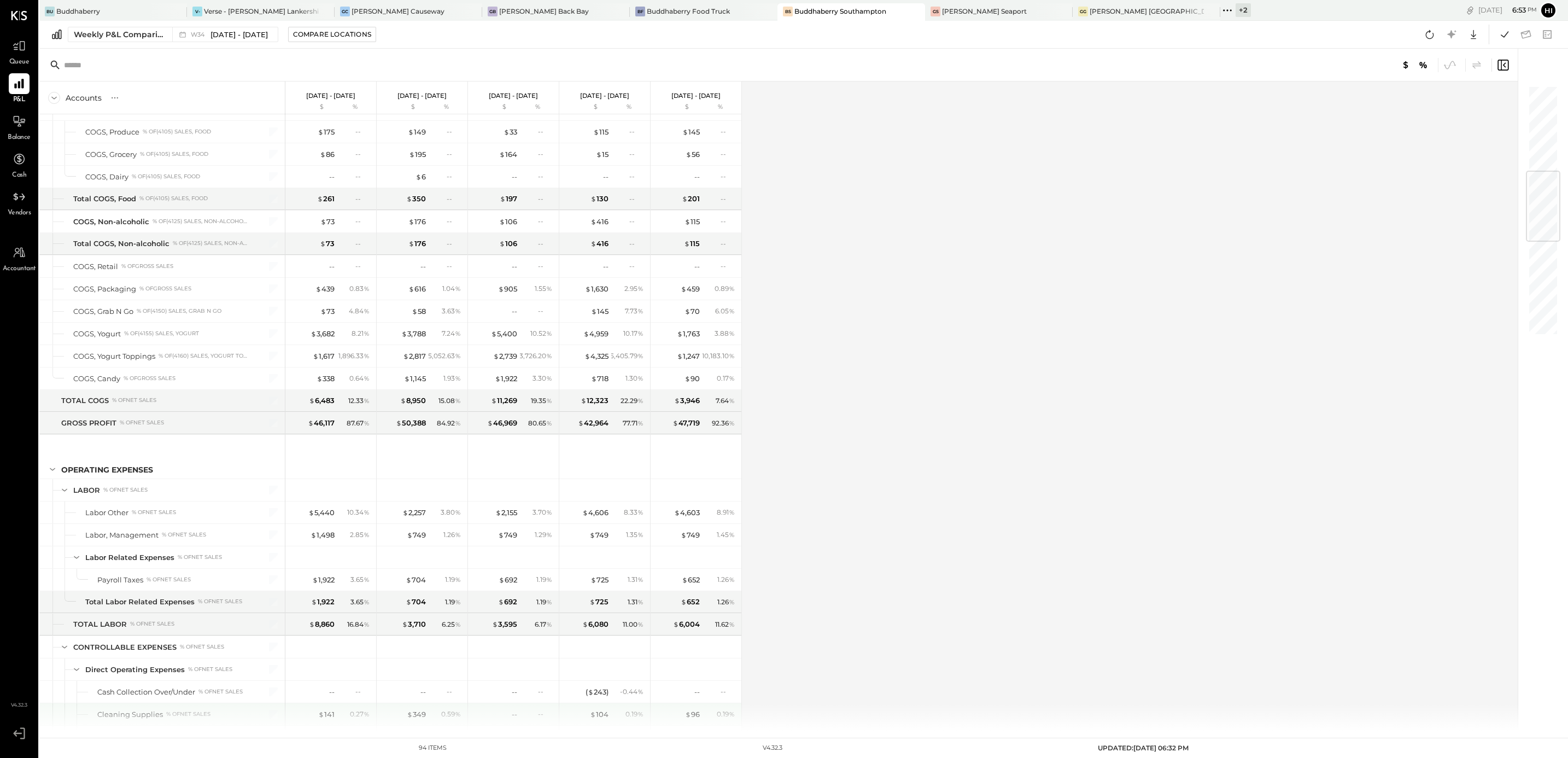
scroll to position [739, 0]
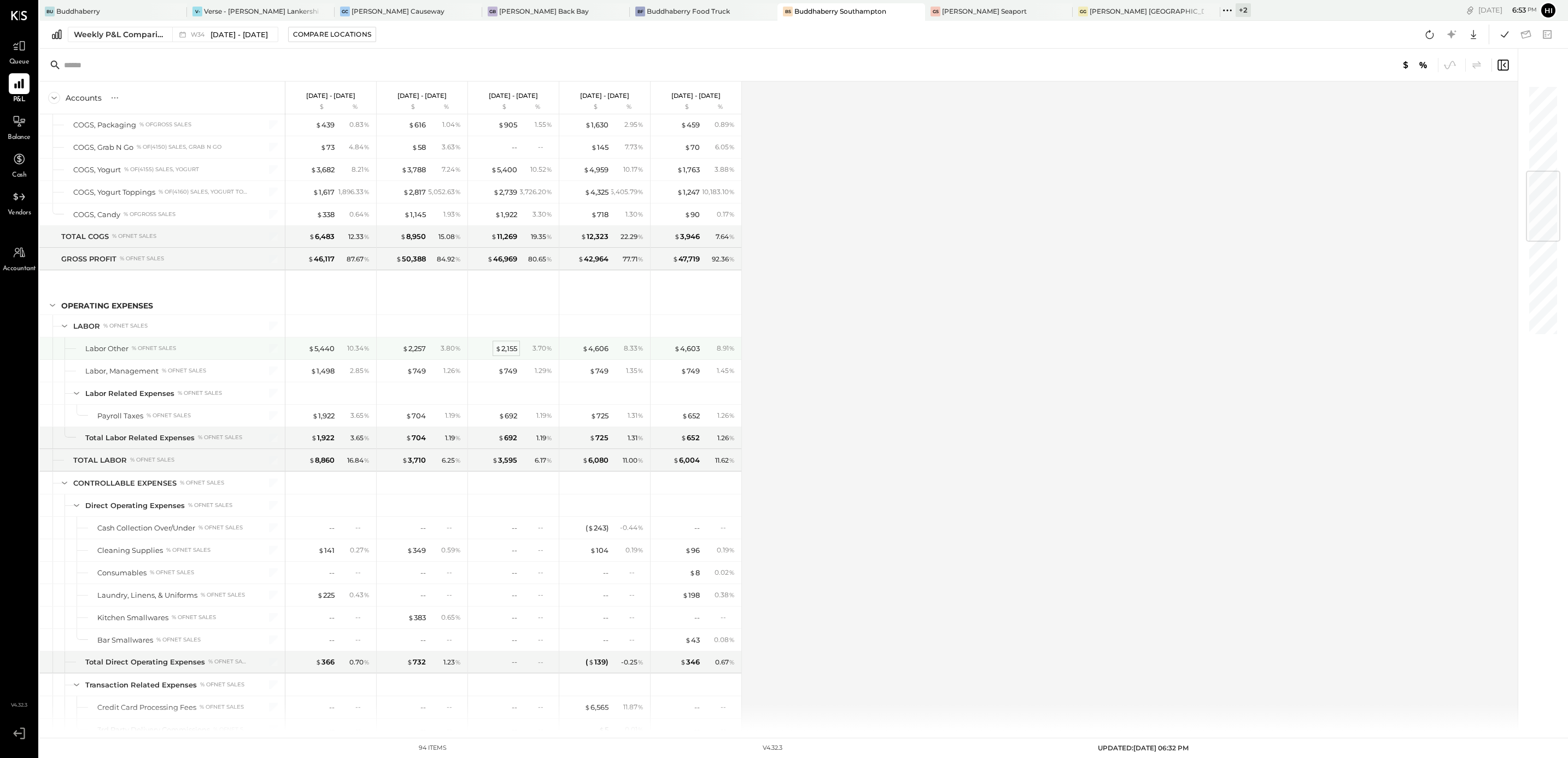
click at [515, 354] on div "$ 2,155" at bounding box center [506, 348] width 22 height 10
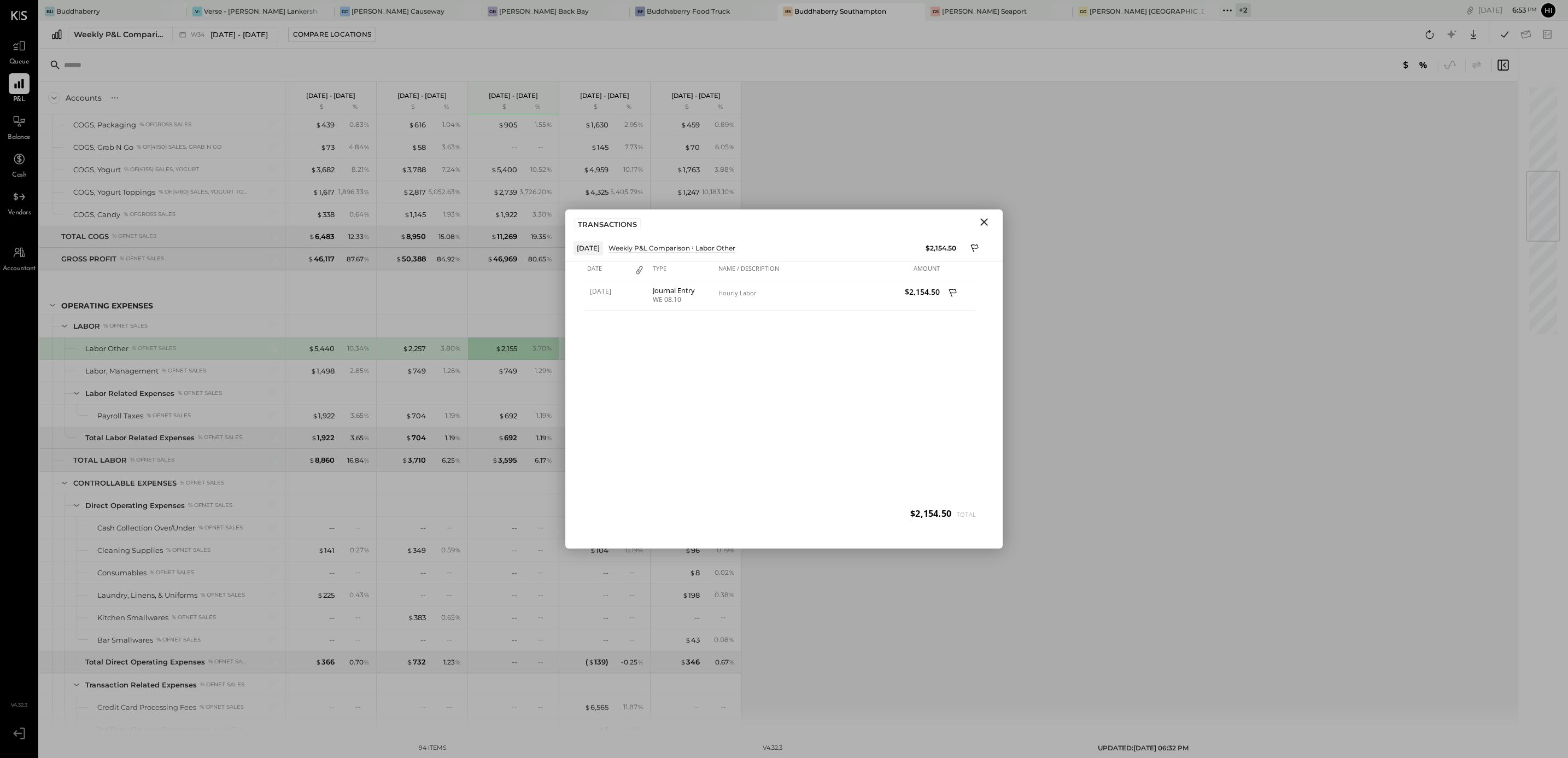
click at [982, 222] on icon "Close" at bounding box center [984, 222] width 13 height 13
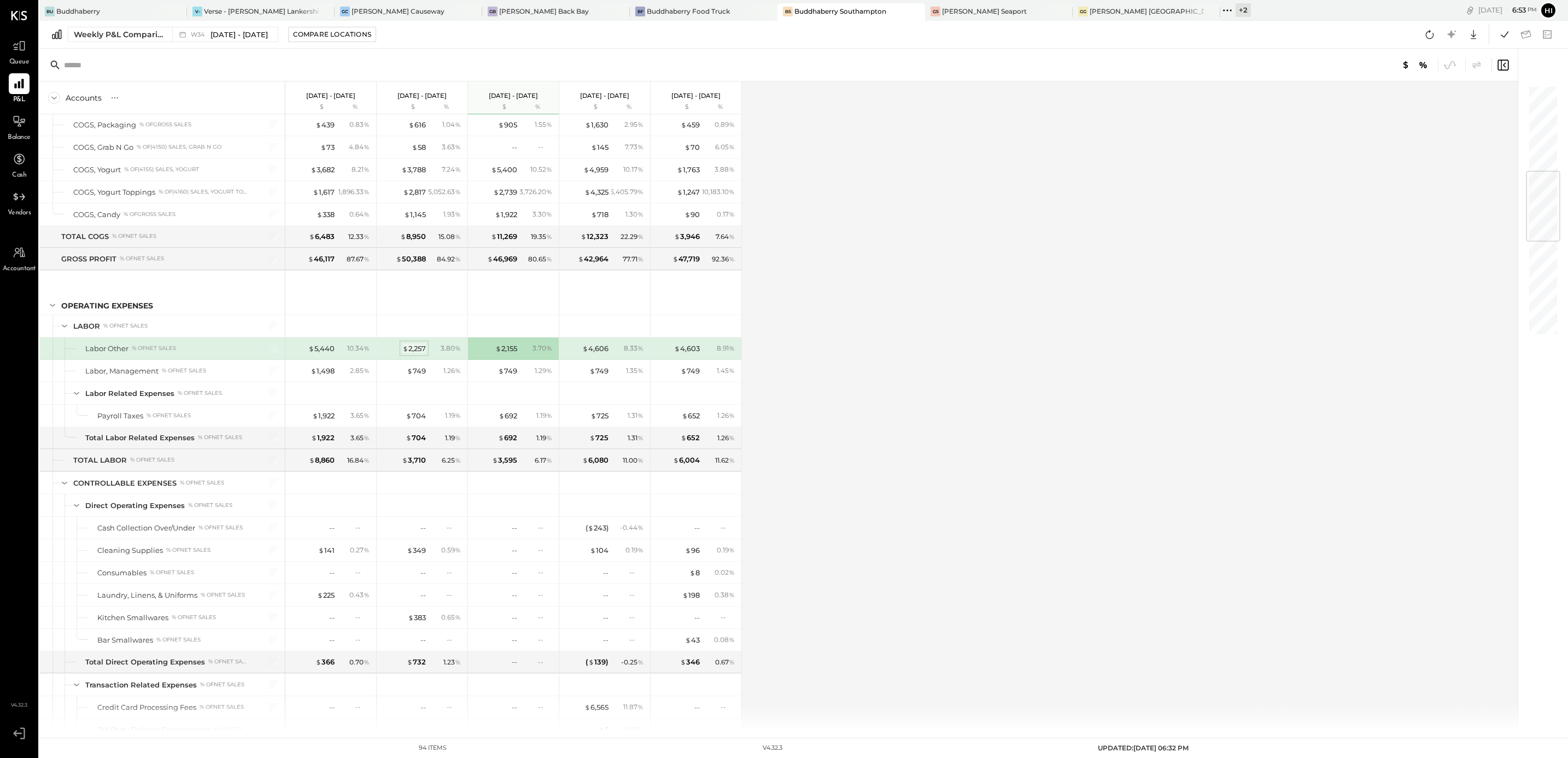
click at [413, 354] on div "$ 2,257" at bounding box center [414, 348] width 24 height 10
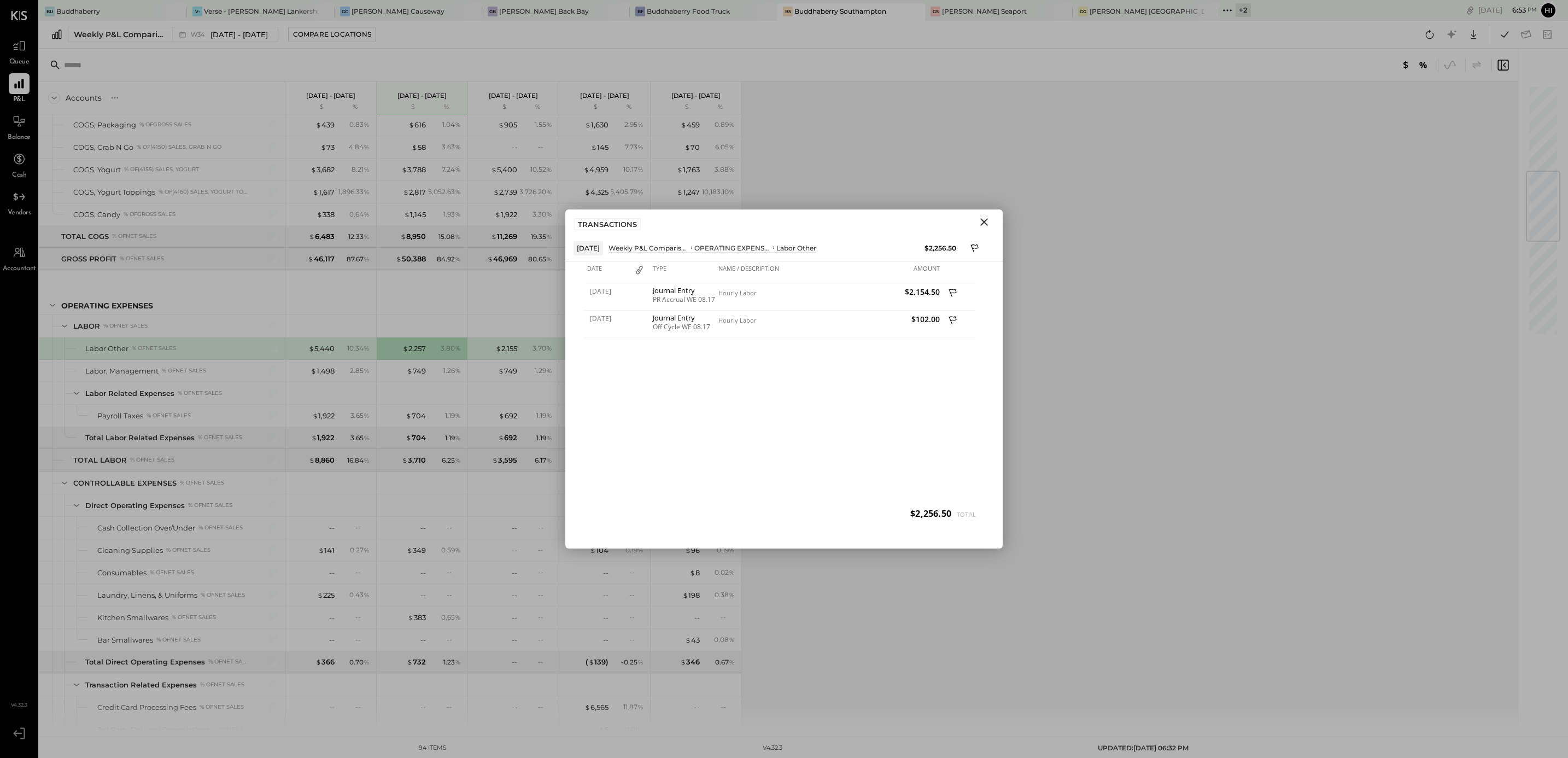
click at [990, 217] on icon "Close" at bounding box center [984, 222] width 13 height 13
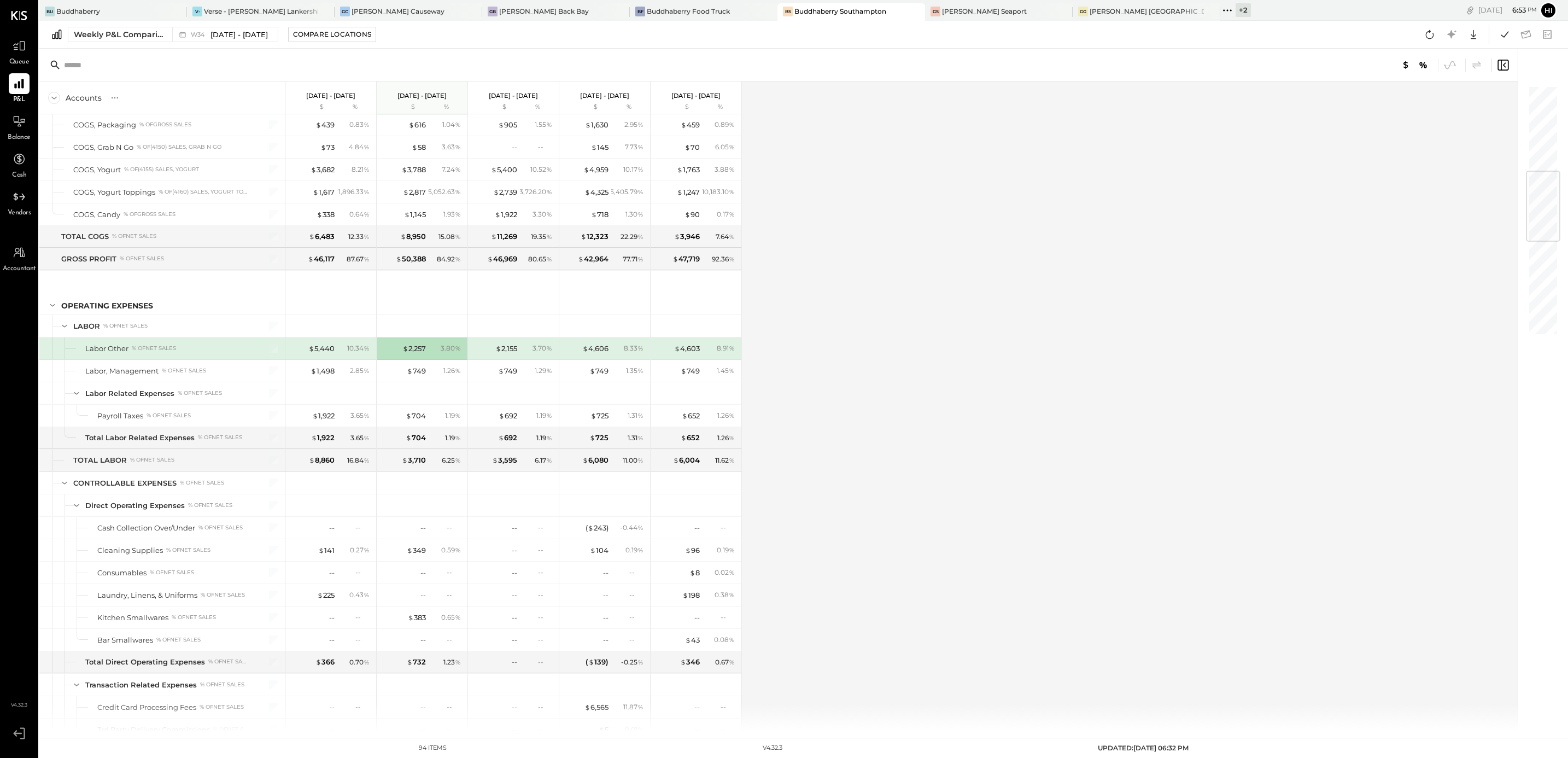
click at [343, 353] on div "10.34 %" at bounding box center [355, 348] width 35 height 10
click at [605, 359] on div "$ 4,606 8.33 %" at bounding box center [606, 348] width 82 height 22
click at [596, 354] on div "$ 4,606" at bounding box center [595, 348] width 26 height 10
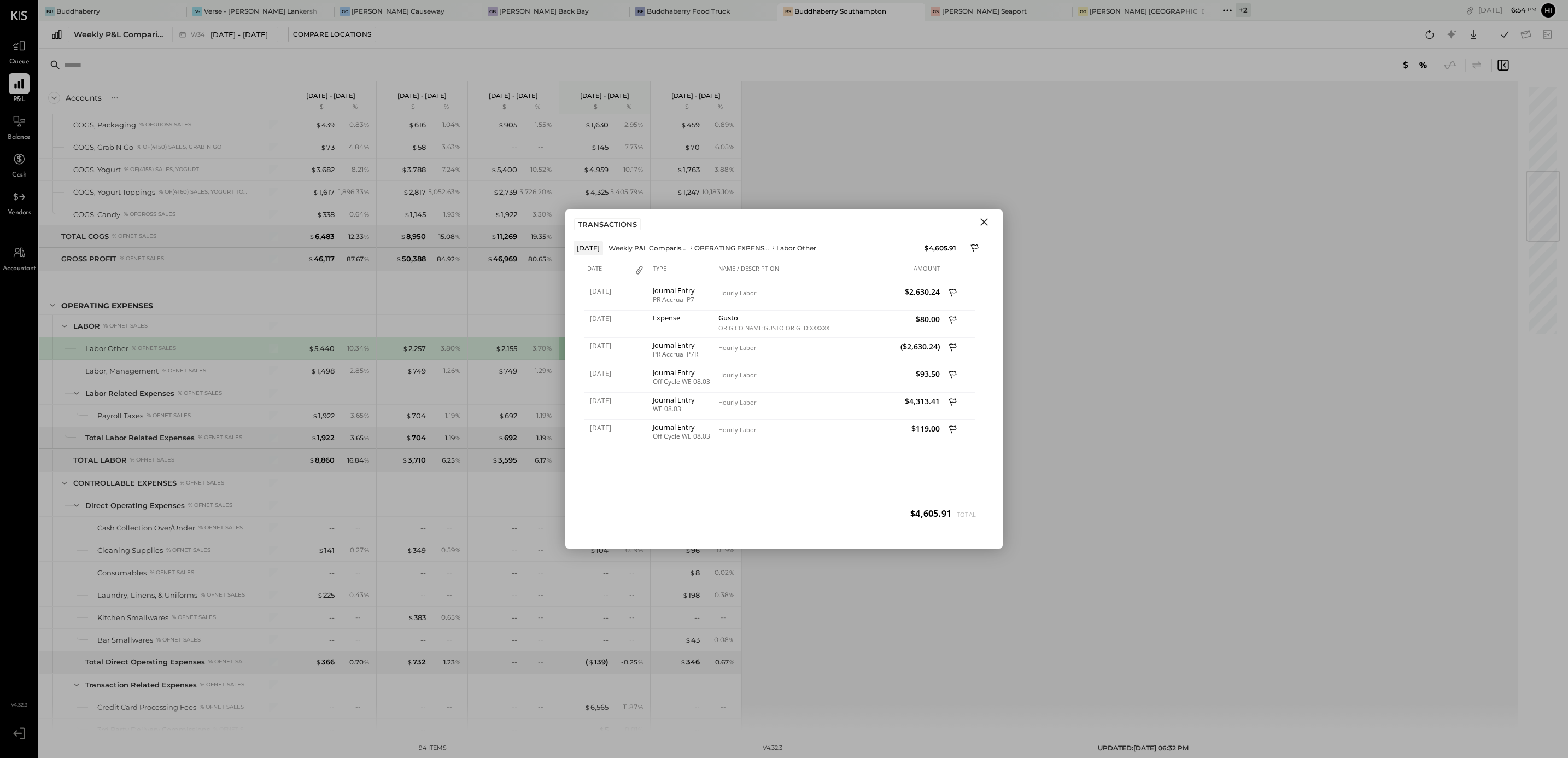
click at [985, 217] on icon "Close" at bounding box center [984, 222] width 13 height 13
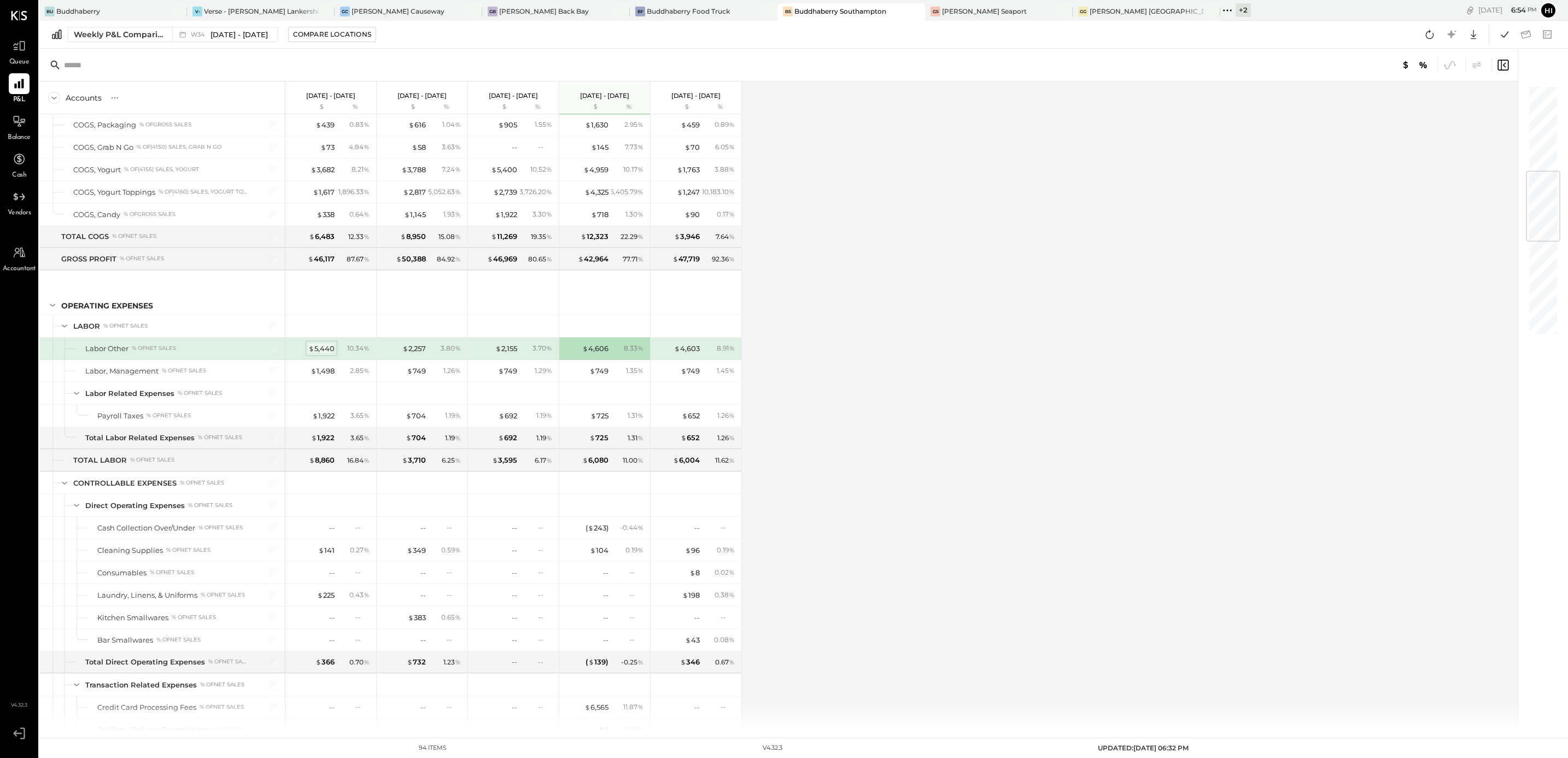
click at [331, 353] on div "$ 5,440" at bounding box center [321, 348] width 26 height 10
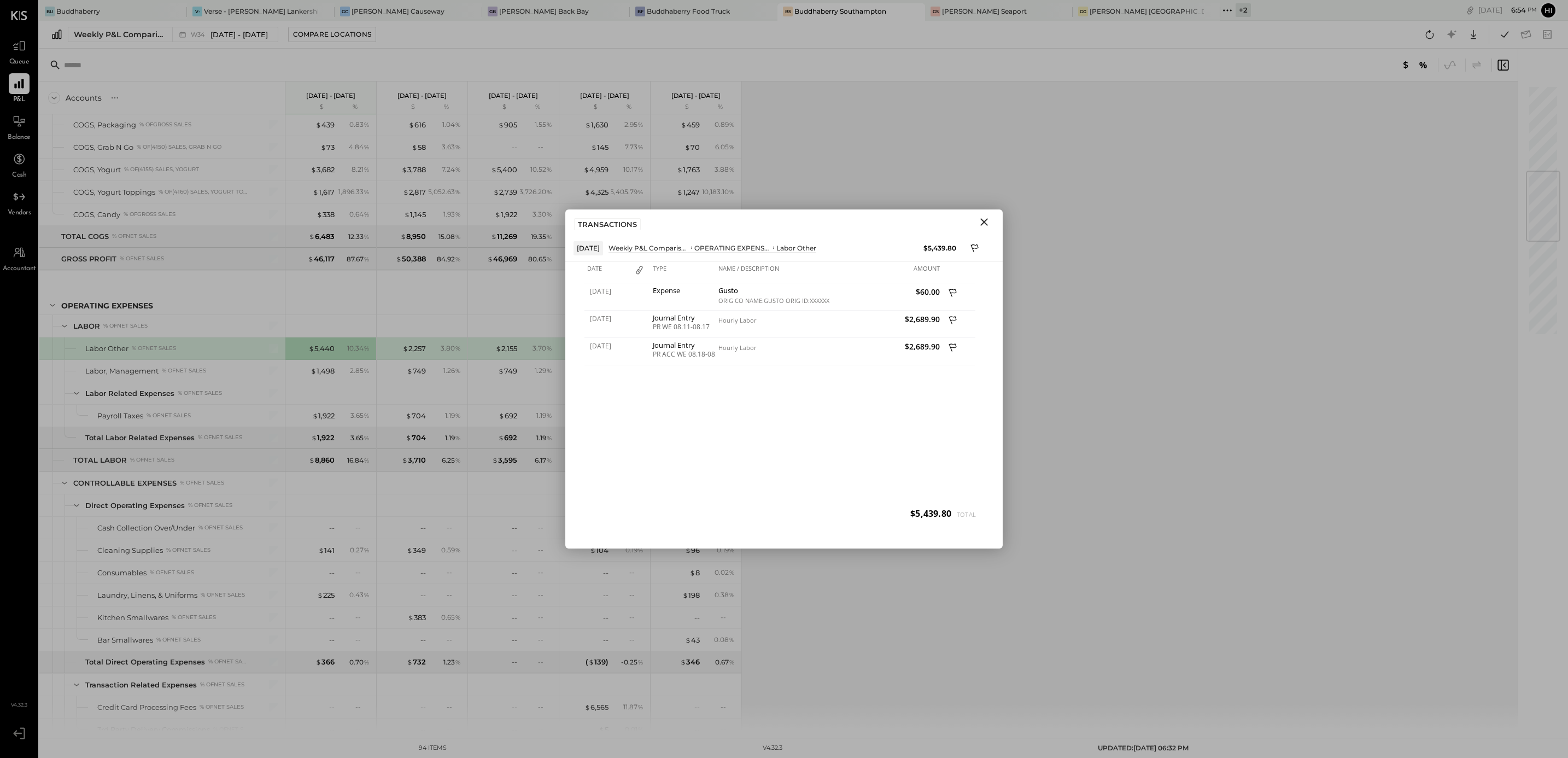
click at [987, 223] on icon "Close" at bounding box center [984, 222] width 13 height 13
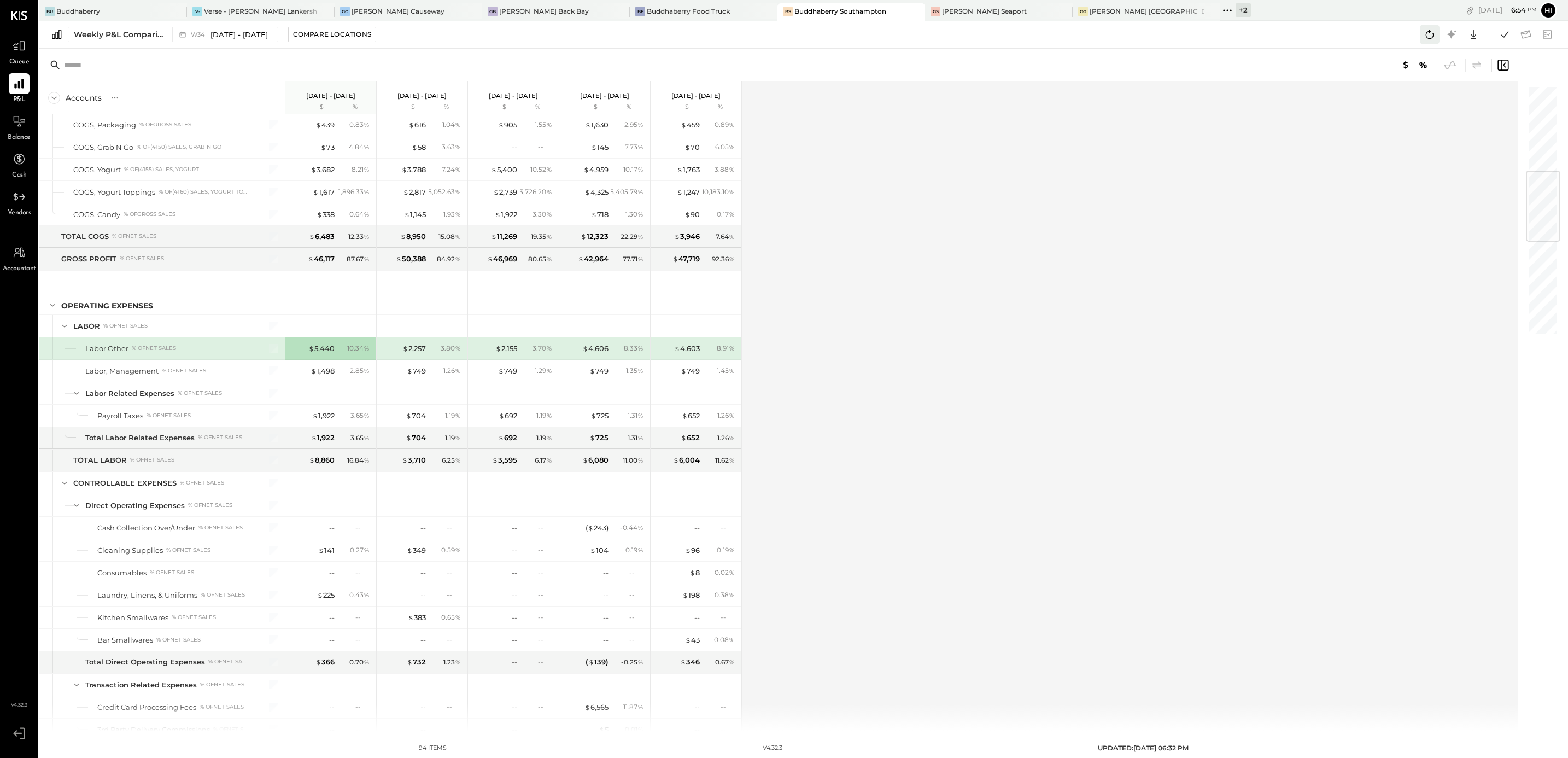
click at [1435, 38] on icon at bounding box center [1429, 34] width 14 height 14
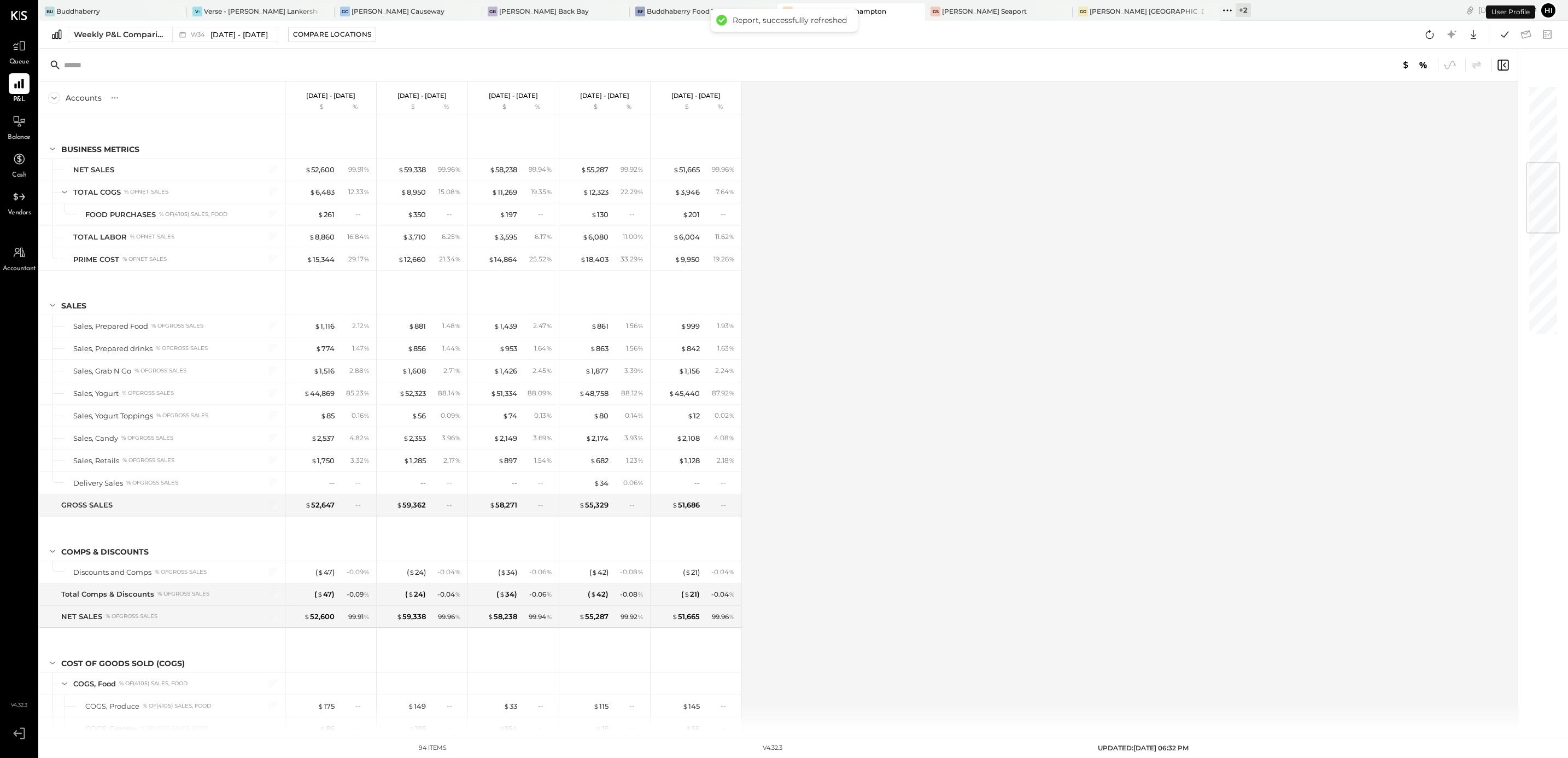
scroll to position [663, 0]
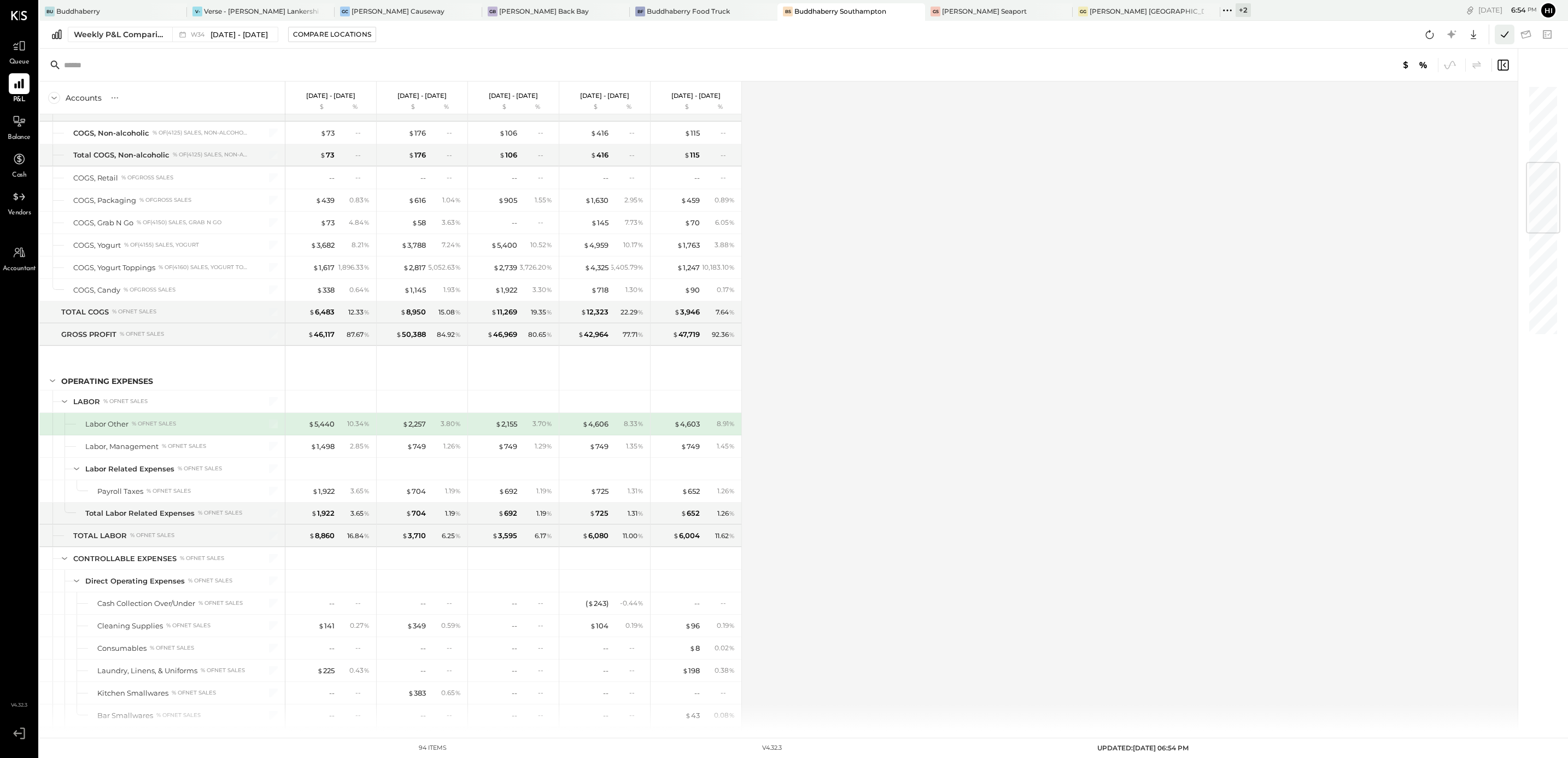
click at [1499, 37] on icon at bounding box center [1504, 34] width 14 height 14
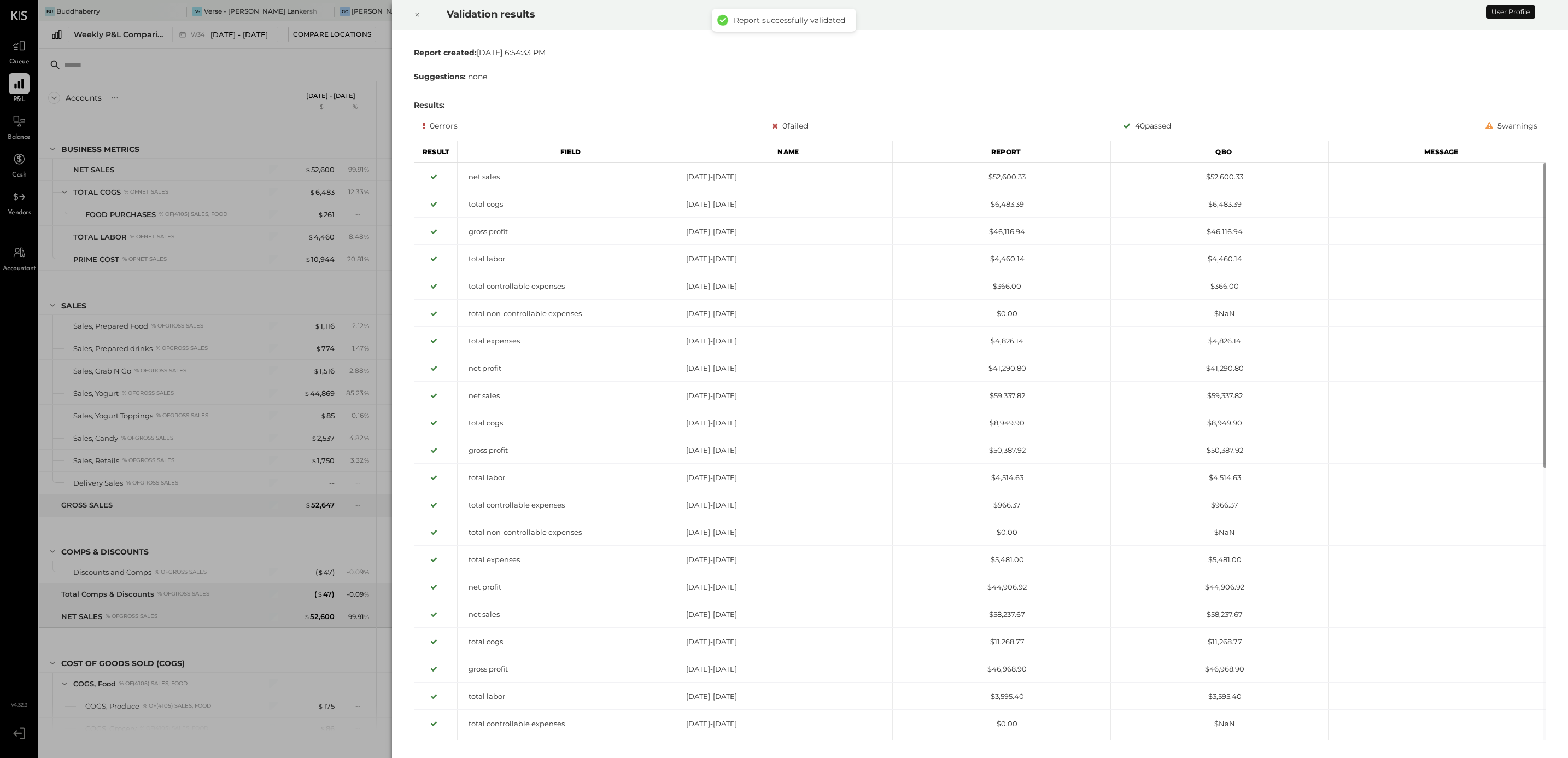
scroll to position [663, 0]
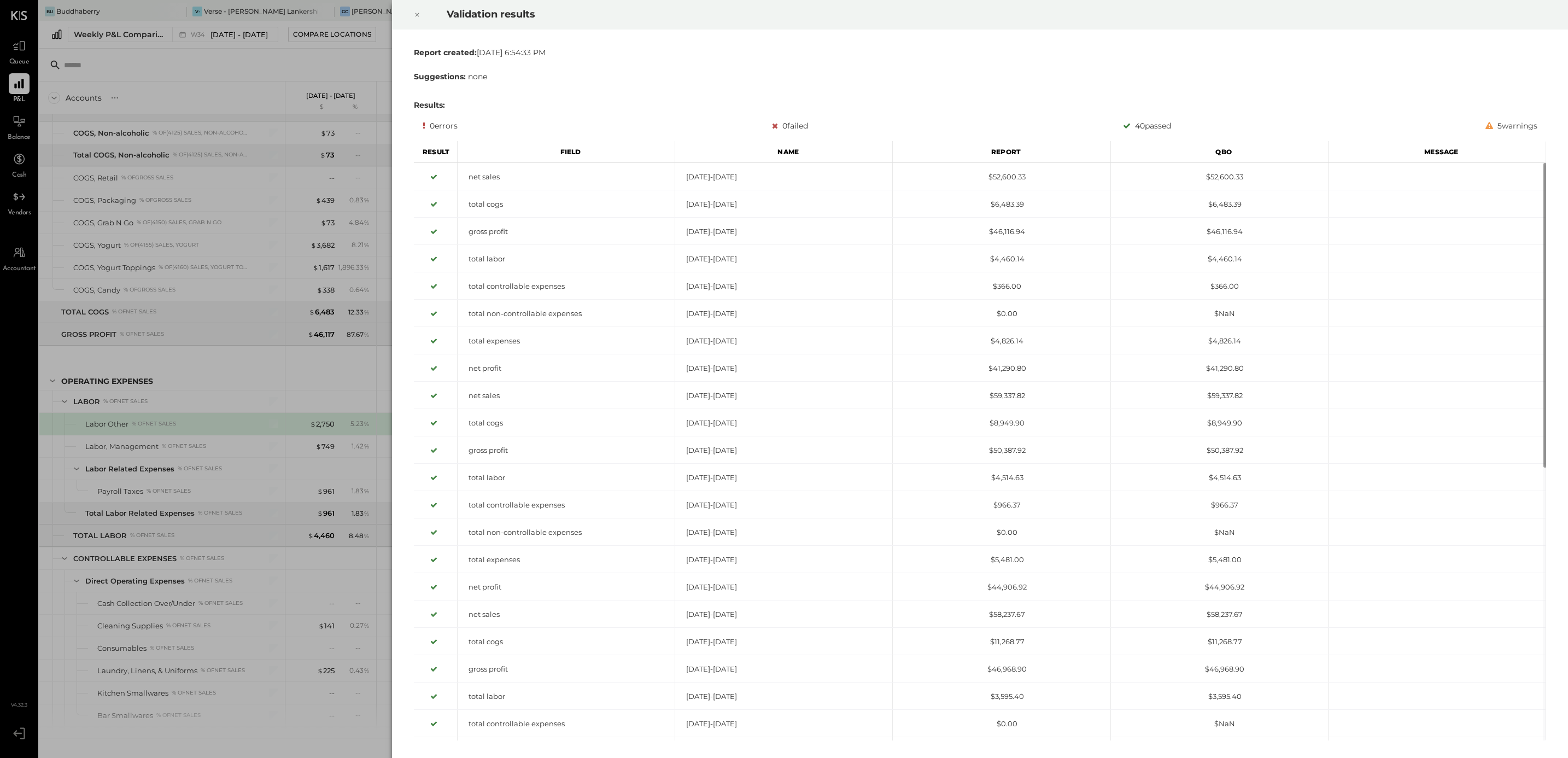
click at [418, 13] on icon at bounding box center [417, 15] width 7 height 13
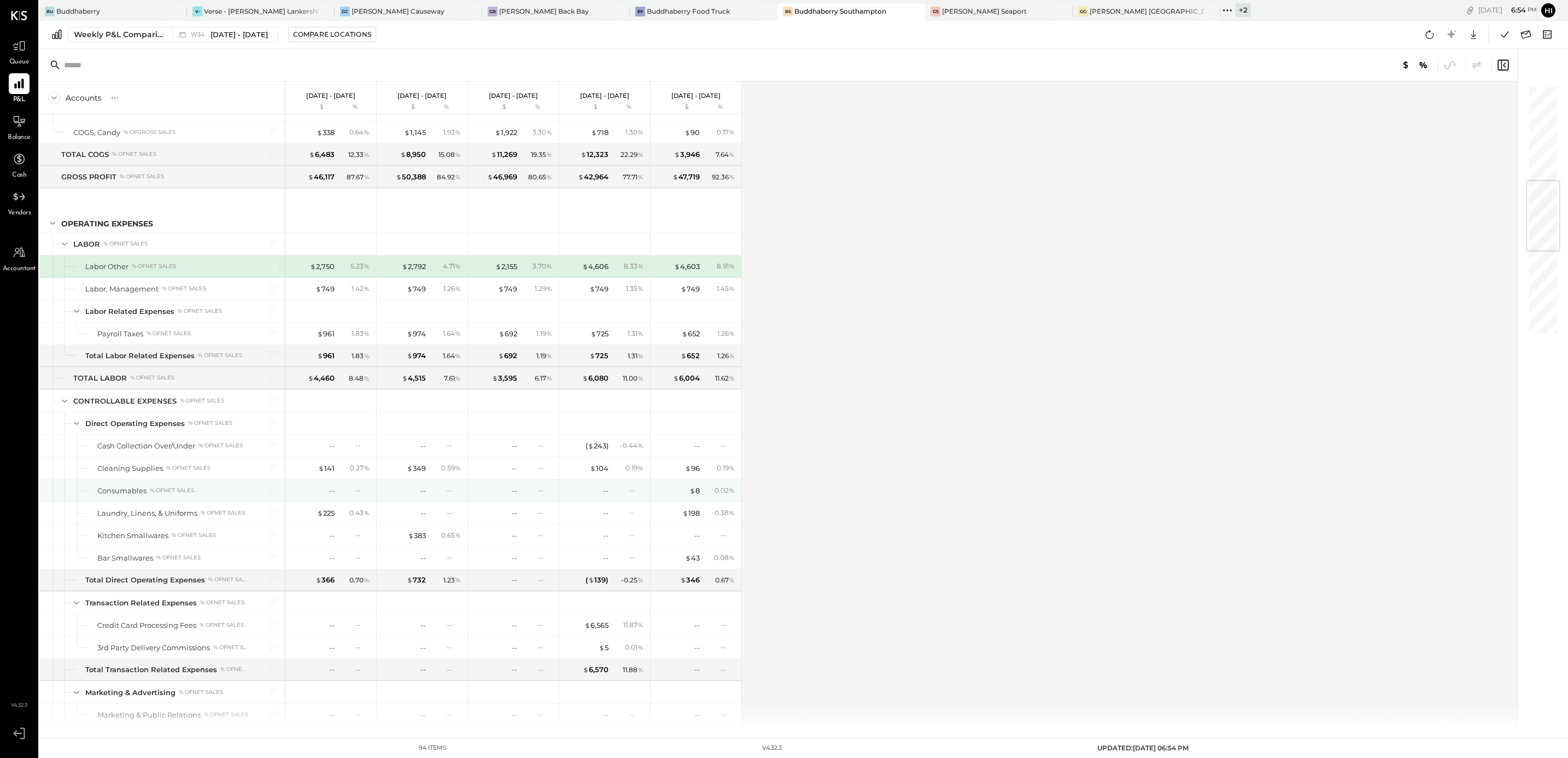
scroll to position [1230, 0]
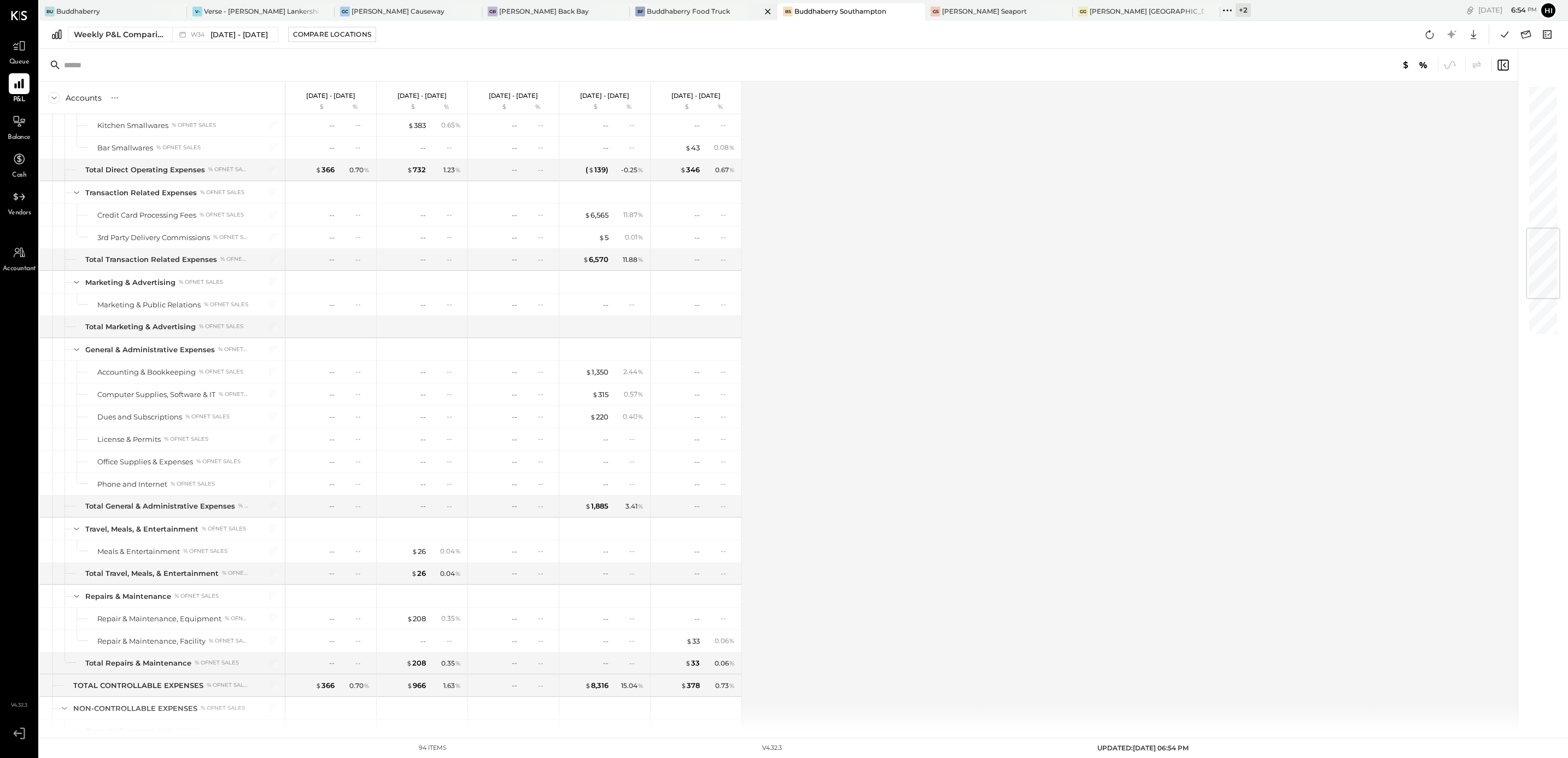
click at [665, 12] on div "Buddhaberry Food Truck" at bounding box center [688, 11] width 83 height 9
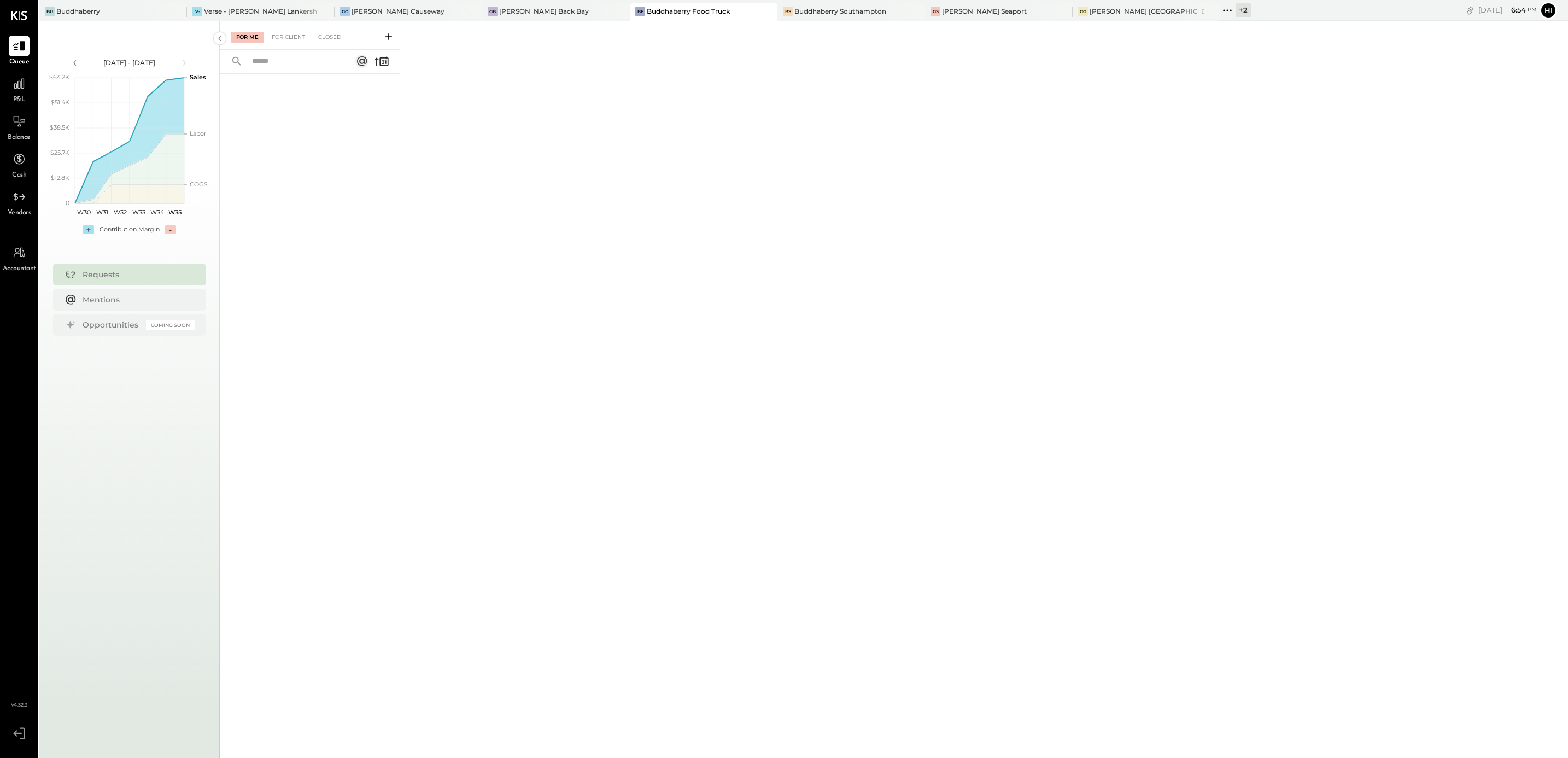
click at [17, 96] on span "P&L" at bounding box center [19, 100] width 13 height 10
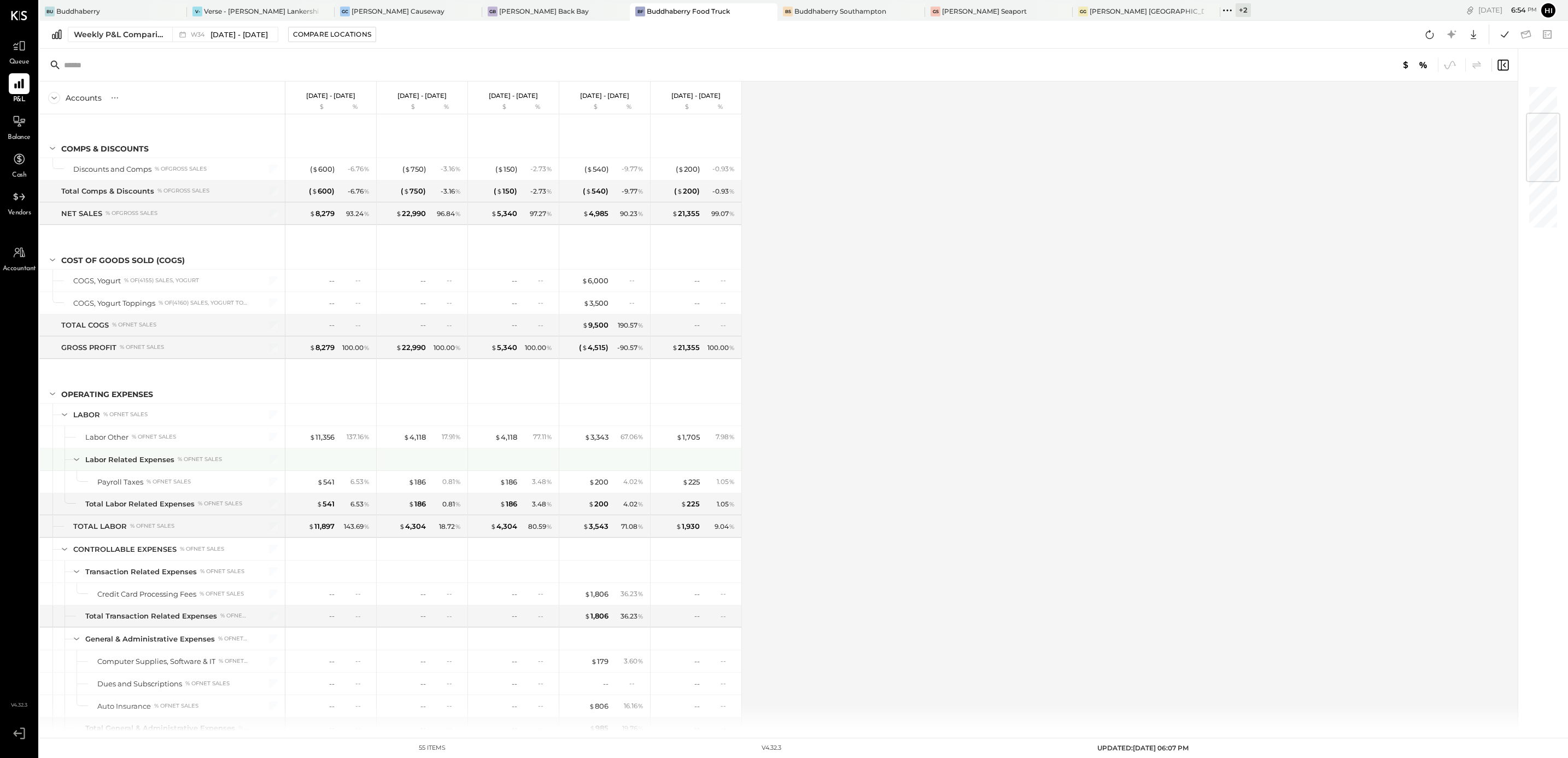
scroll to position [410, 0]
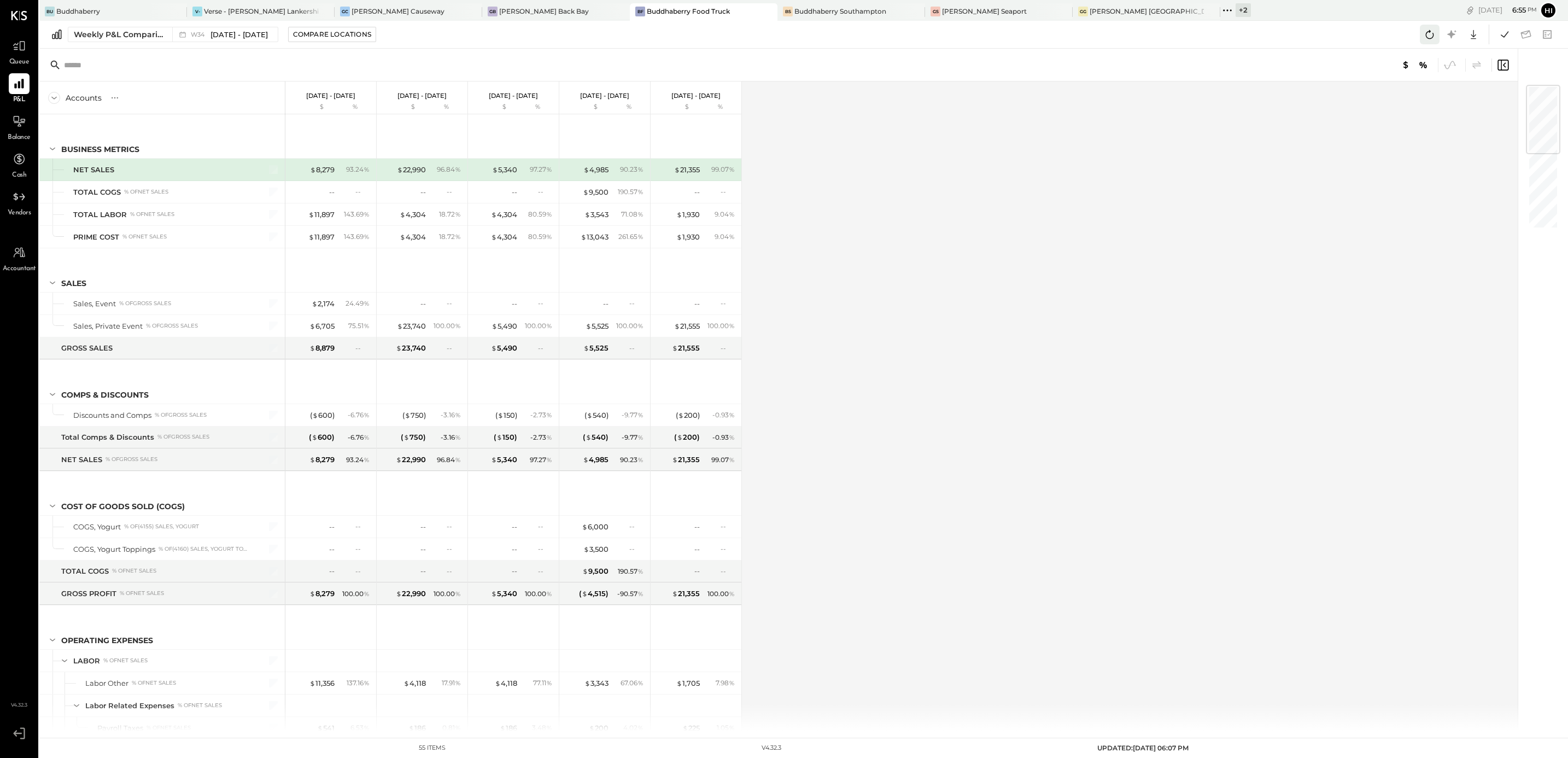
click at [1427, 32] on icon at bounding box center [1429, 34] width 8 height 9
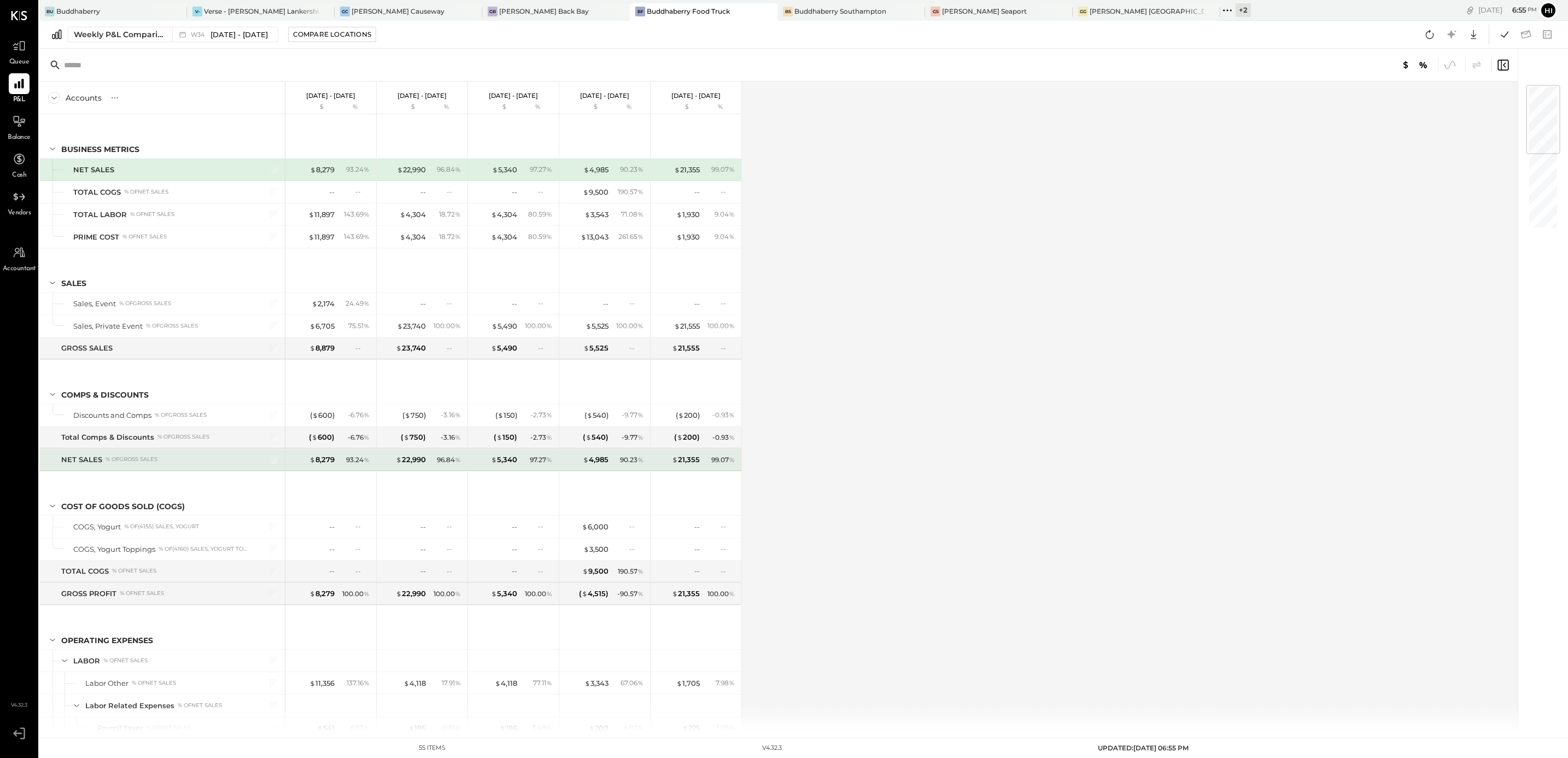
scroll to position [246, 0]
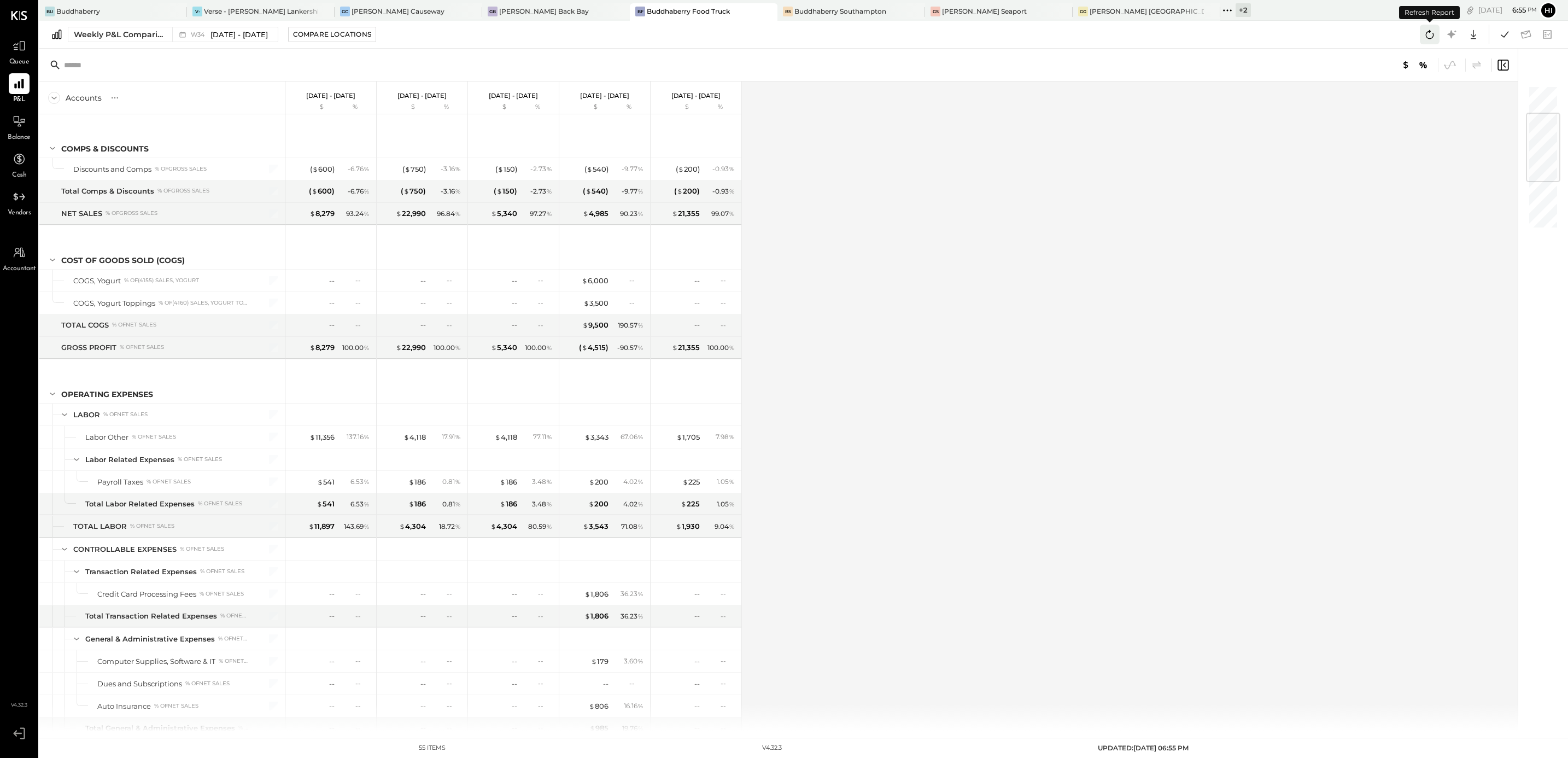
click at [1426, 36] on icon at bounding box center [1429, 34] width 14 height 14
click at [1497, 30] on icon at bounding box center [1504, 34] width 14 height 14
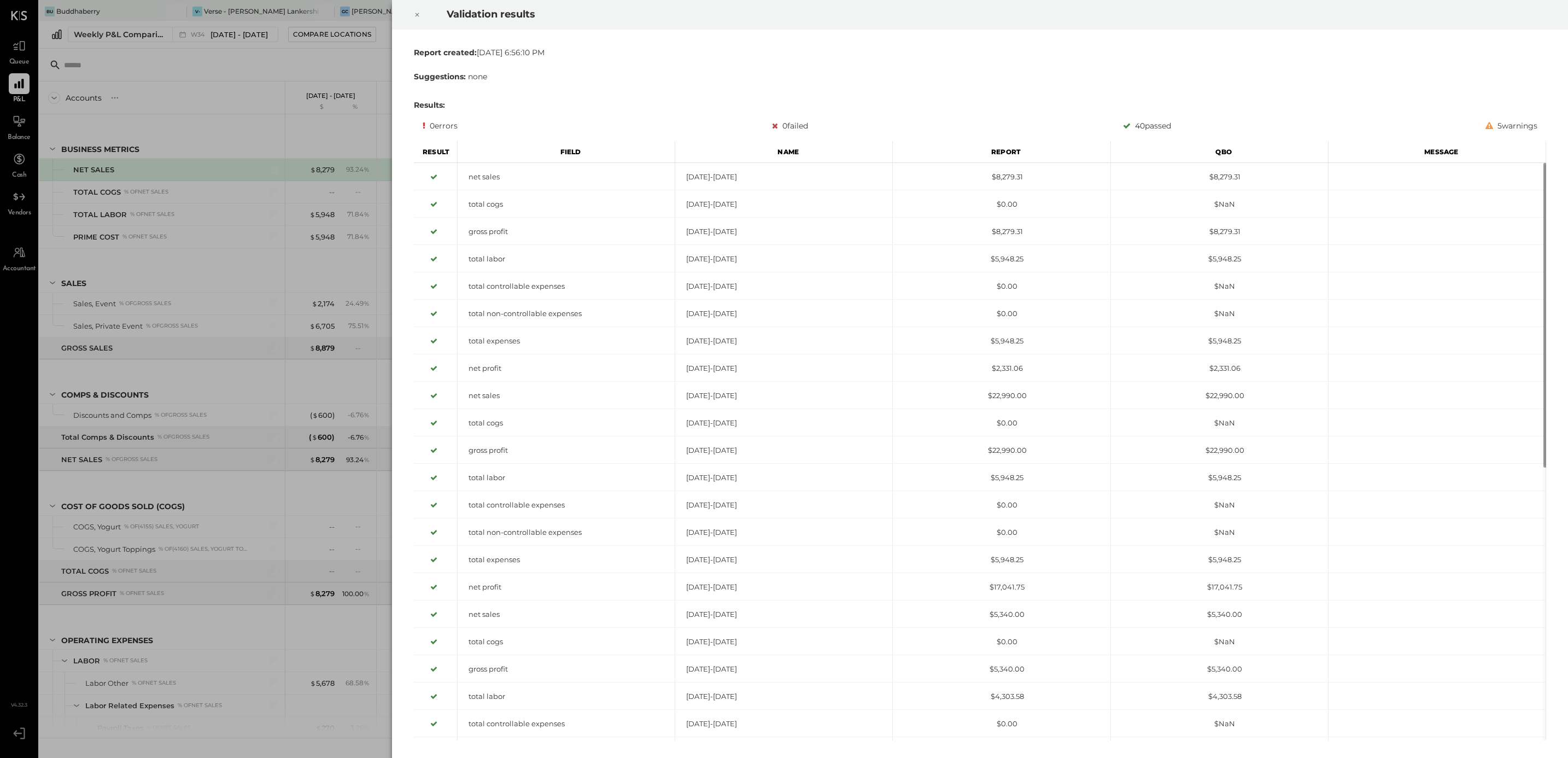
click at [419, 12] on icon at bounding box center [417, 15] width 7 height 13
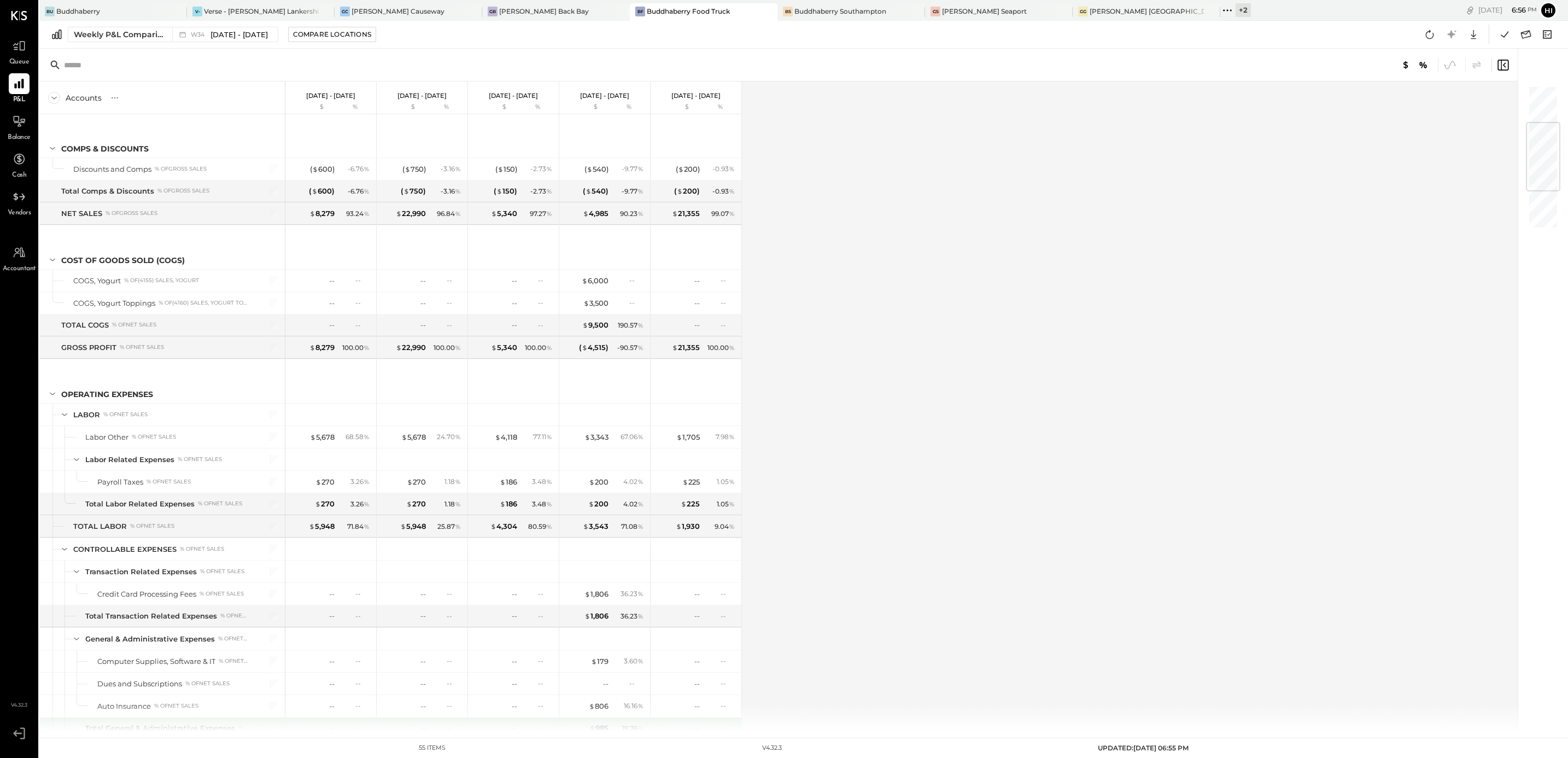
scroll to position [164, 0]
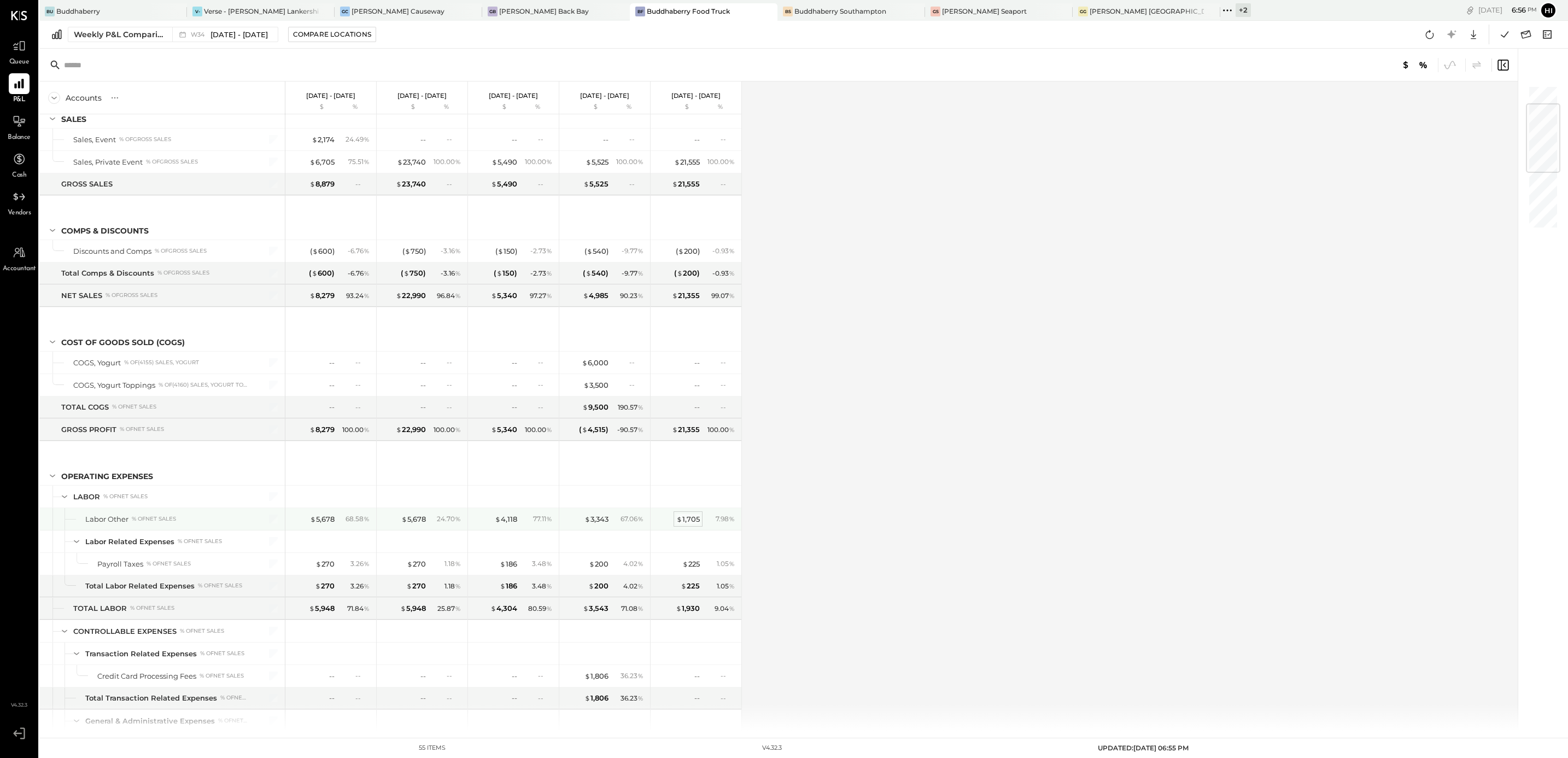
click at [690, 524] on div "$ 1,705" at bounding box center [688, 519] width 24 height 10
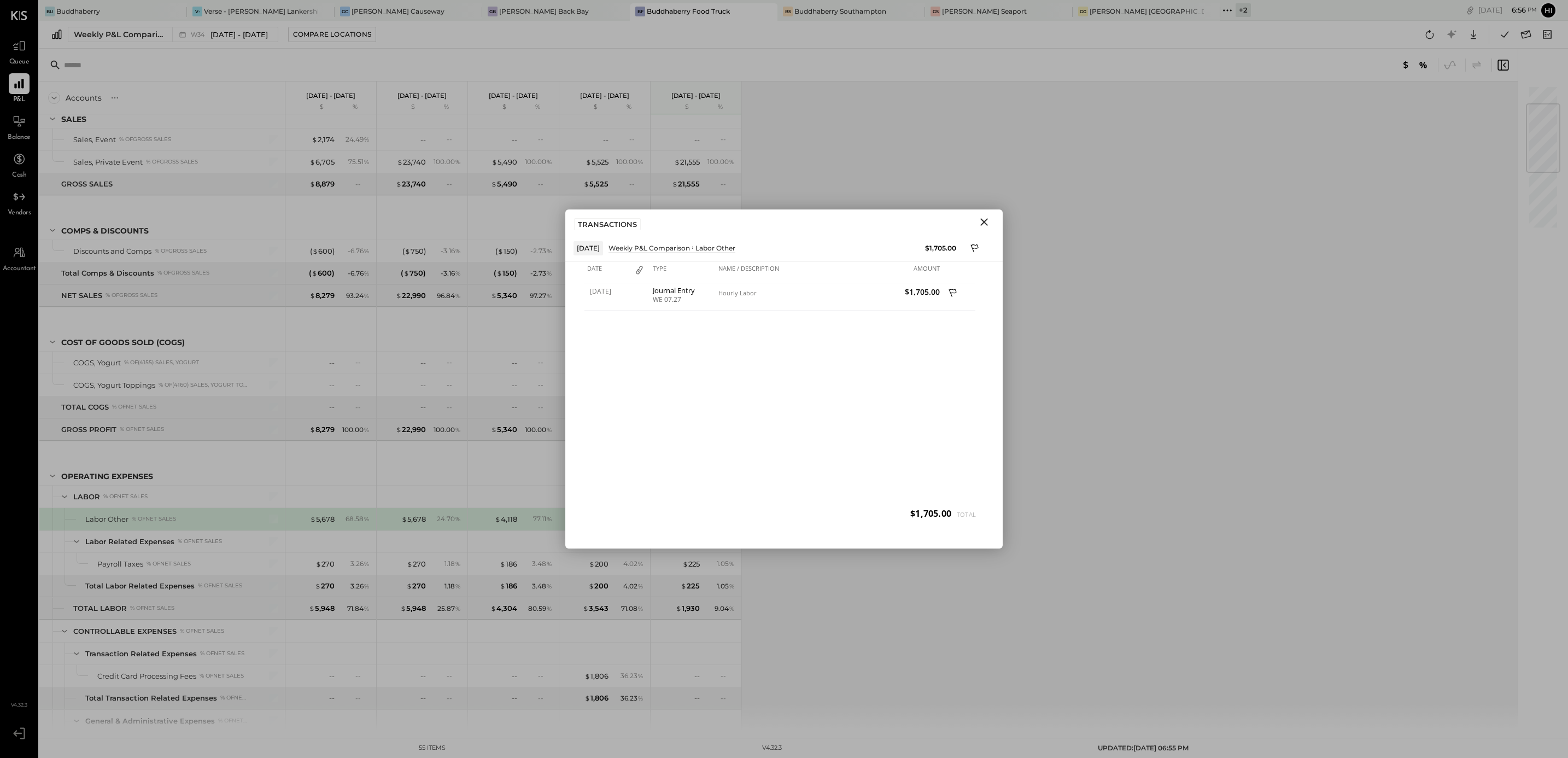
click at [987, 222] on icon "Close" at bounding box center [984, 222] width 13 height 13
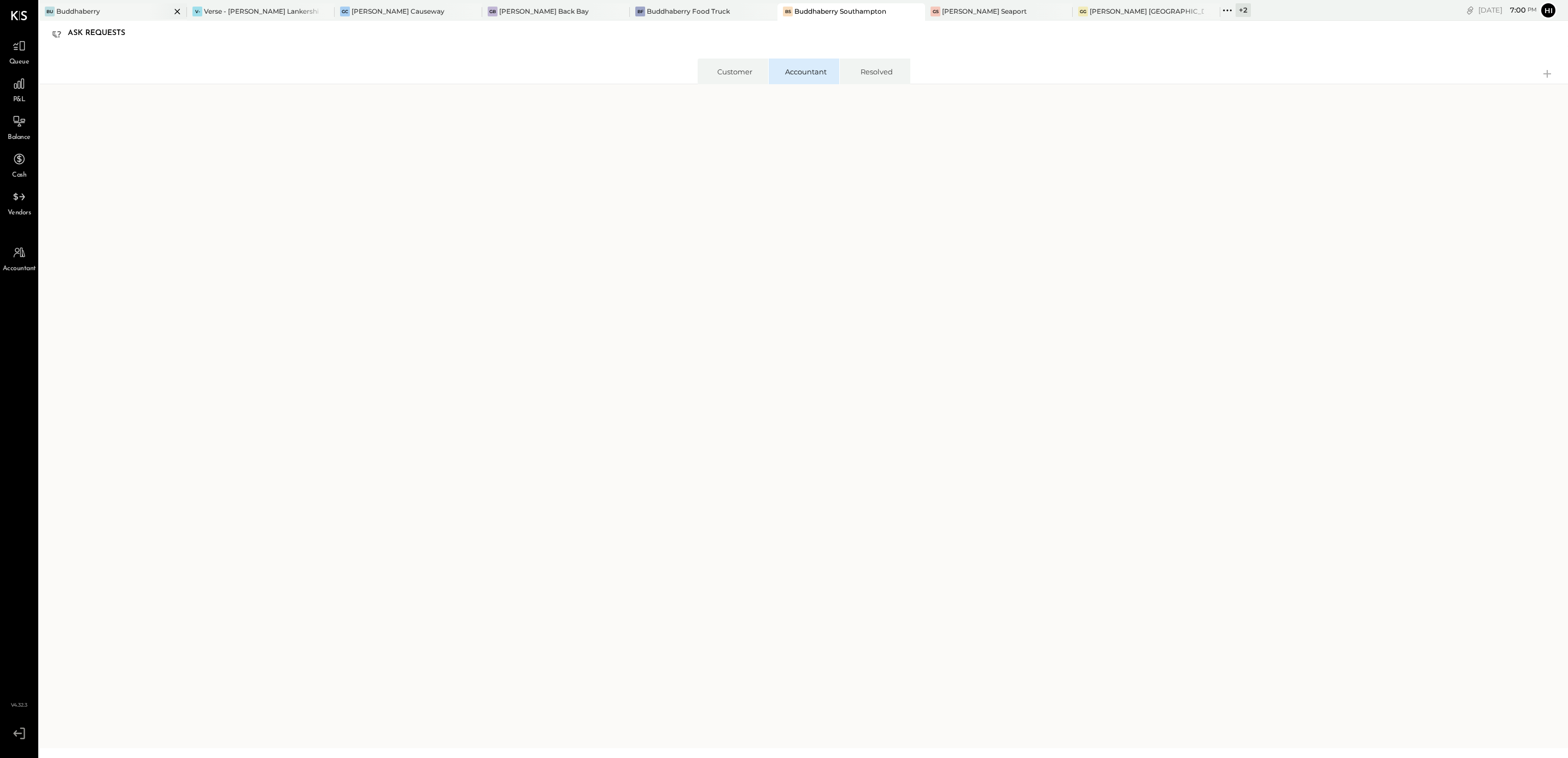
click at [126, 12] on div "Bu Buddhaberry" at bounding box center [105, 12] width 131 height 10
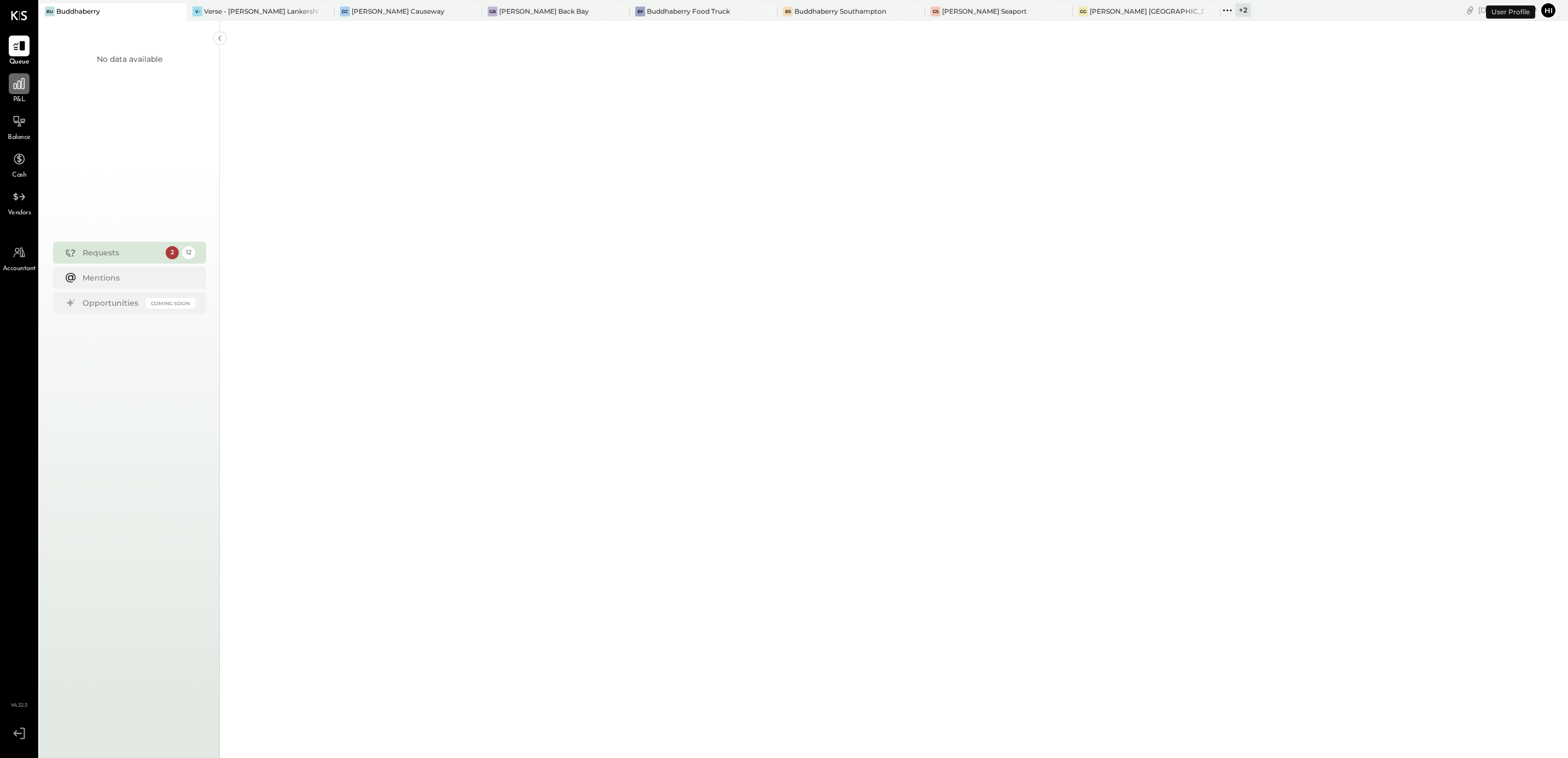
click at [15, 83] on icon at bounding box center [19, 83] width 14 height 14
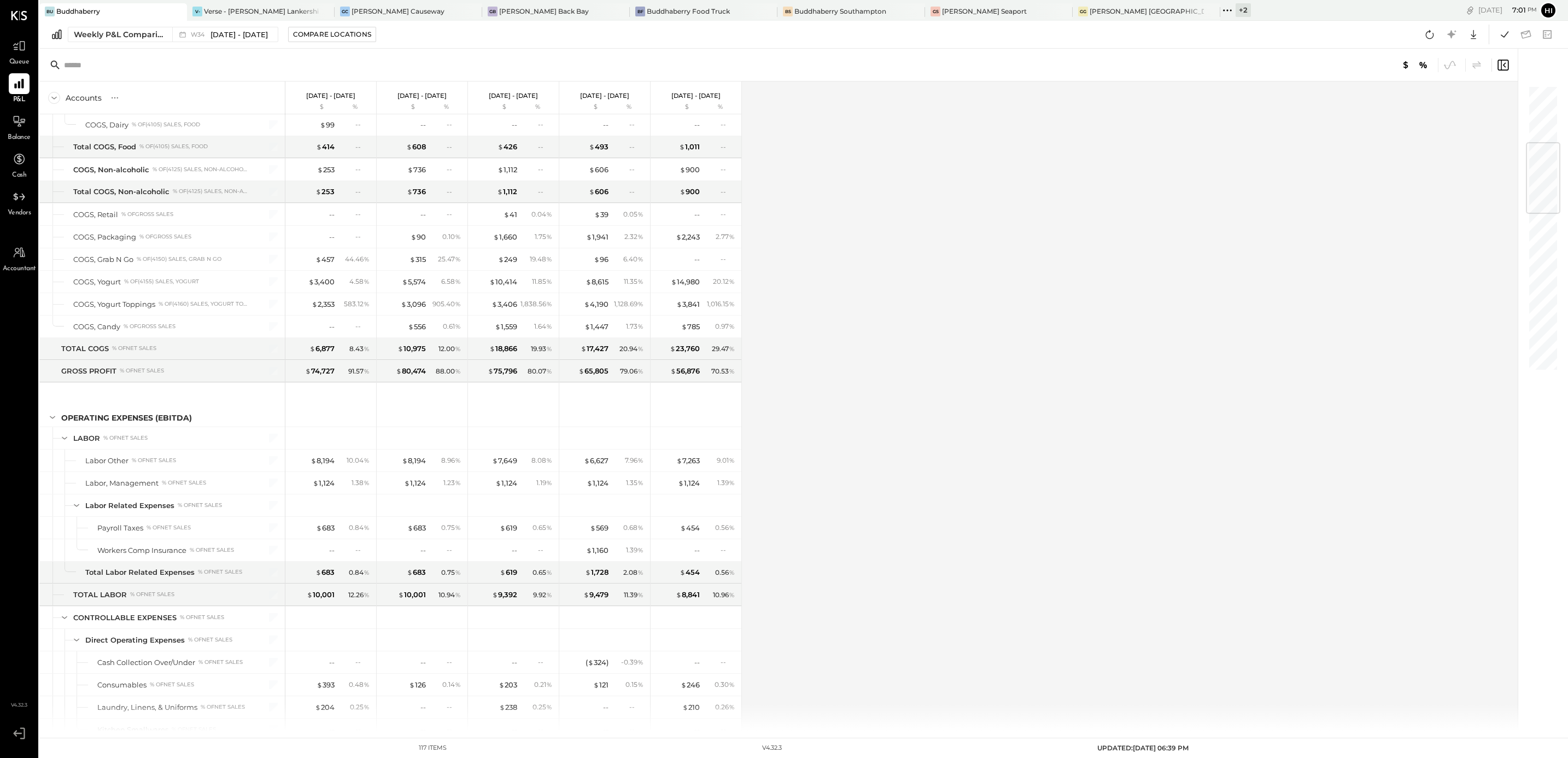
scroll to position [739, 0]
